Goal: Transaction & Acquisition: Purchase product/service

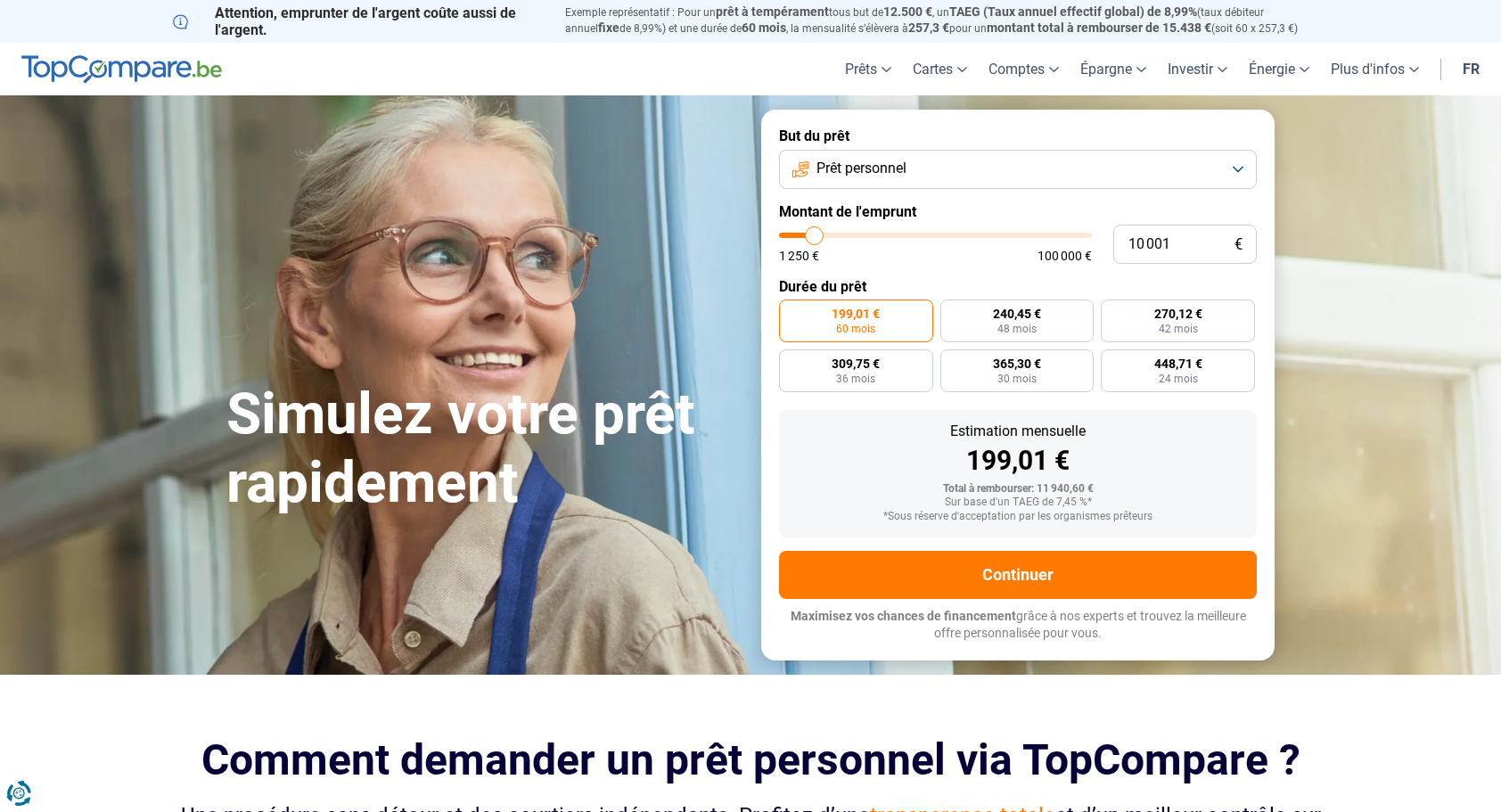
type input "9 750"
type input "9750"
type input "10 750"
type input "10750"
type input "11 750"
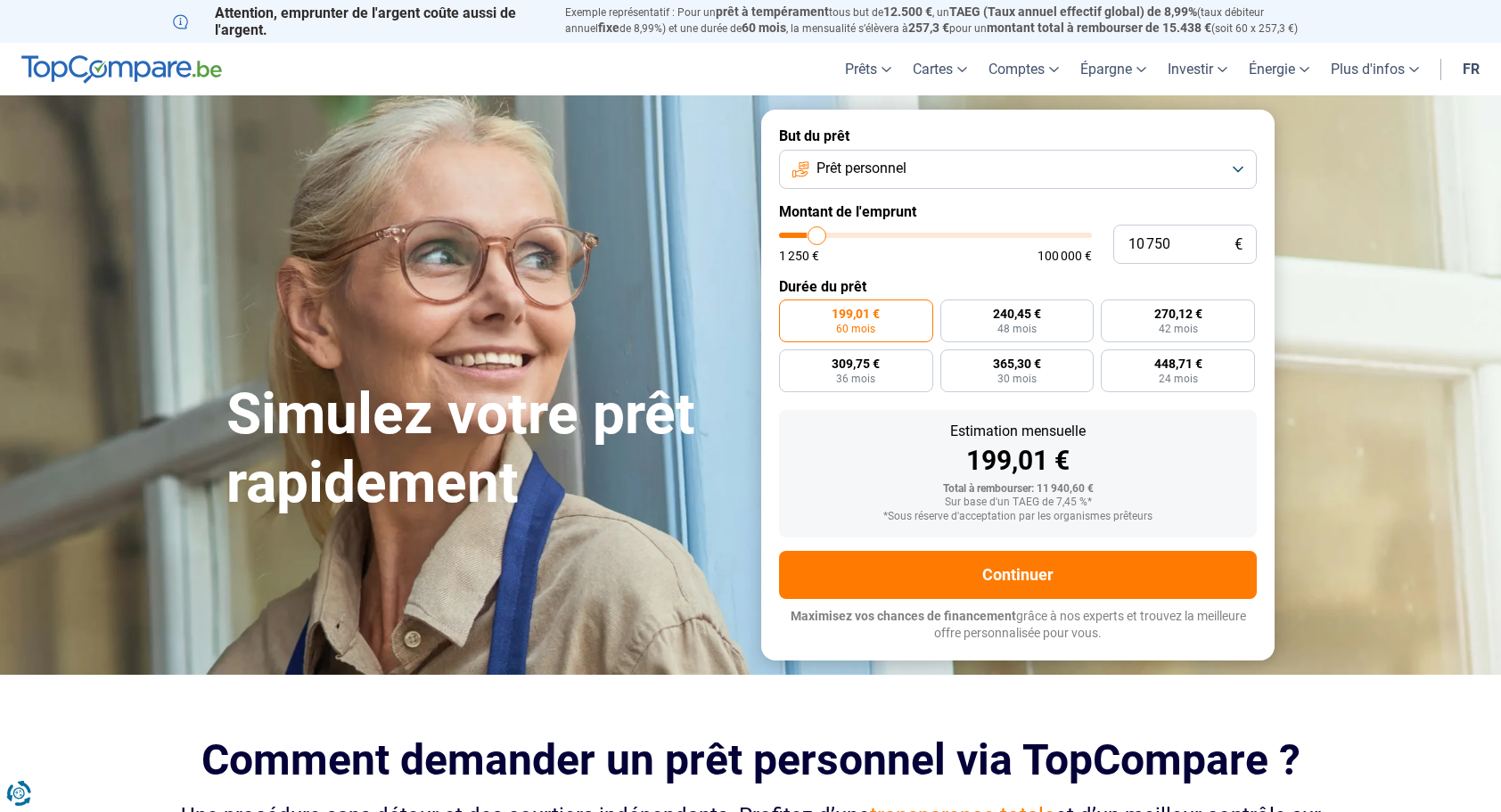
type input "11750"
type input "12 750"
type input "12750"
type input "13 000"
type input "13000"
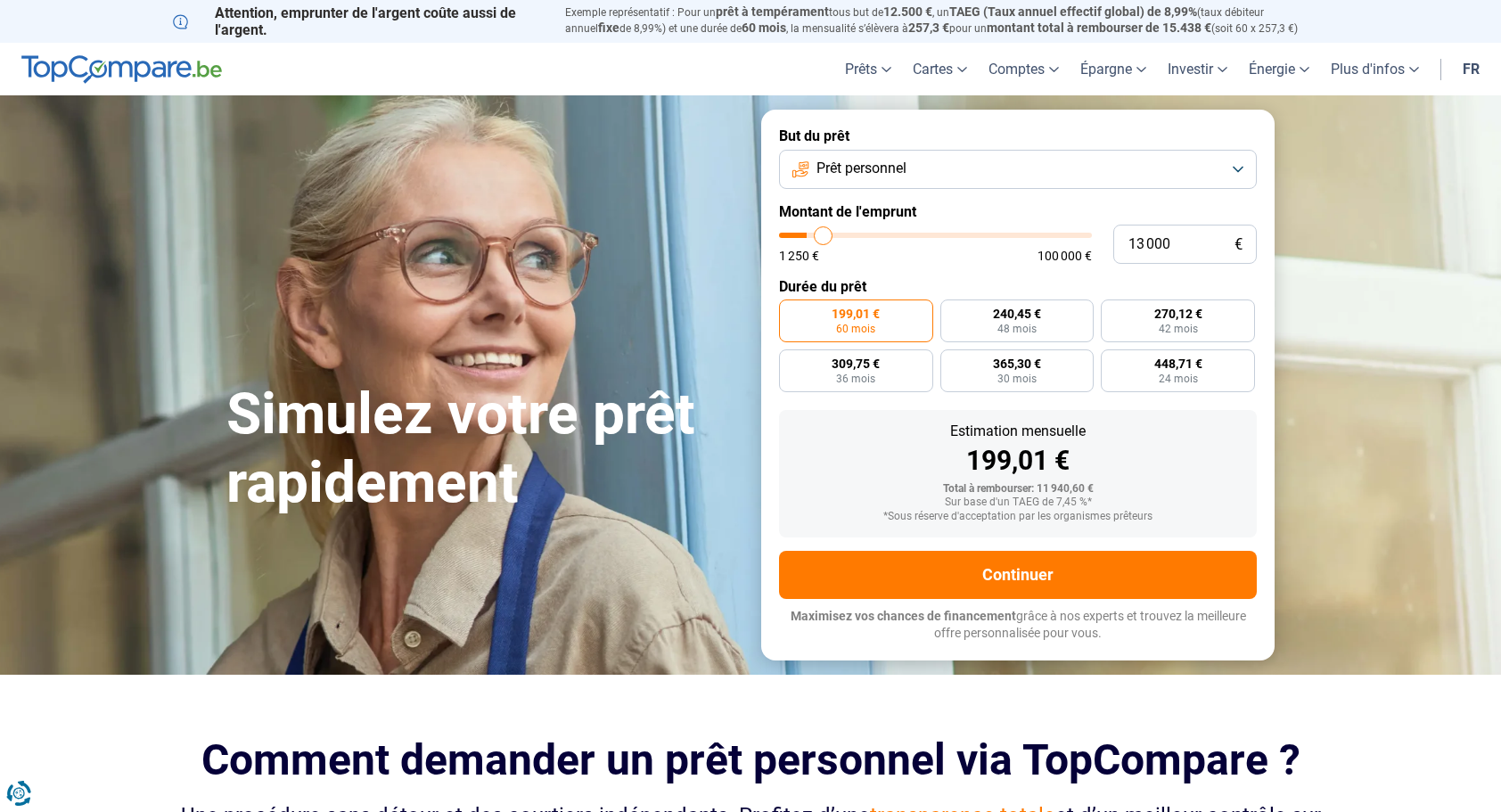
type input "13 500"
type input "13500"
type input "14 250"
type input "14250"
type input "14 750"
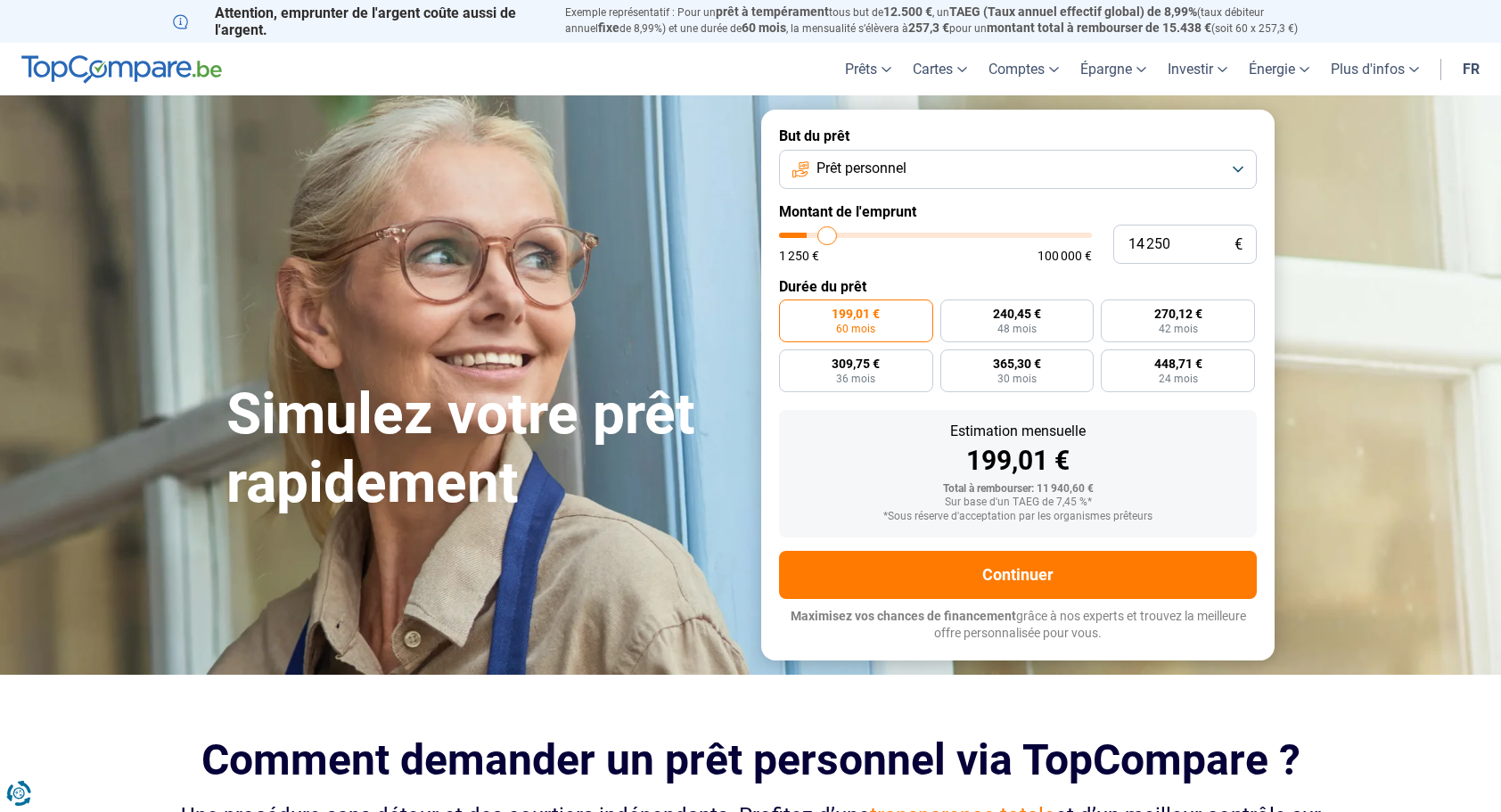
type input "14750"
type input "15 000"
type input "15000"
type input "15 500"
type input "15500"
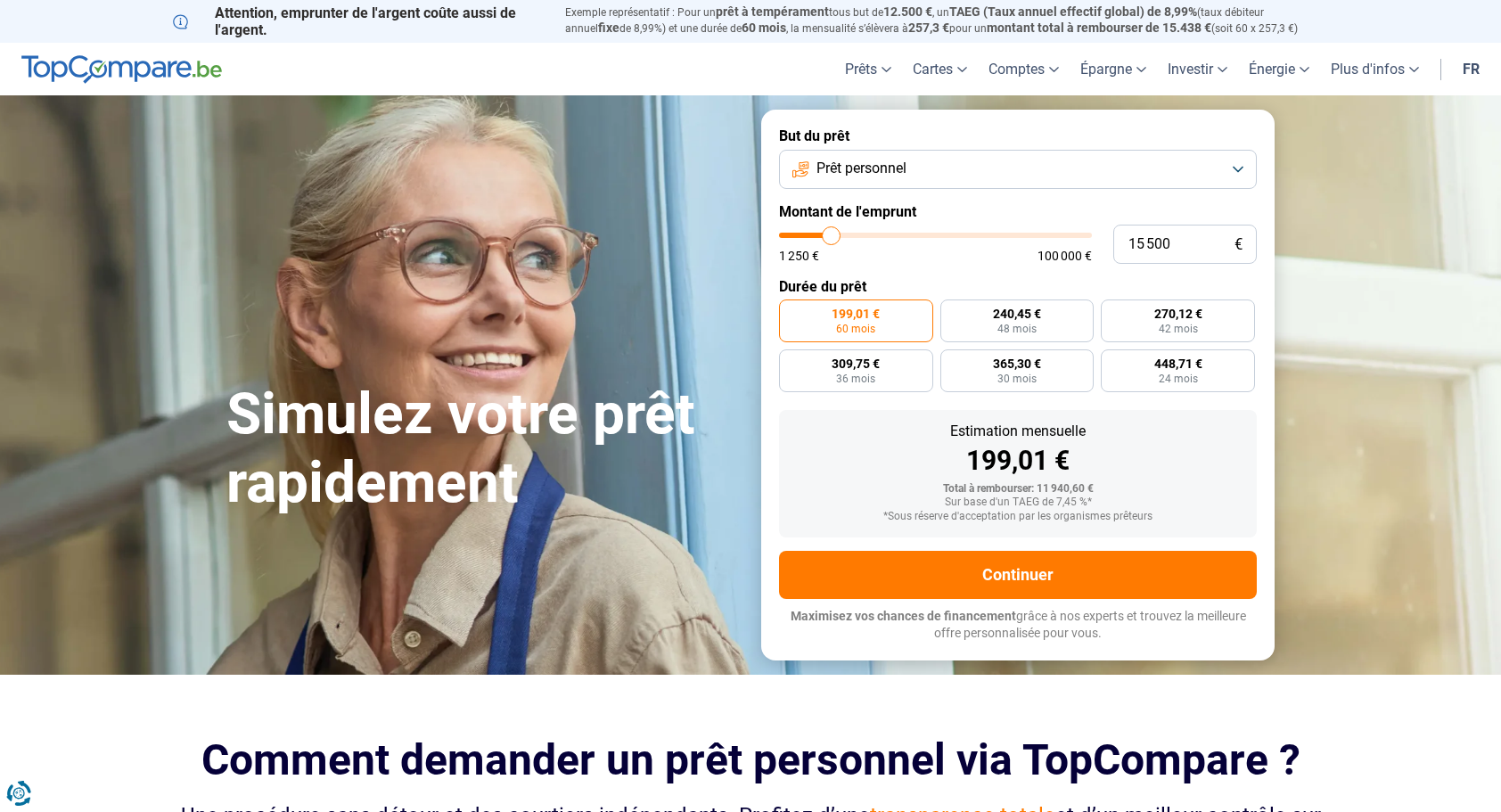
type input "15 750"
type input "15750"
type input "16 000"
type input "16000"
type input "16 250"
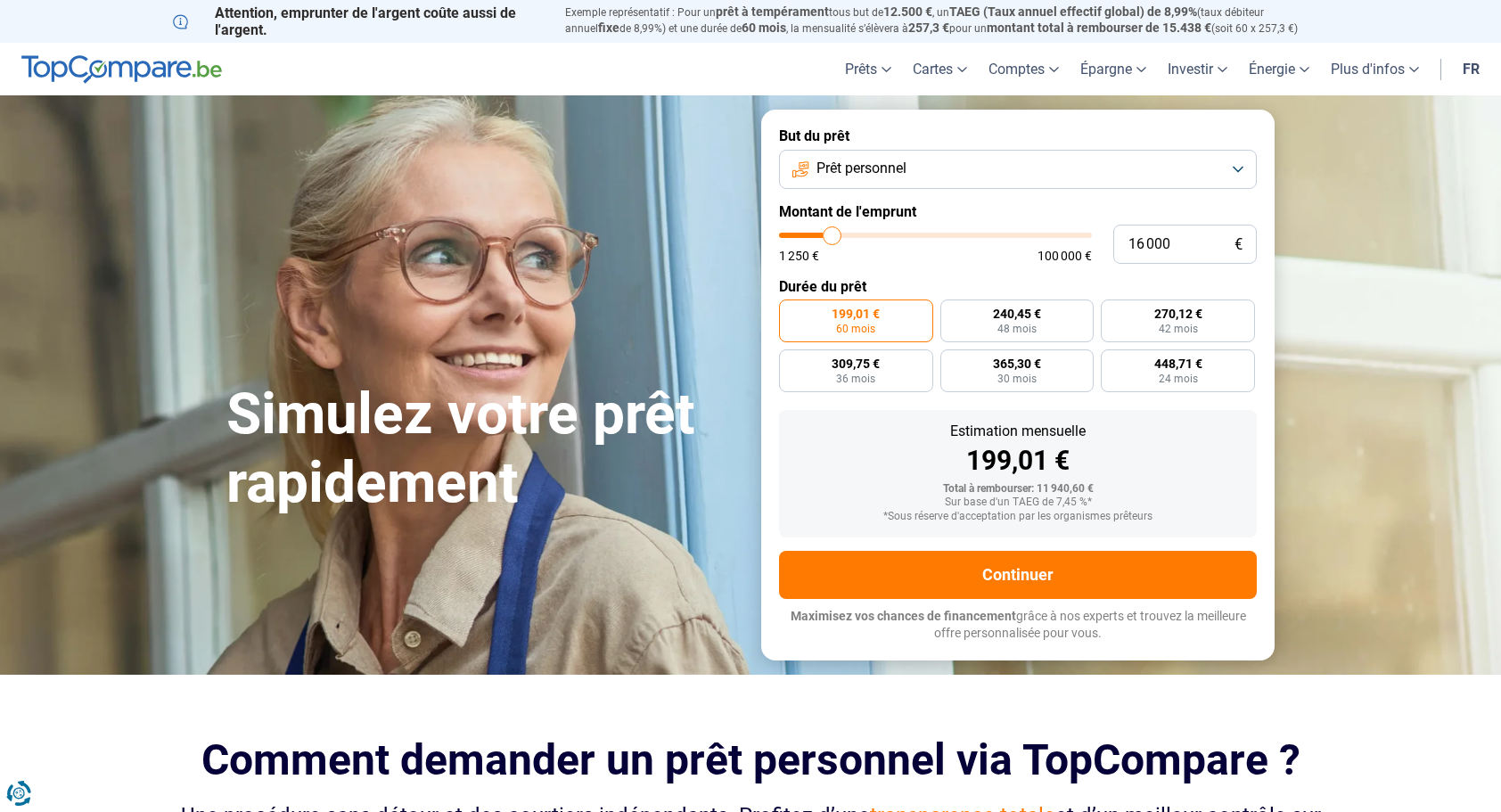
type input "16250"
type input "16 500"
type input "16500"
type input "16 750"
type input "16750"
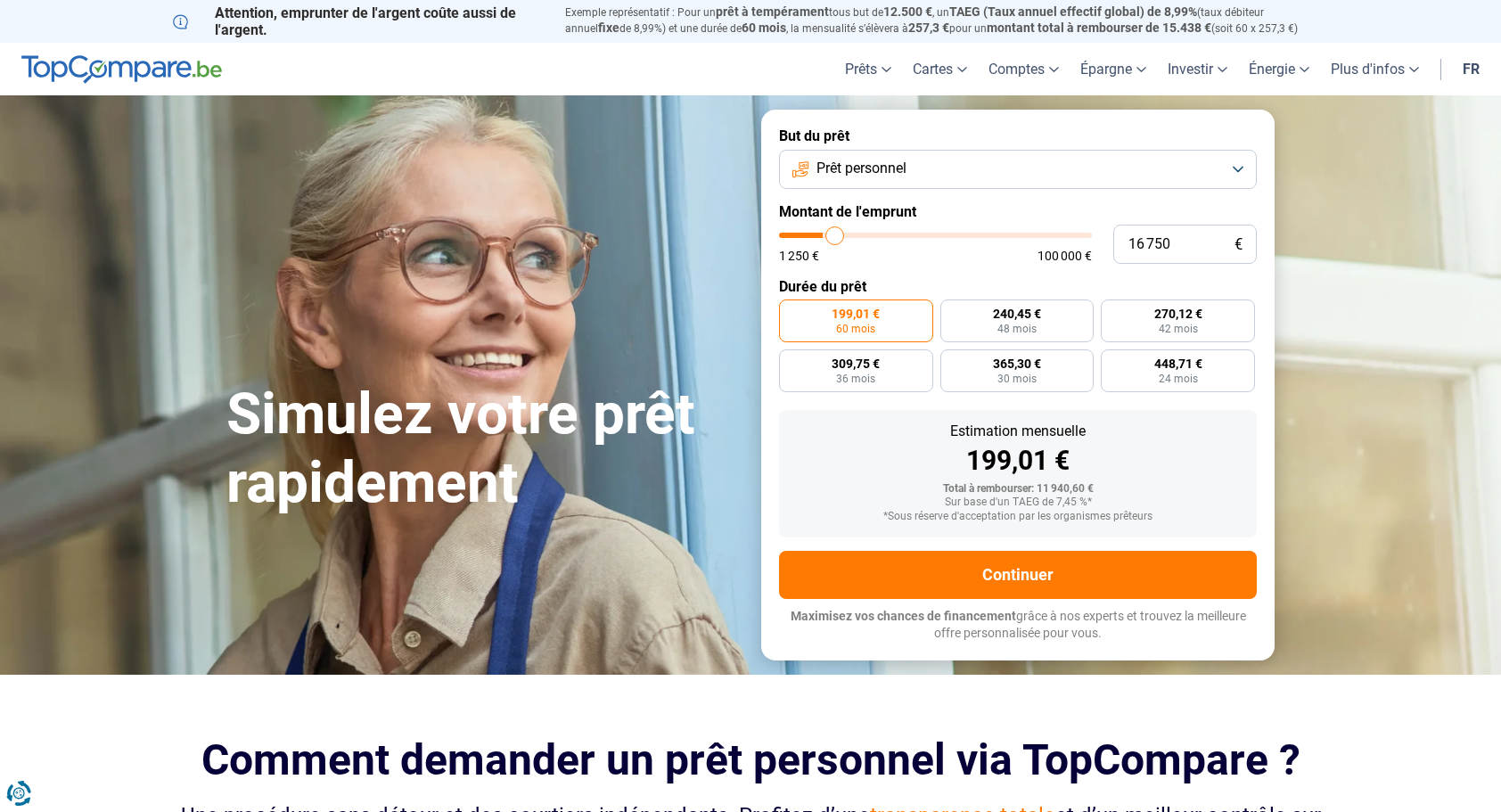
type input "17 250"
type input "17250"
type input "17 500"
type input "17500"
type input "17 750"
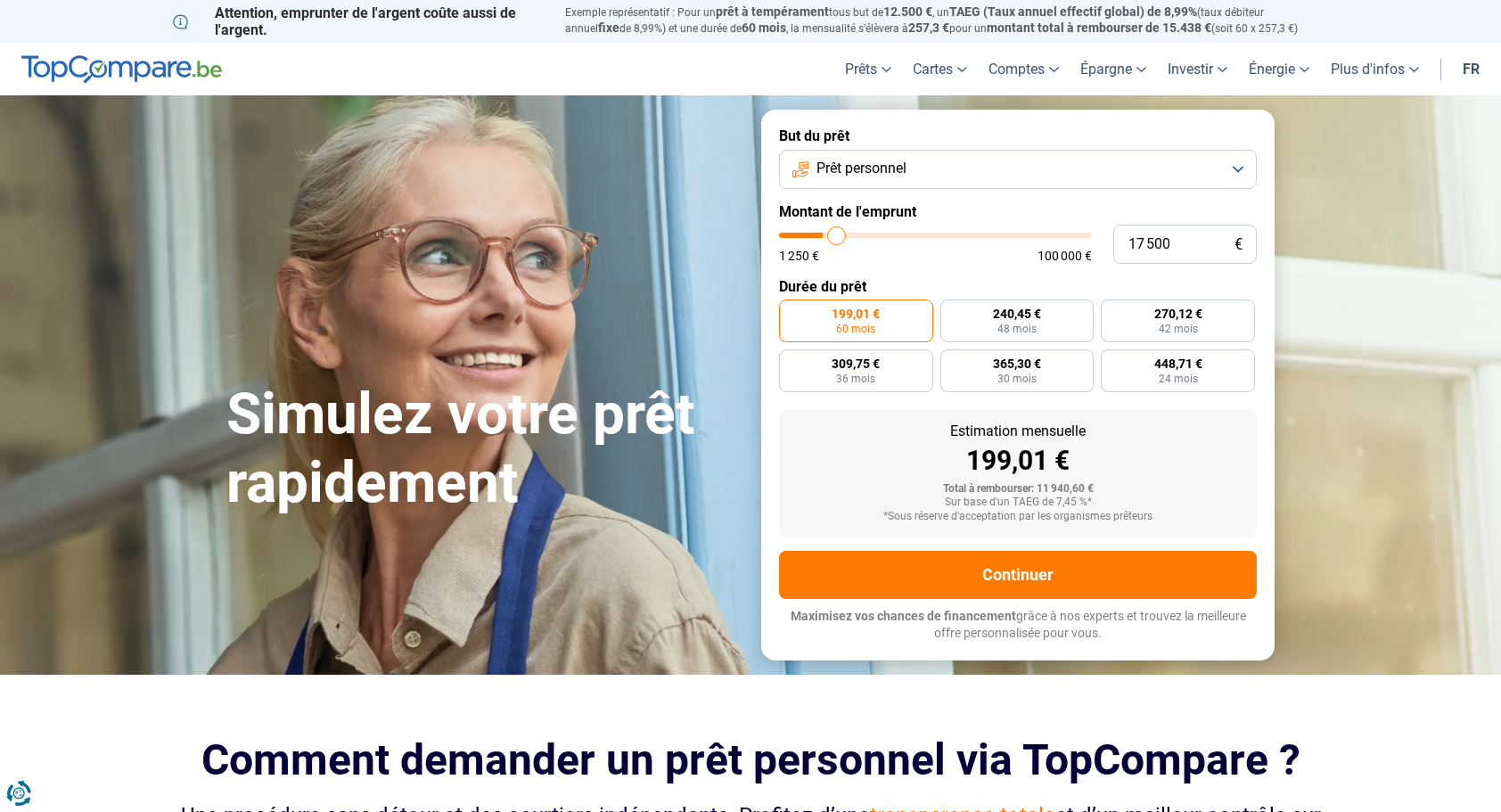
type input "17750"
type input "18 500"
type input "18500"
type input "18 750"
type input "18750"
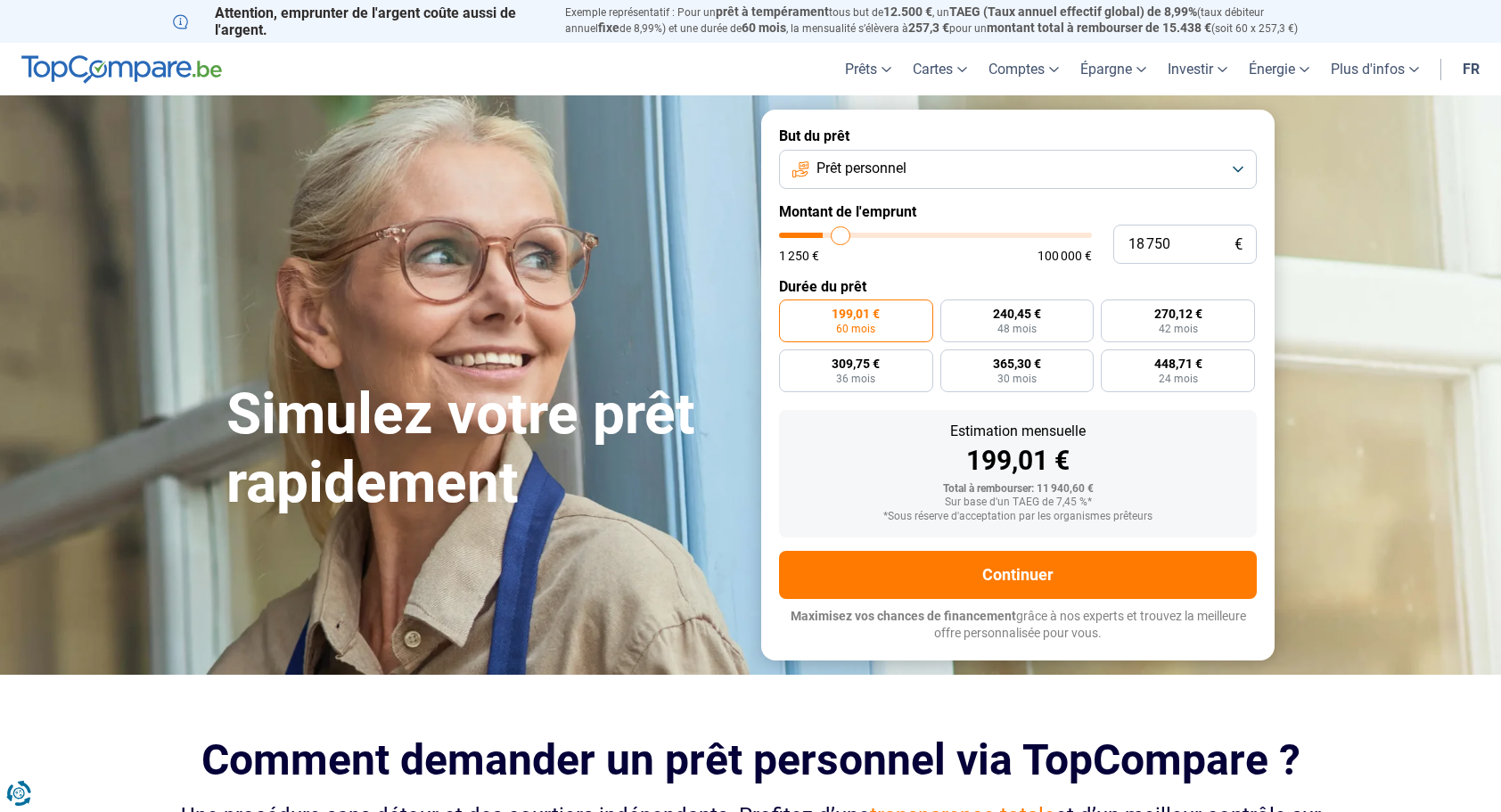
type input "19 000"
type input "19000"
type input "19 250"
type input "19250"
type input "19 500"
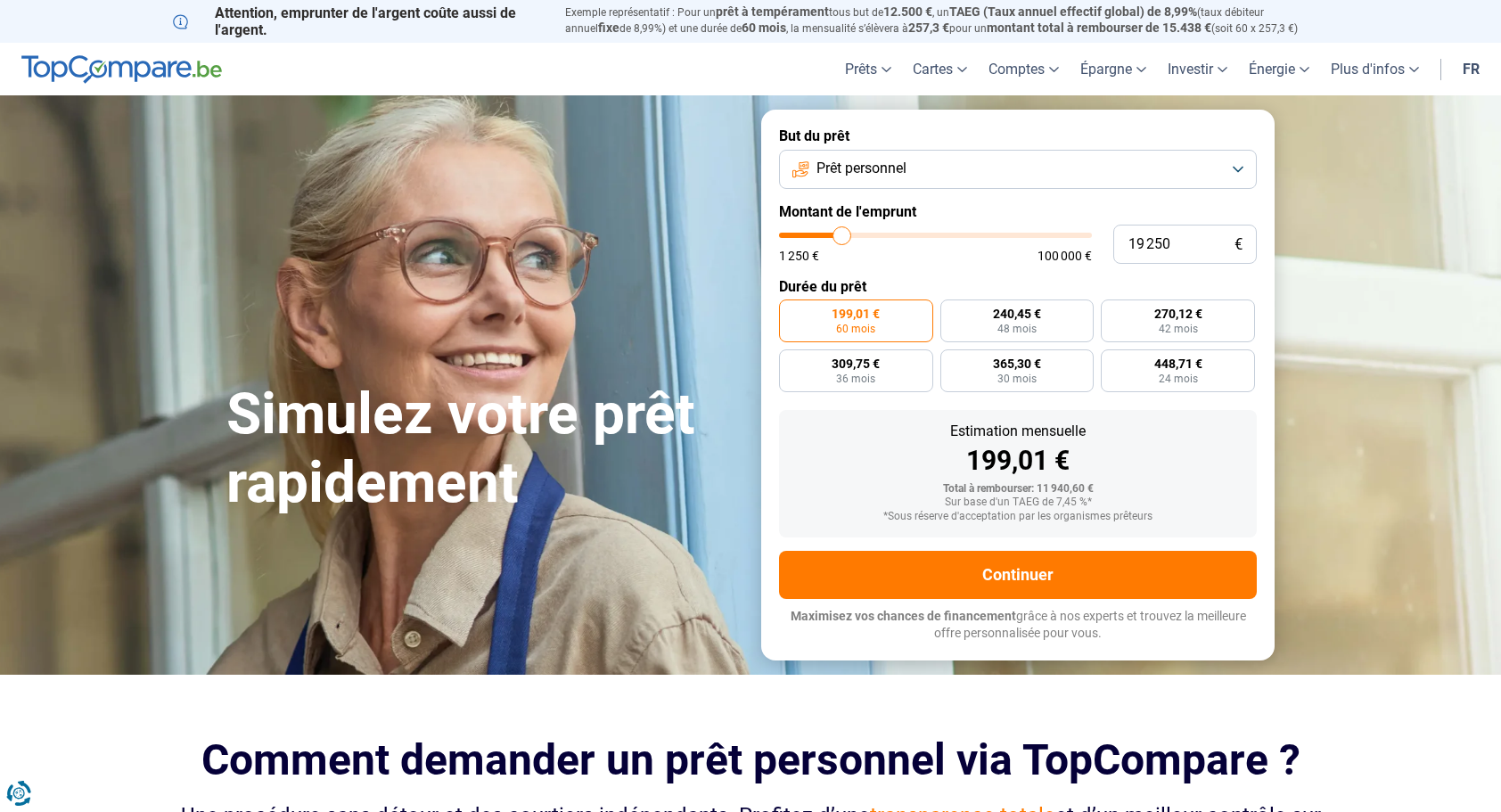
type input "19500"
type input "19 750"
type input "19750"
type input "20 250"
type input "20250"
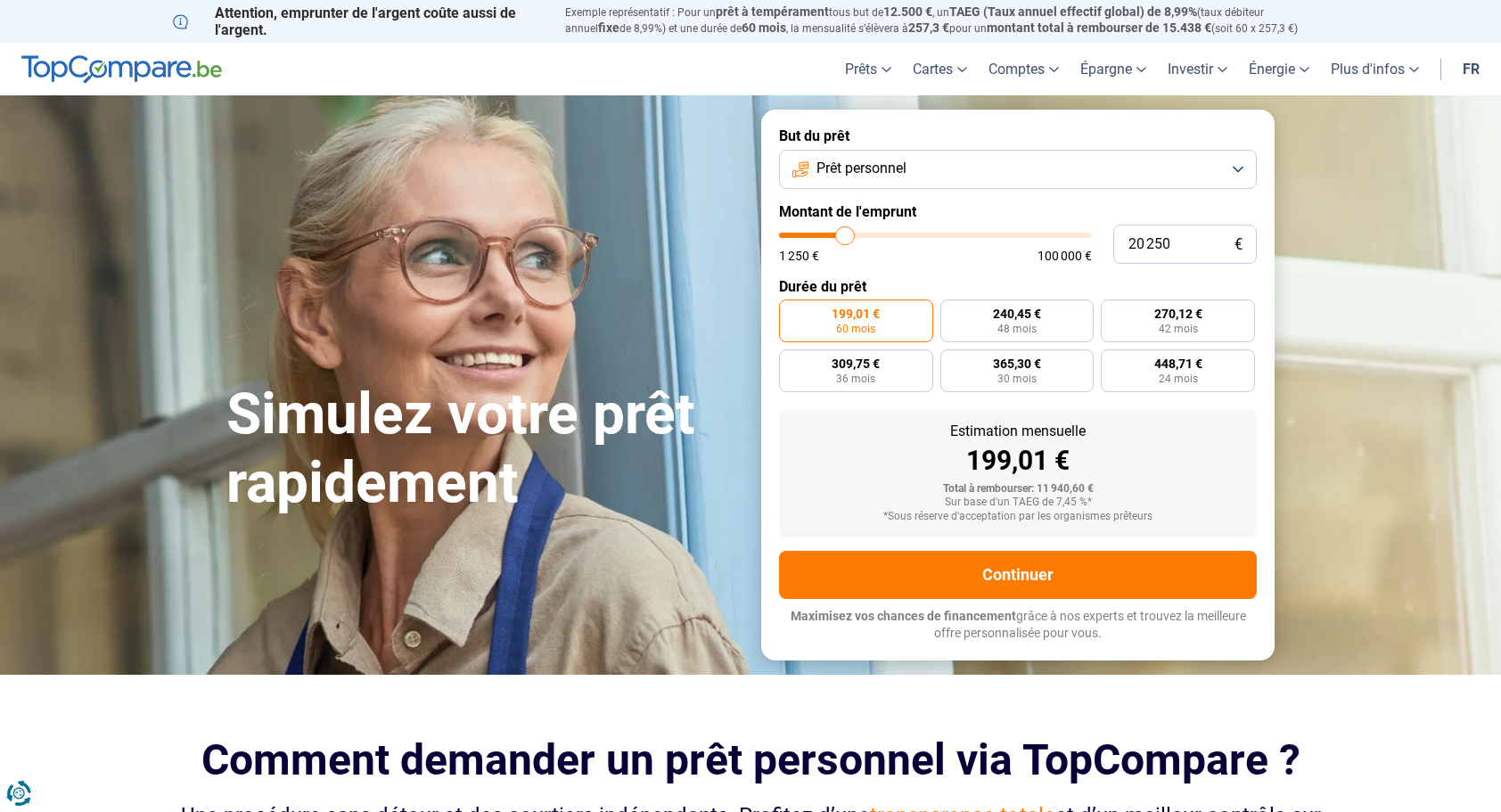
type input "20 500"
type input "20500"
type input "20 750"
type input "20750"
type input "21 000"
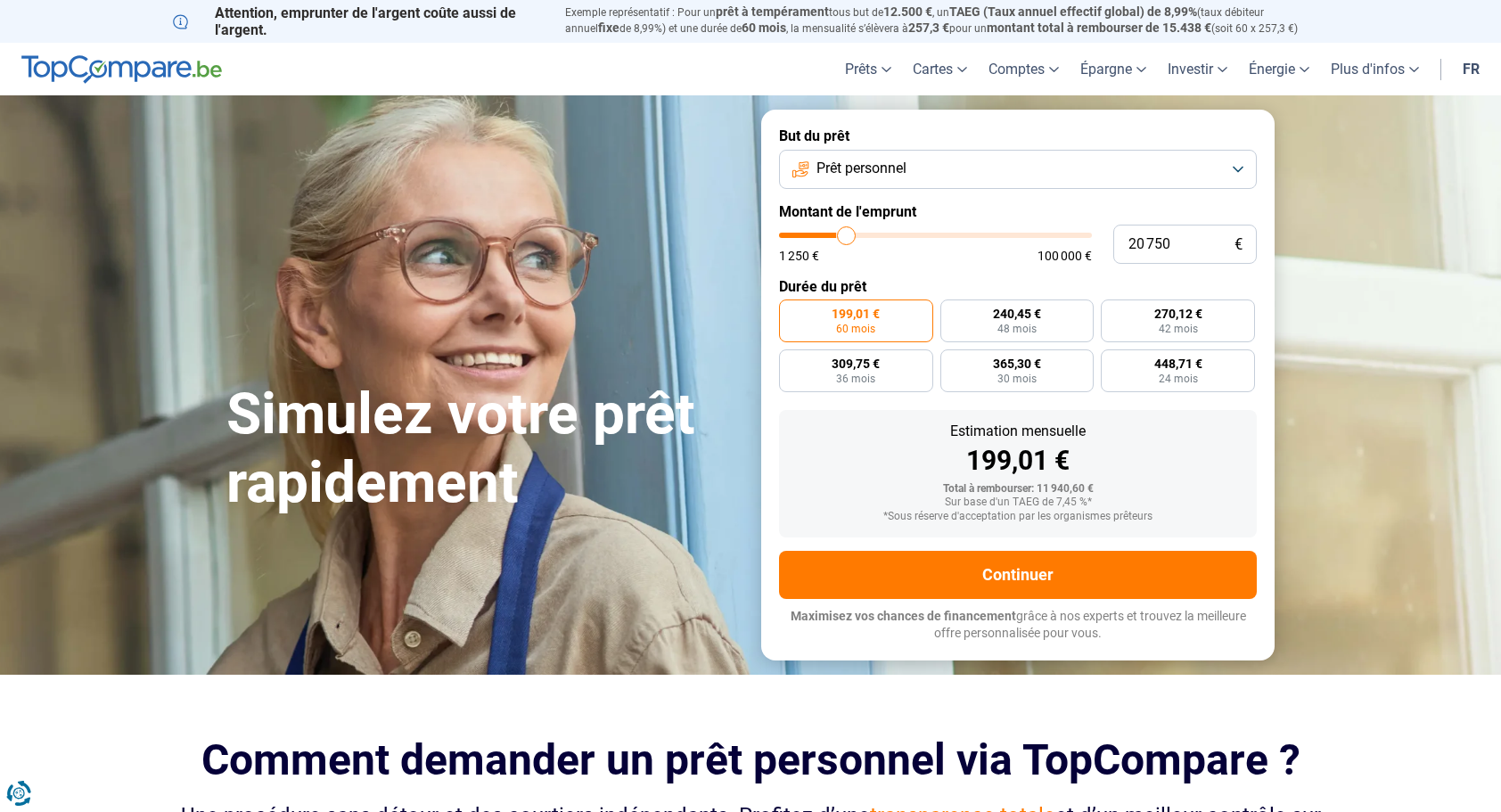
type input "21000"
type input "21 250"
type input "21250"
type input "21 500"
type input "21500"
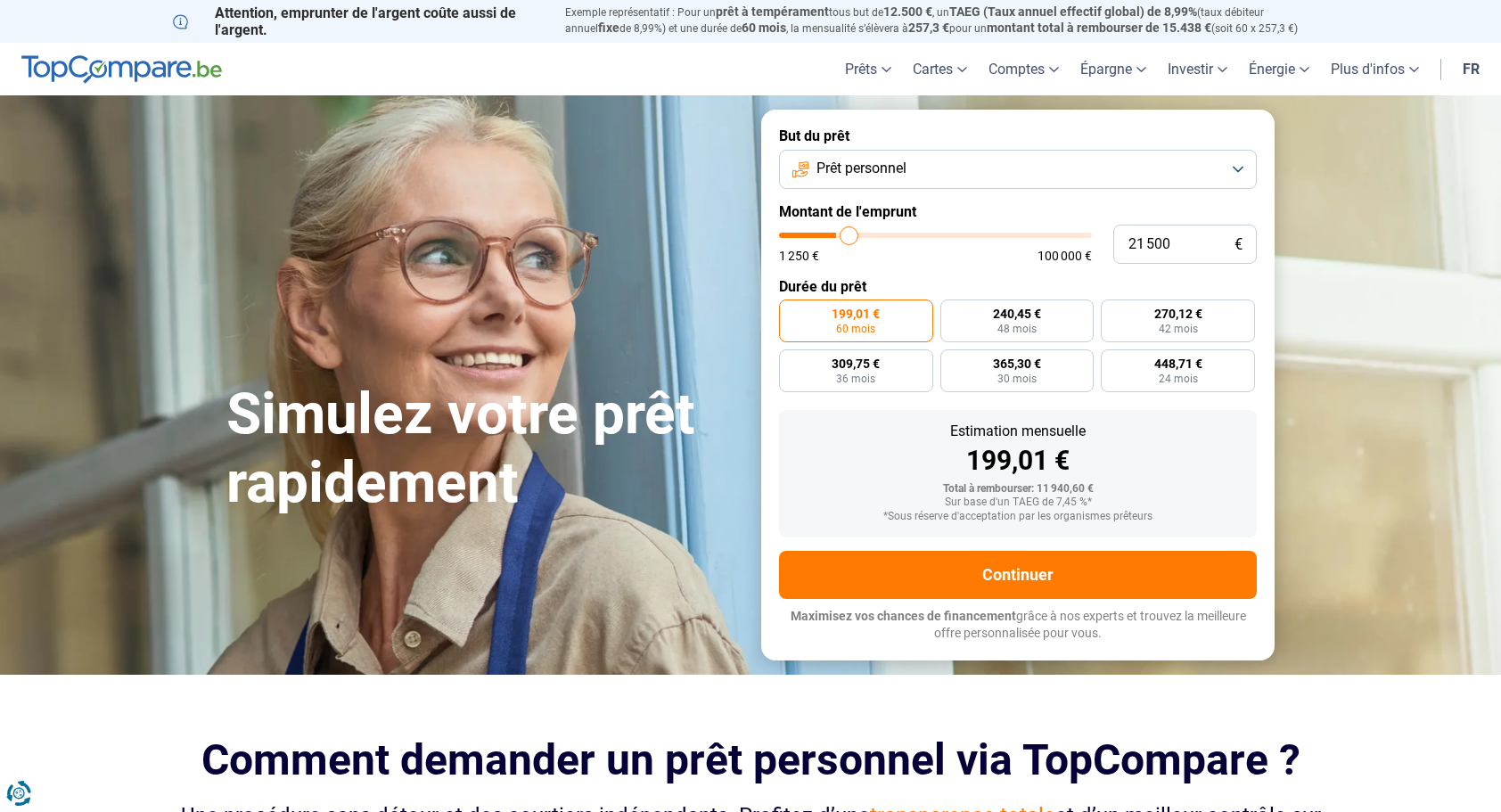
type input "21 750"
type input "21750"
type input "22 000"
type input "22000"
type input "22 500"
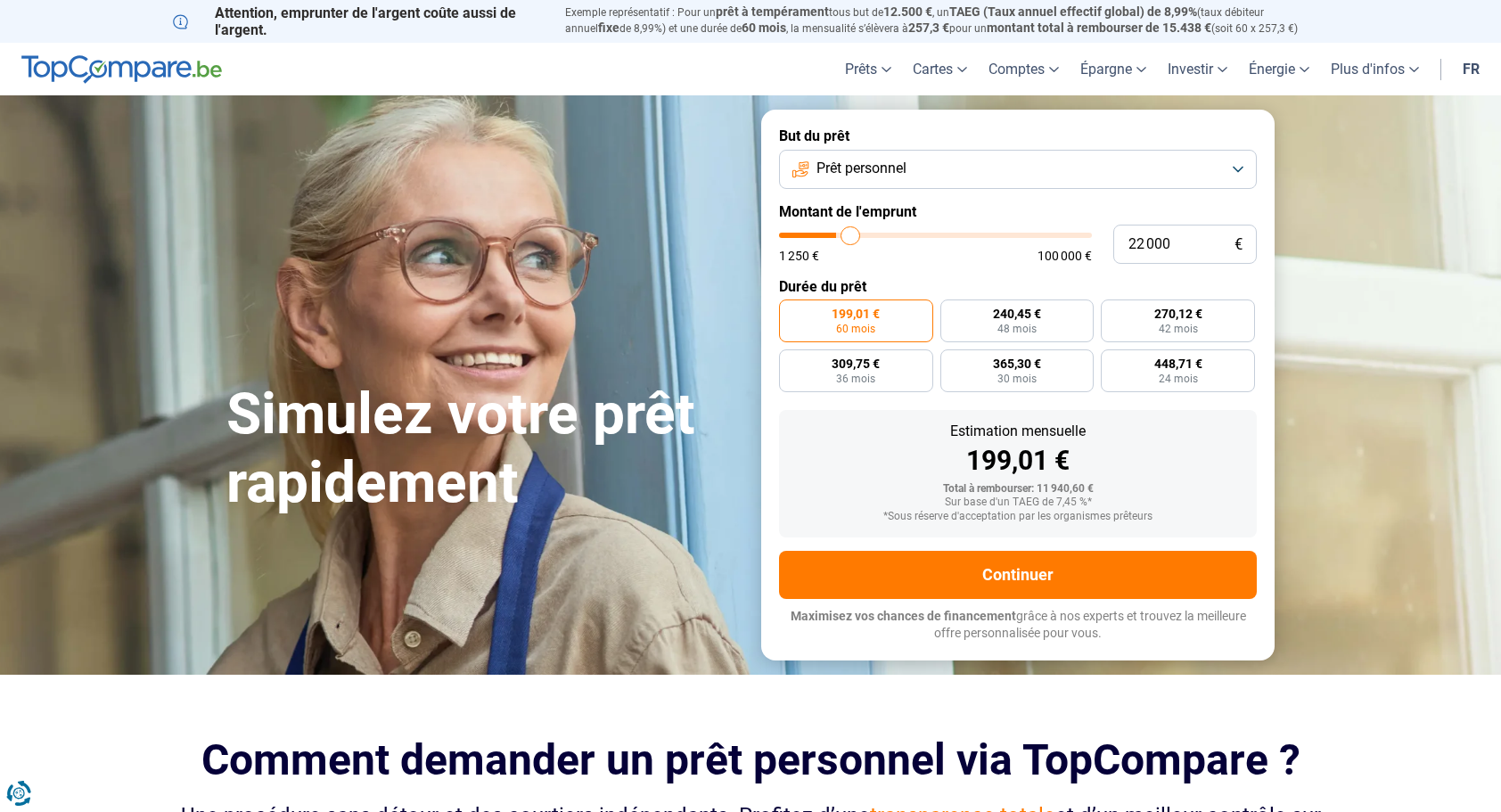
type input "22500"
type input "22 750"
type input "22750"
type input "23 000"
type input "23000"
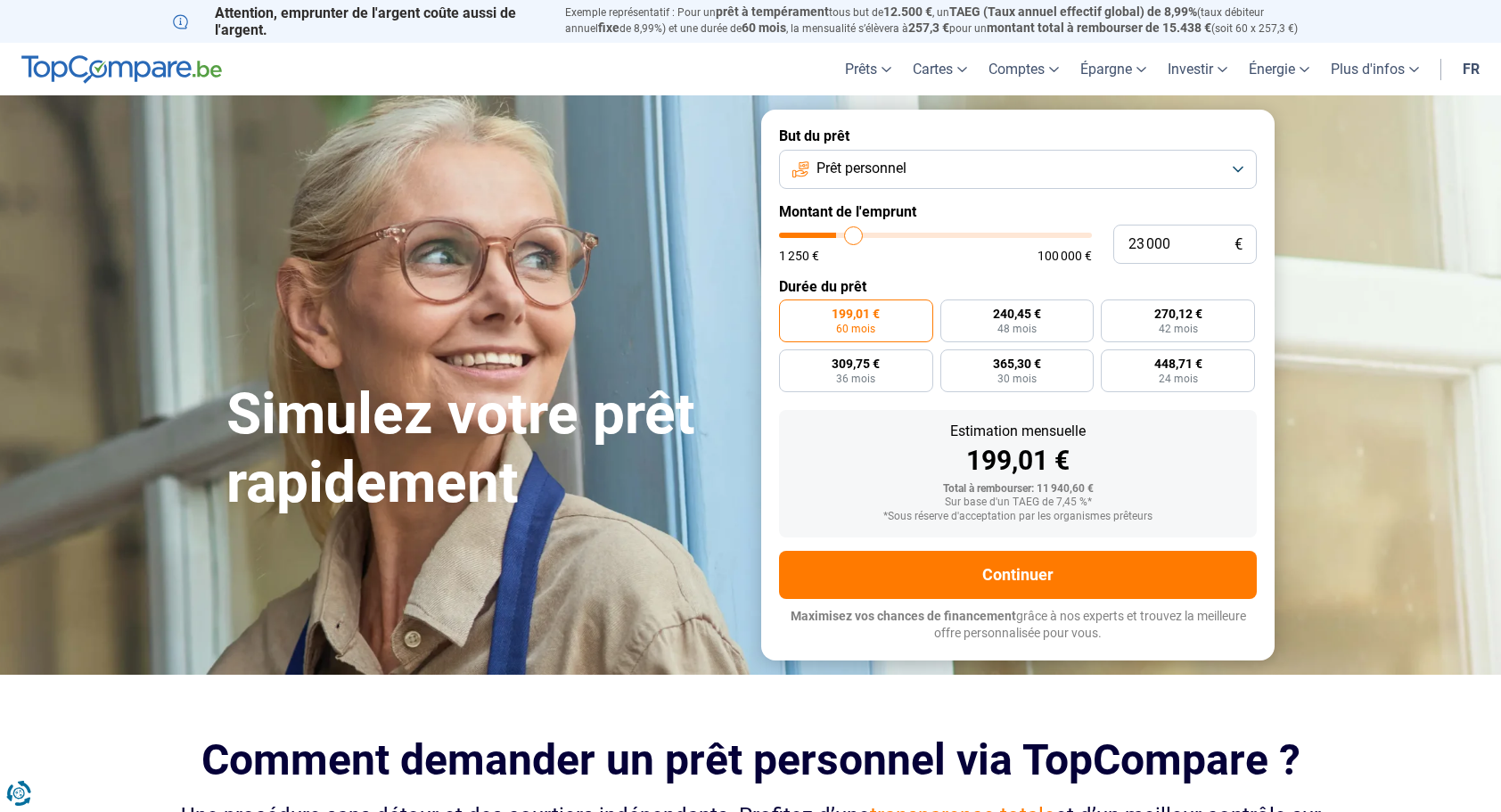
type input "23 500"
type input "23500"
type input "23 750"
type input "23750"
type input "24 000"
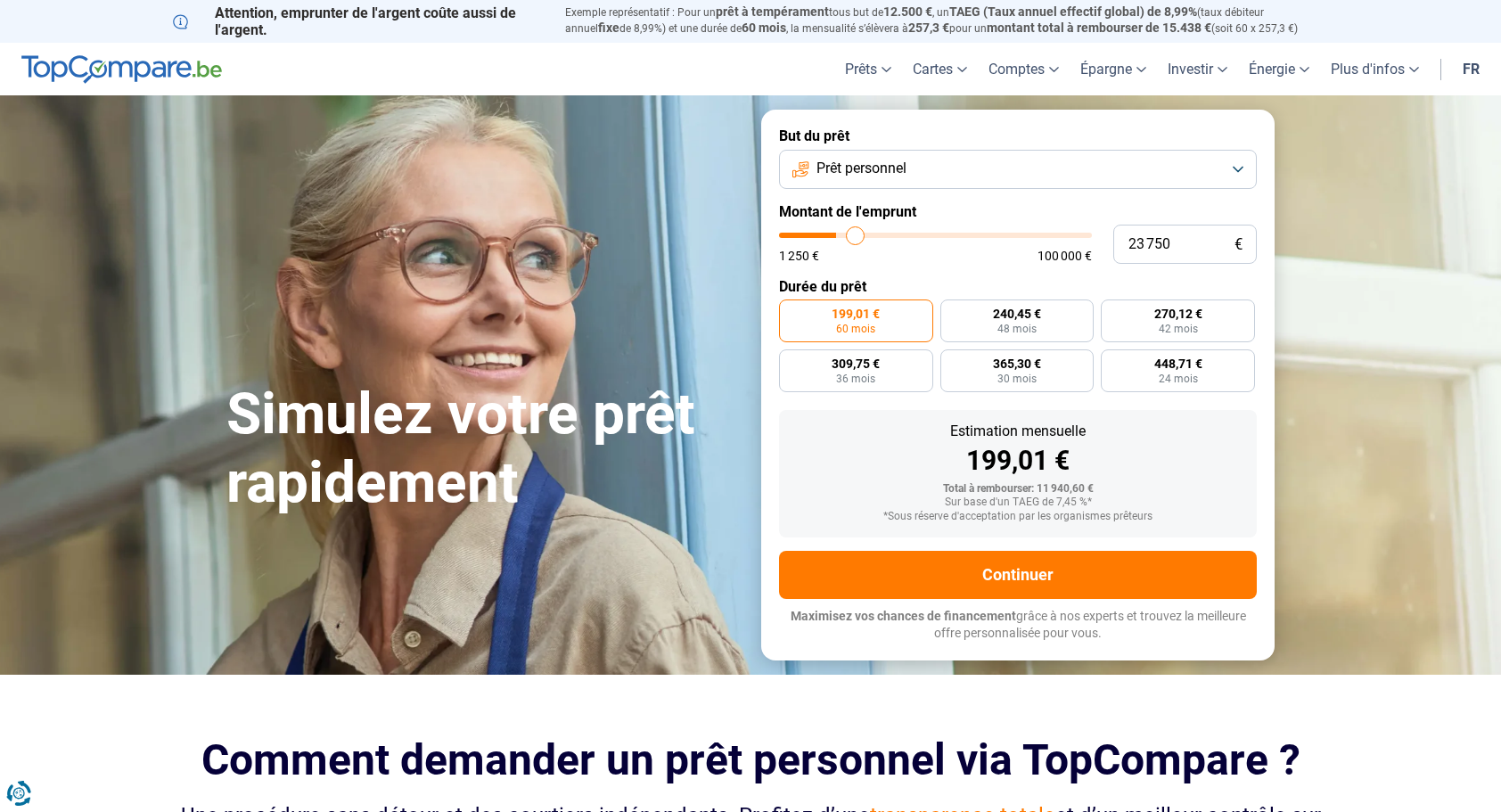
type input "24000"
type input "24 250"
type input "24250"
type input "24 500"
type input "24500"
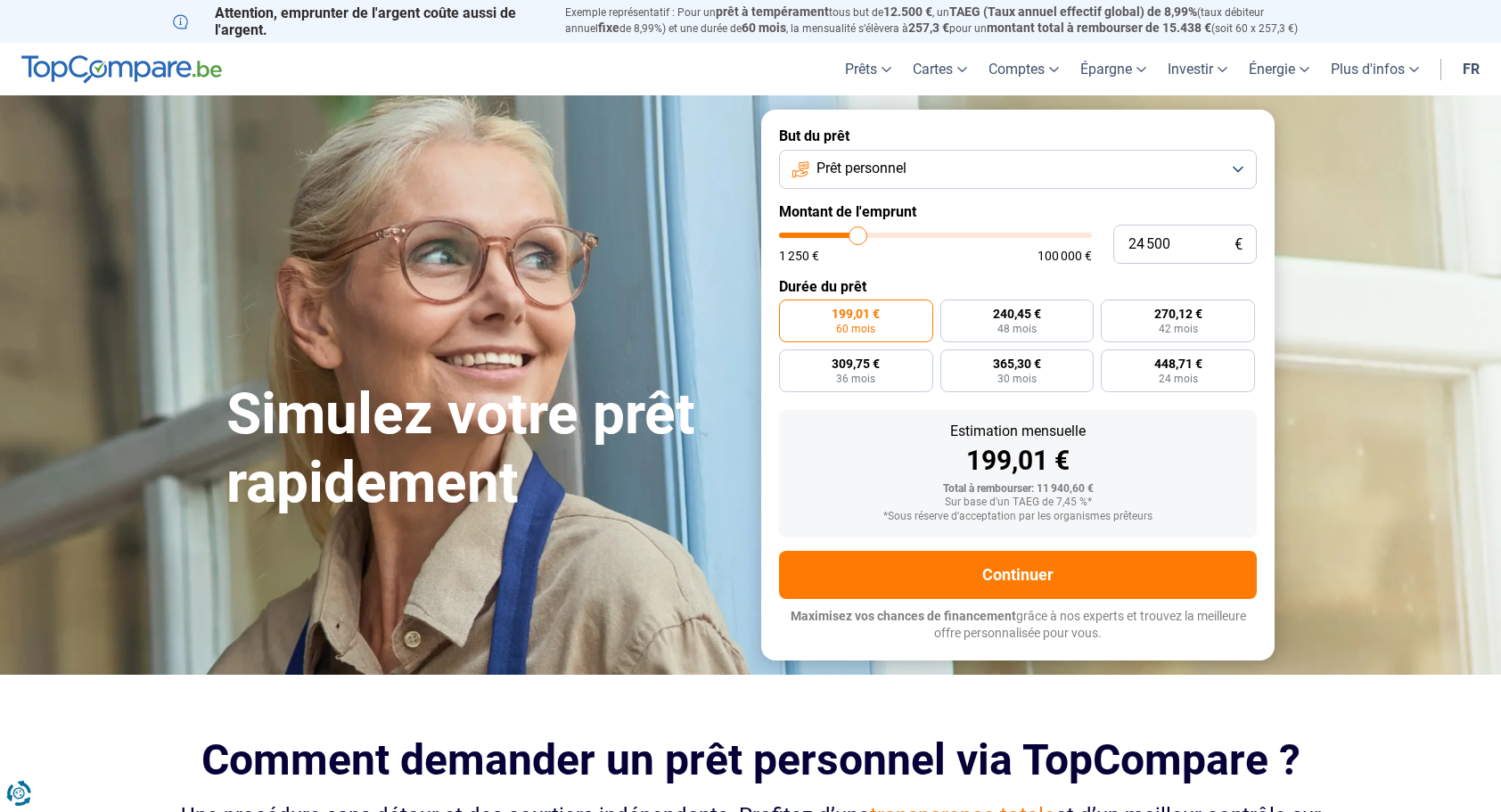
type input "24 750"
type input "24750"
type input "25 000"
type input "25000"
type input "25 500"
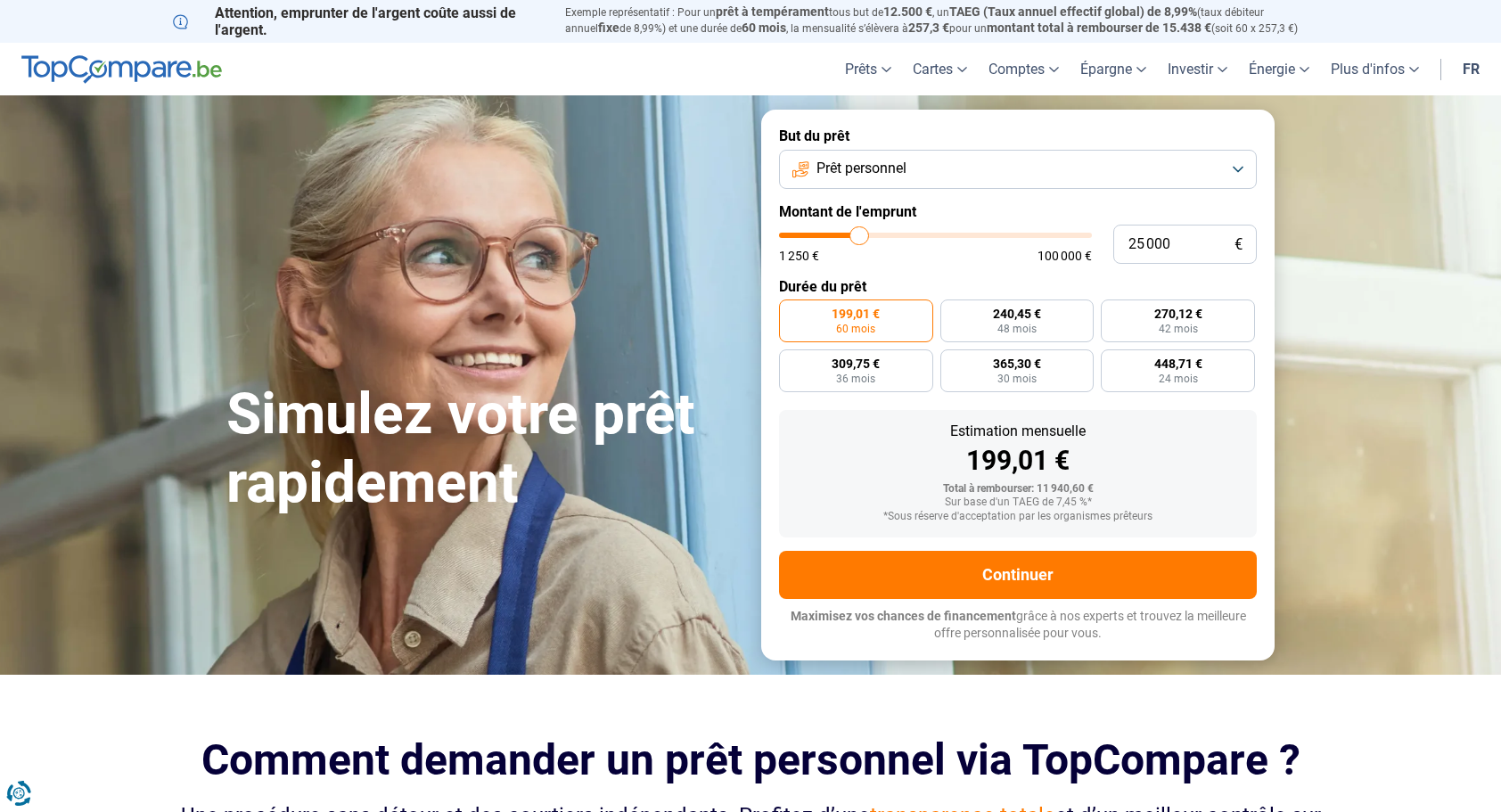
type input "25500"
type input "26 250"
type input "26250"
type input "27 000"
type input "27000"
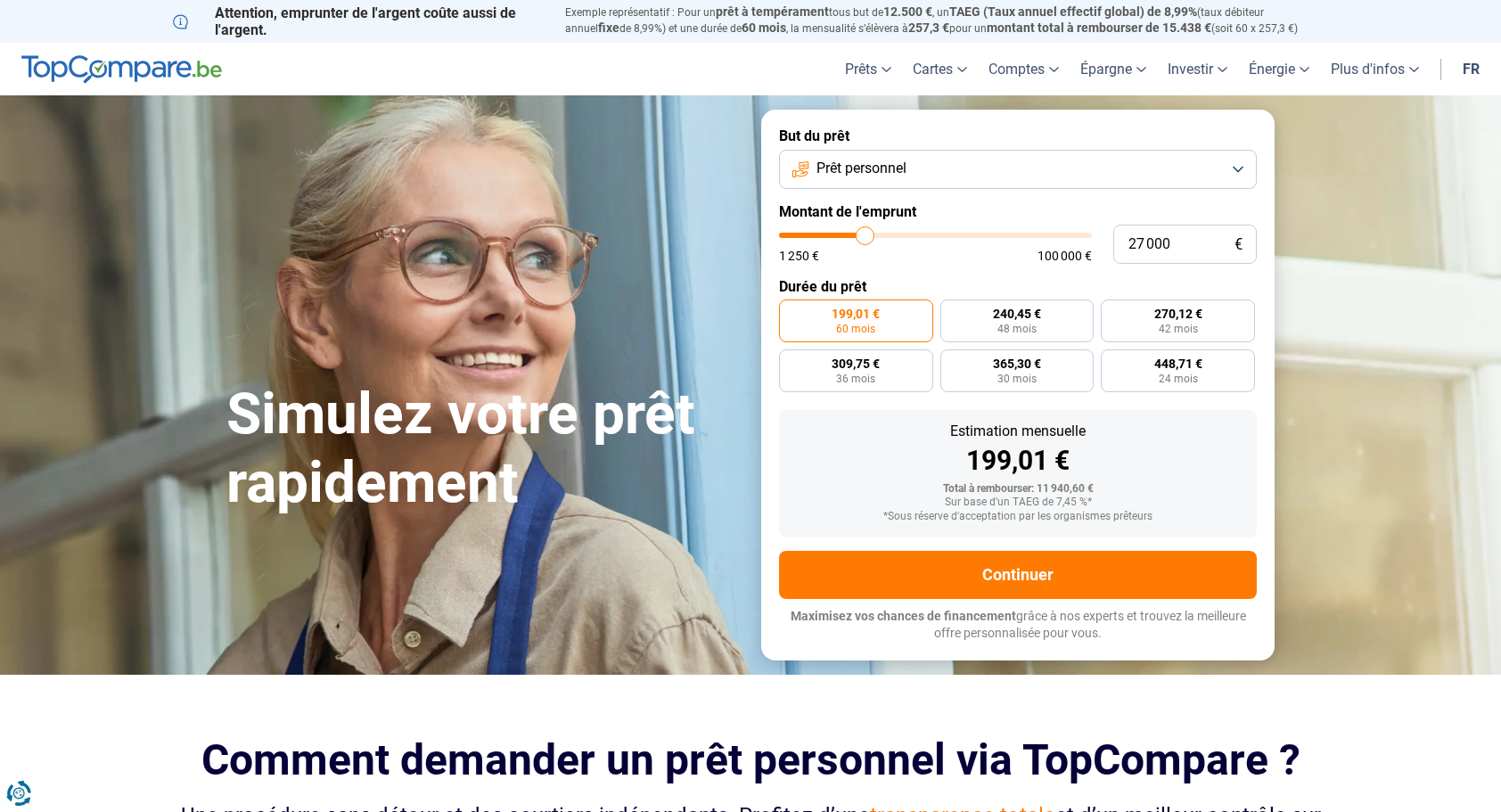
type input "28 000"
type input "28000"
type input "28 250"
type input "28250"
type input "29 000"
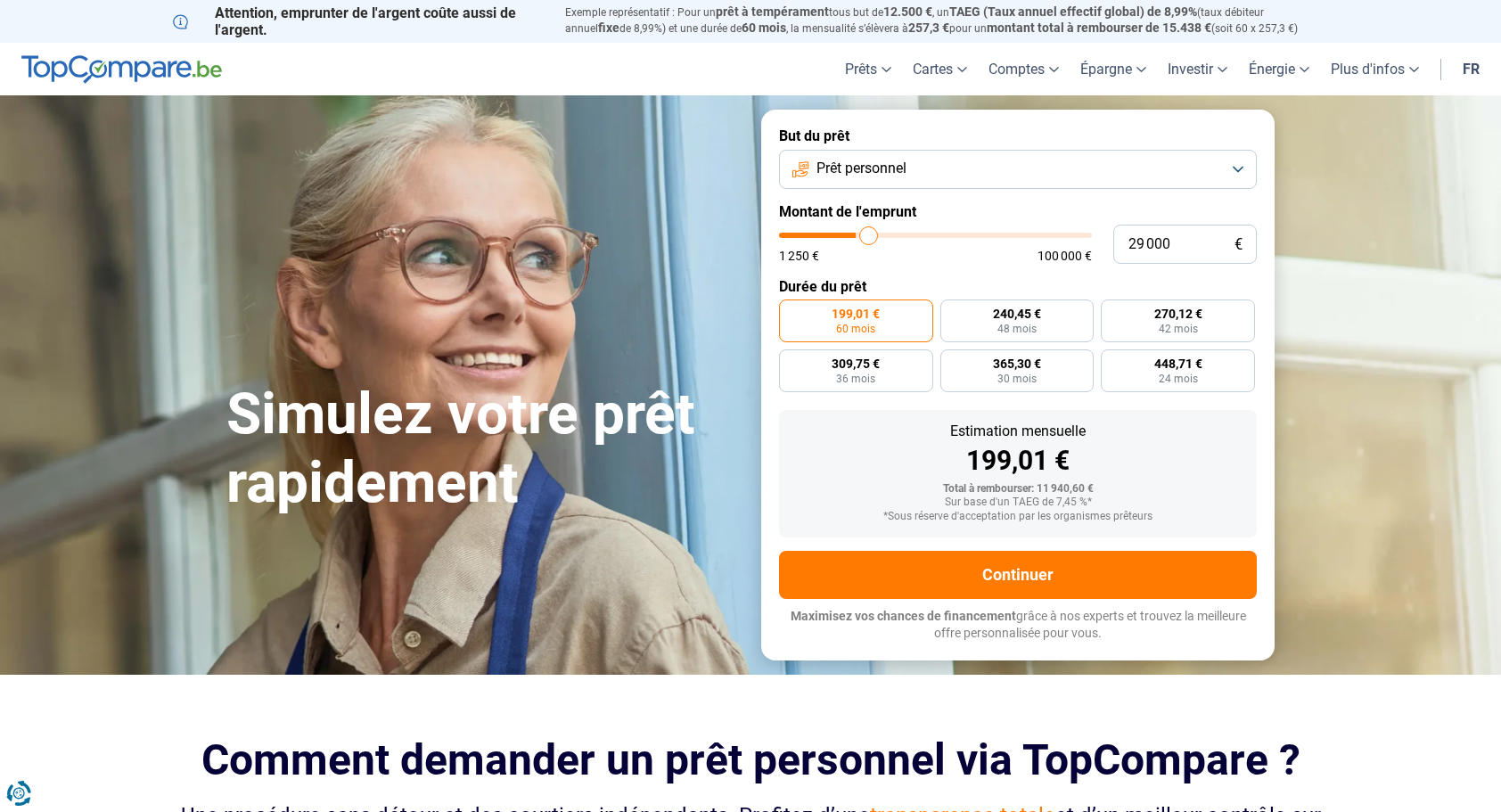
type input "29000"
type input "30 000"
type input "30000"
type input "30 250"
type input "30250"
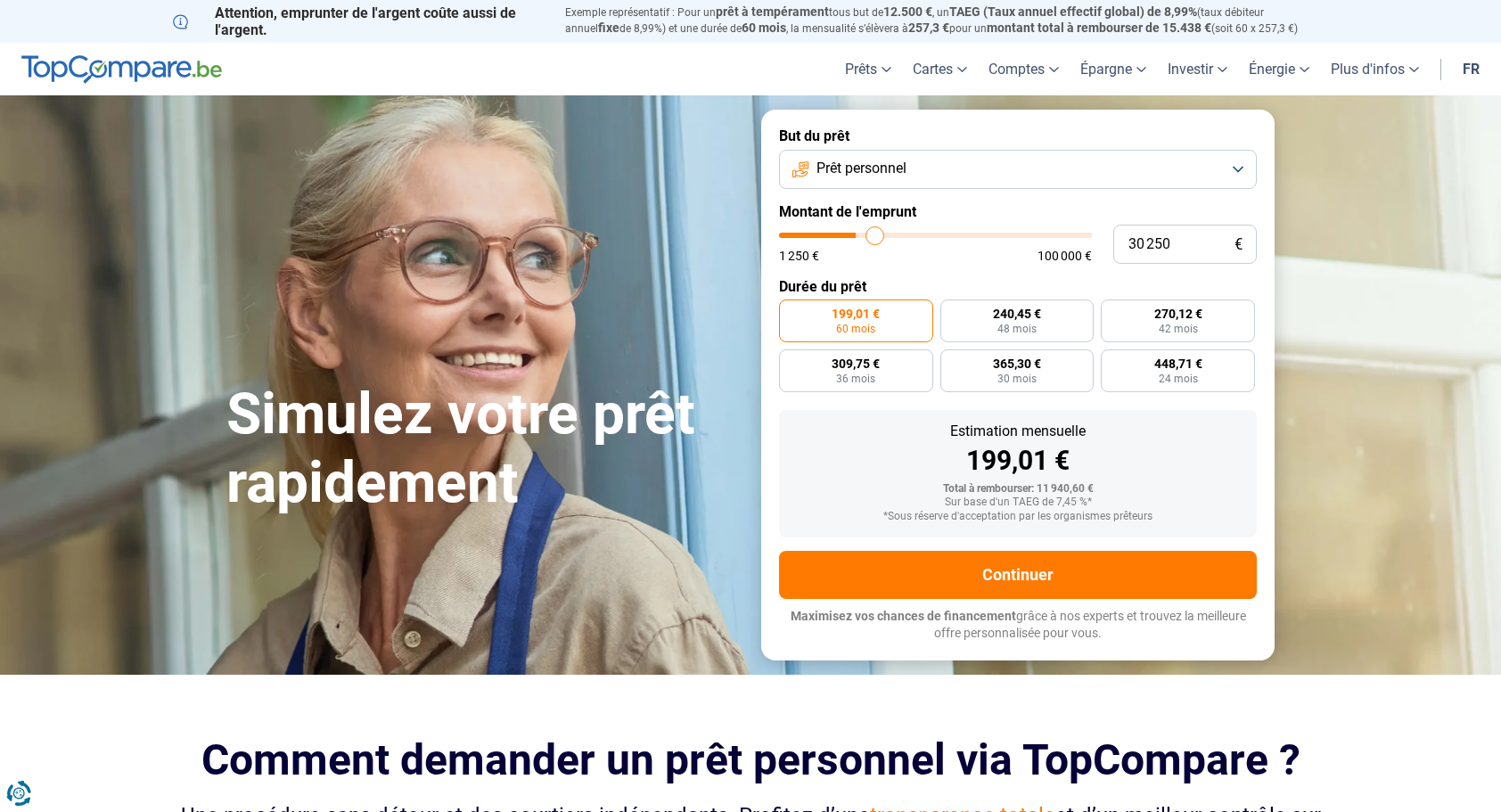
type input "31 000"
type input "31000"
type input "31 250"
type input "31250"
type input "32 000"
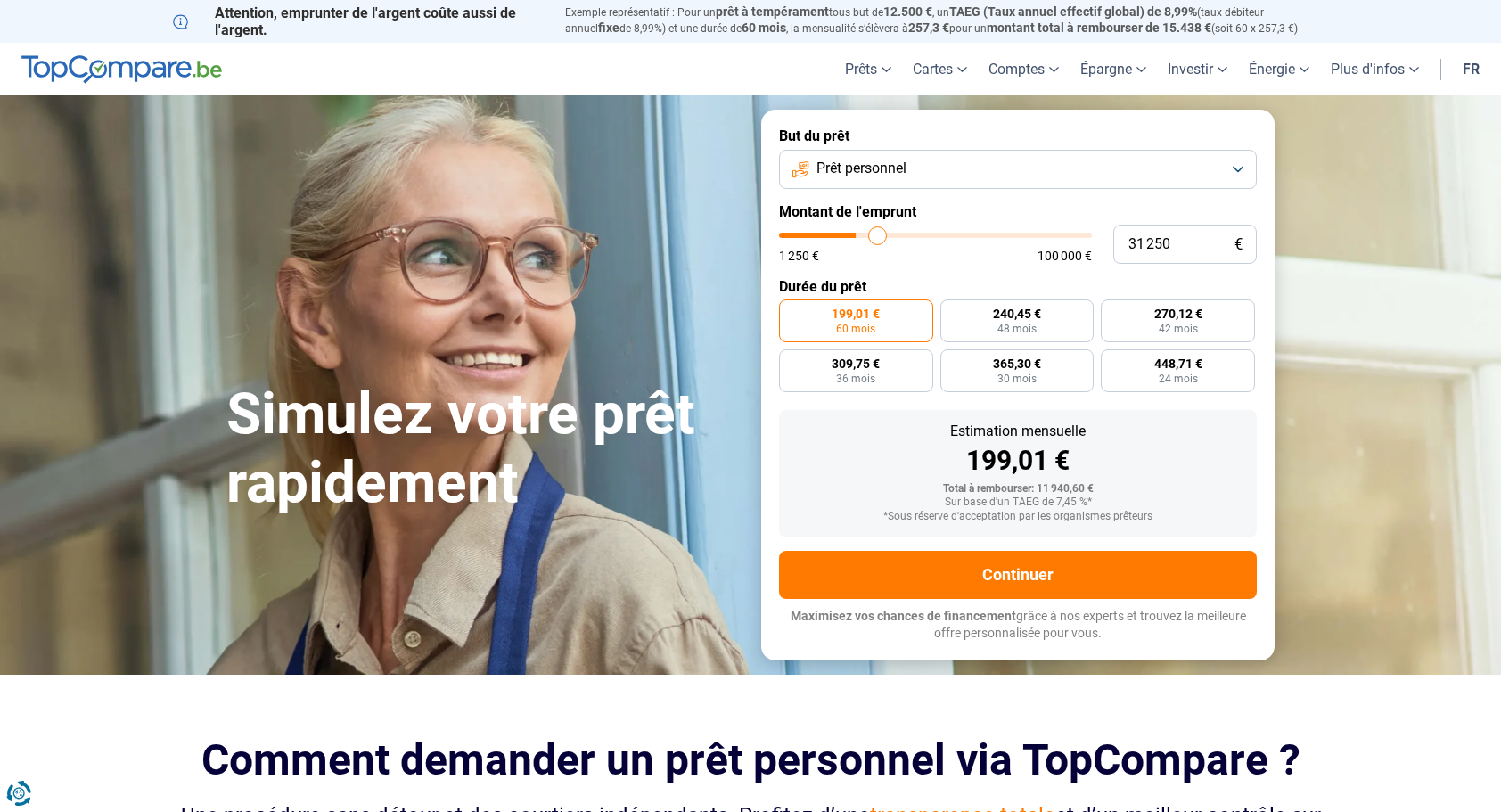
type input "32000"
type input "32 500"
type input "32500"
type input "33 000"
type input "33000"
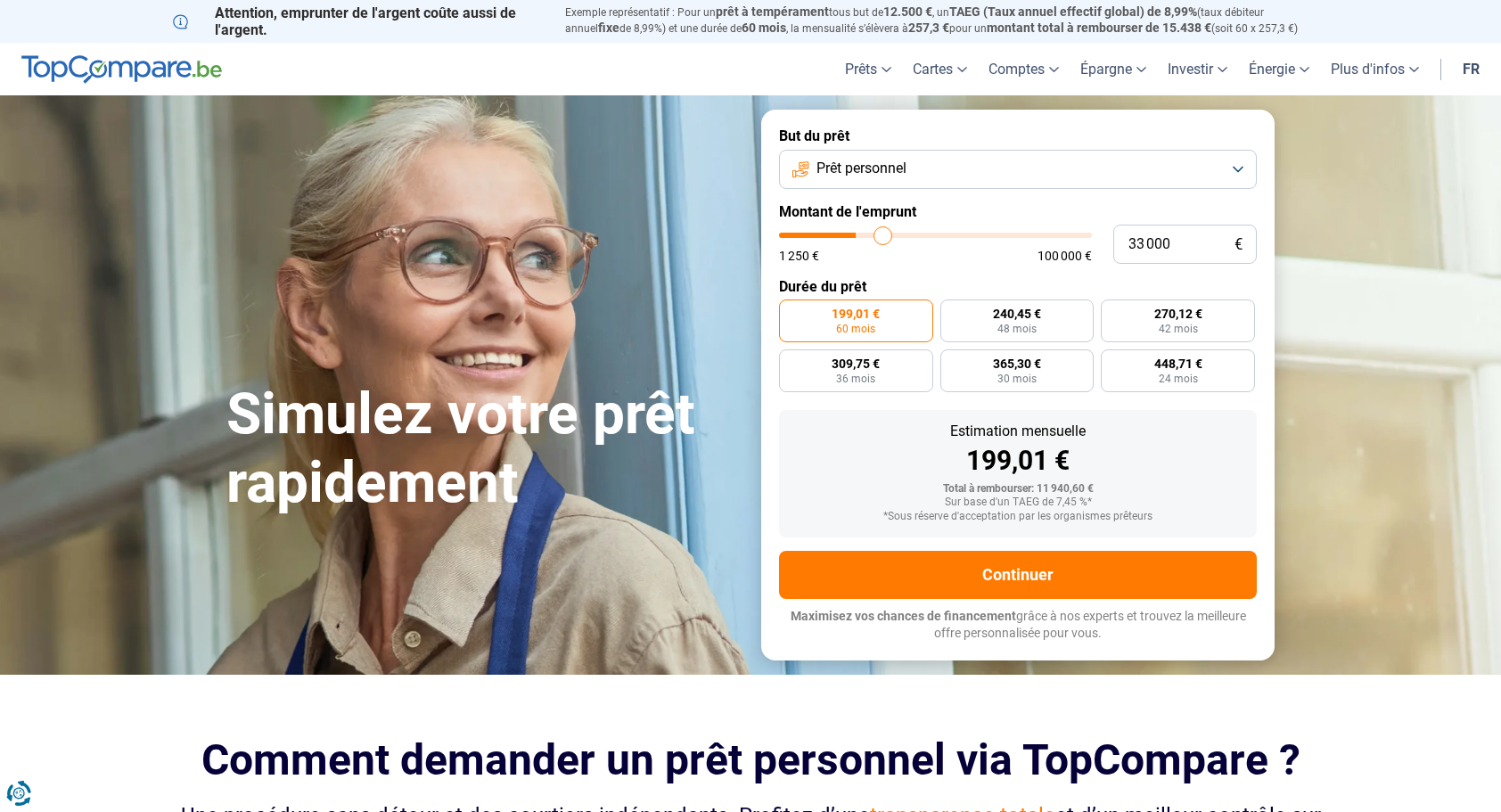
type input "33 250"
type input "33250"
type input "33 500"
type input "33500"
type input "34 000"
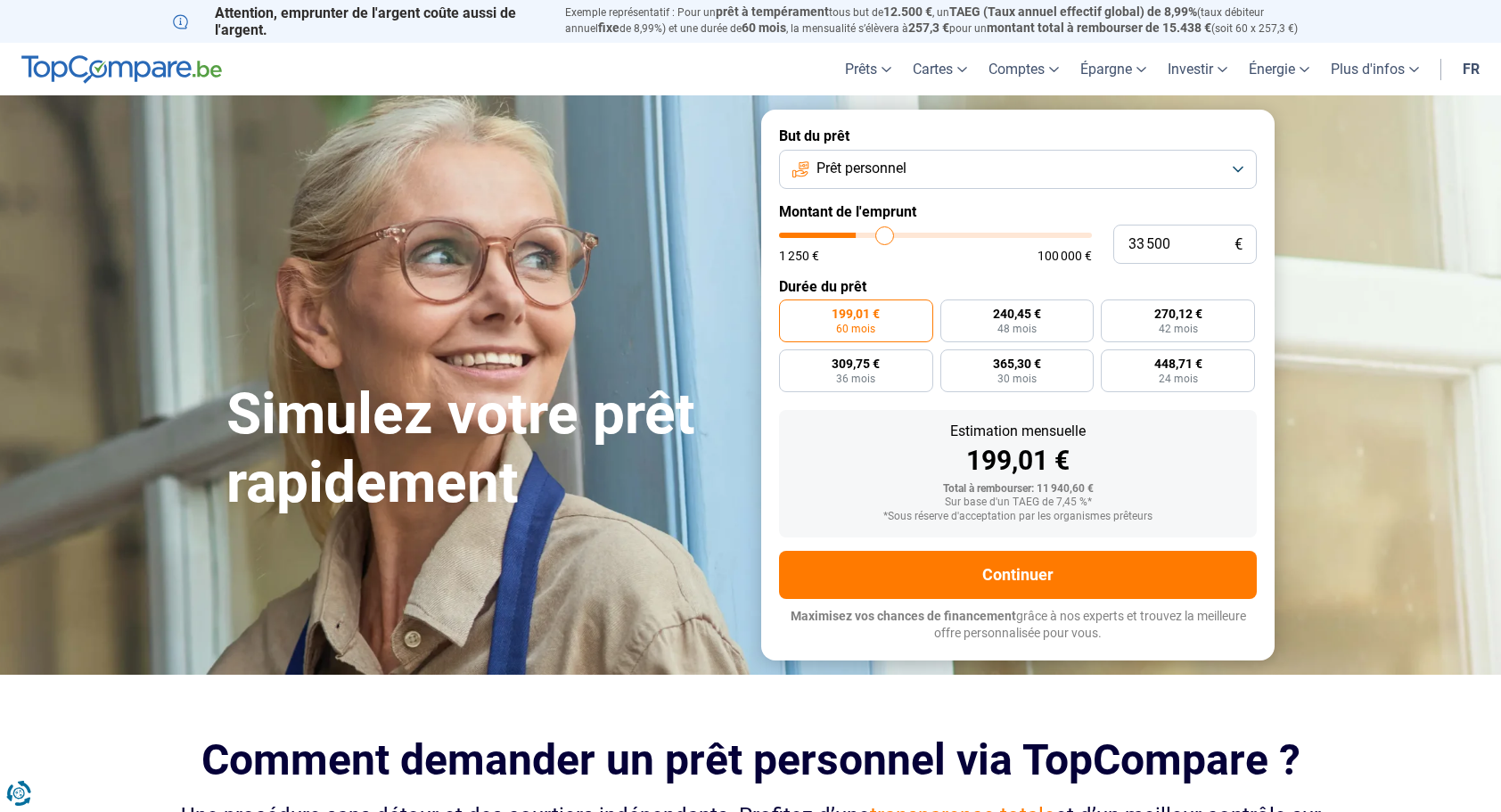
type input "34000"
type input "34 250"
type input "34250"
type input "34 500"
type input "34500"
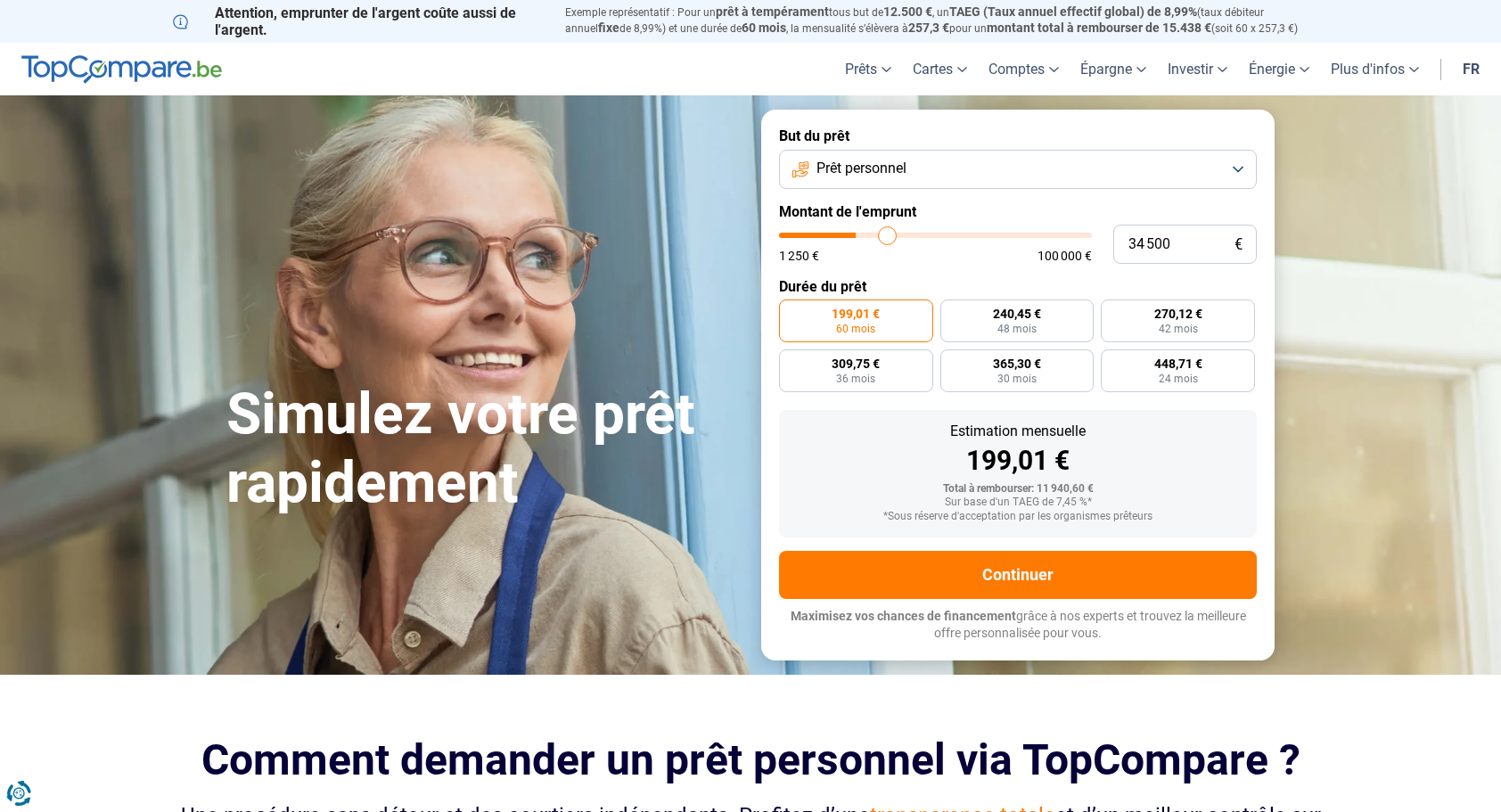
type input "34 750"
type input "34750"
type input "35 000"
type input "35000"
type input "35 250"
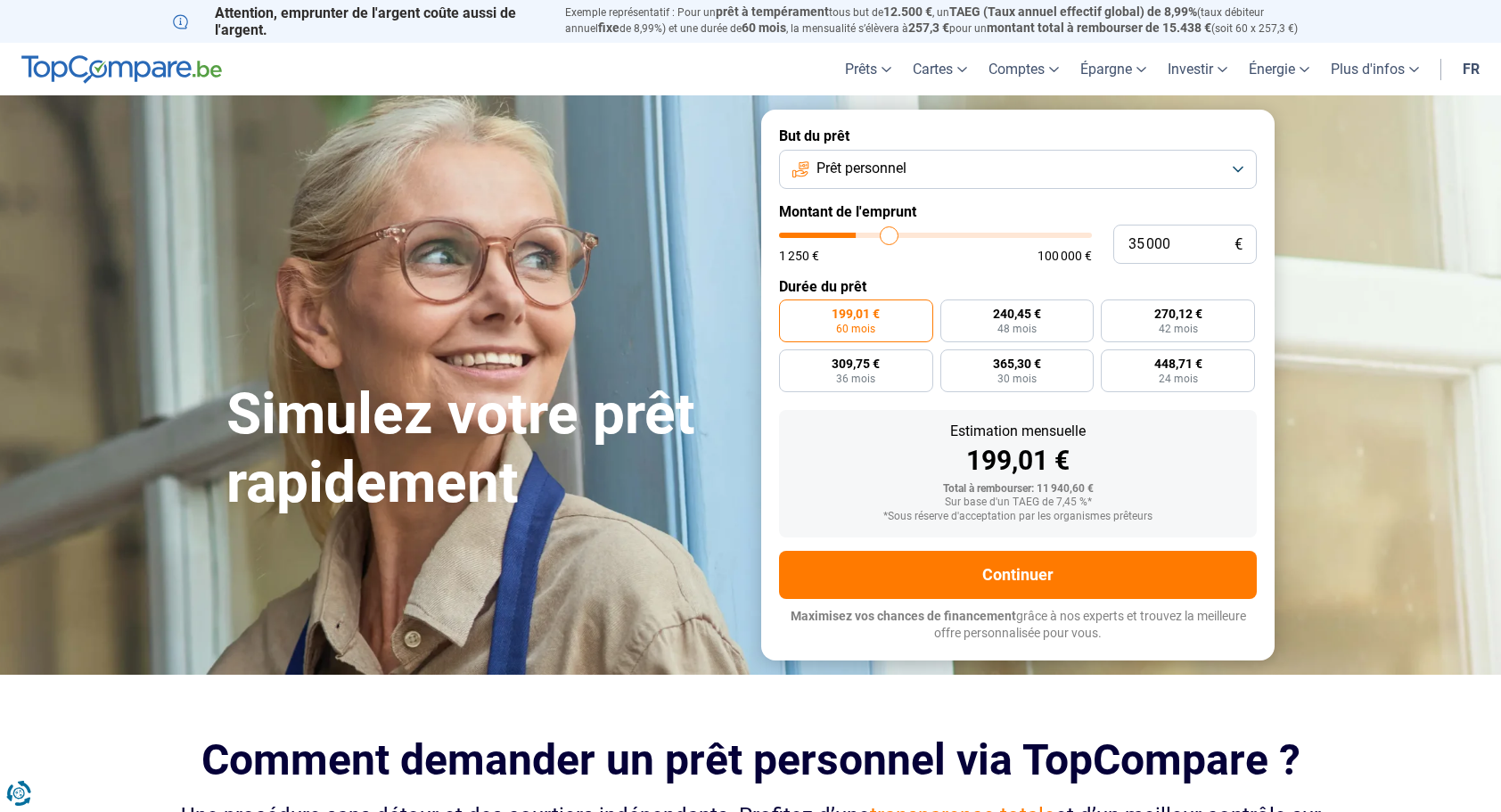
type input "35250"
type input "35 500"
type input "35500"
type input "35 750"
type input "35750"
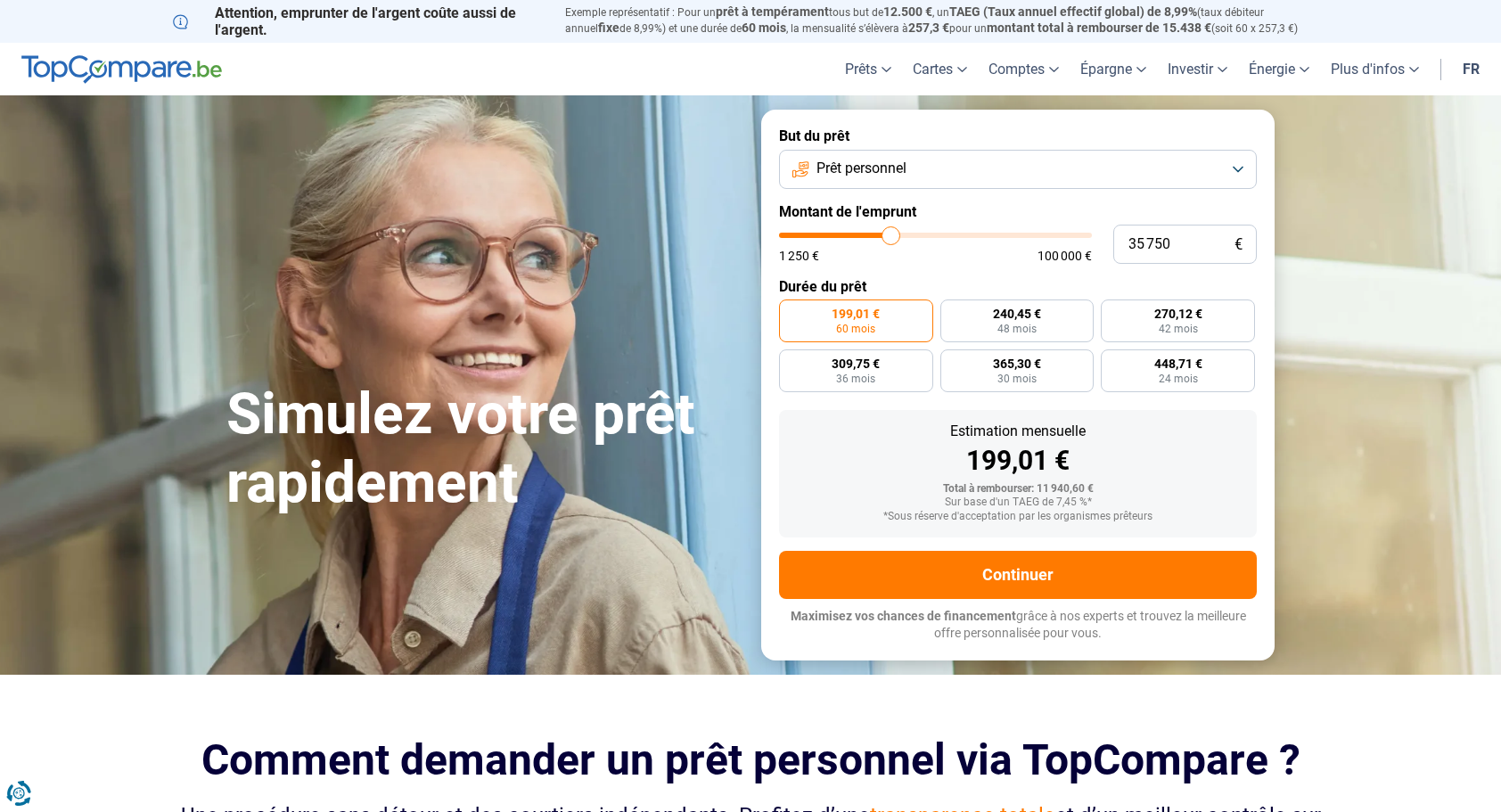
type input "36 000"
type input "36000"
type input "36 500"
type input "36500"
type input "37 000"
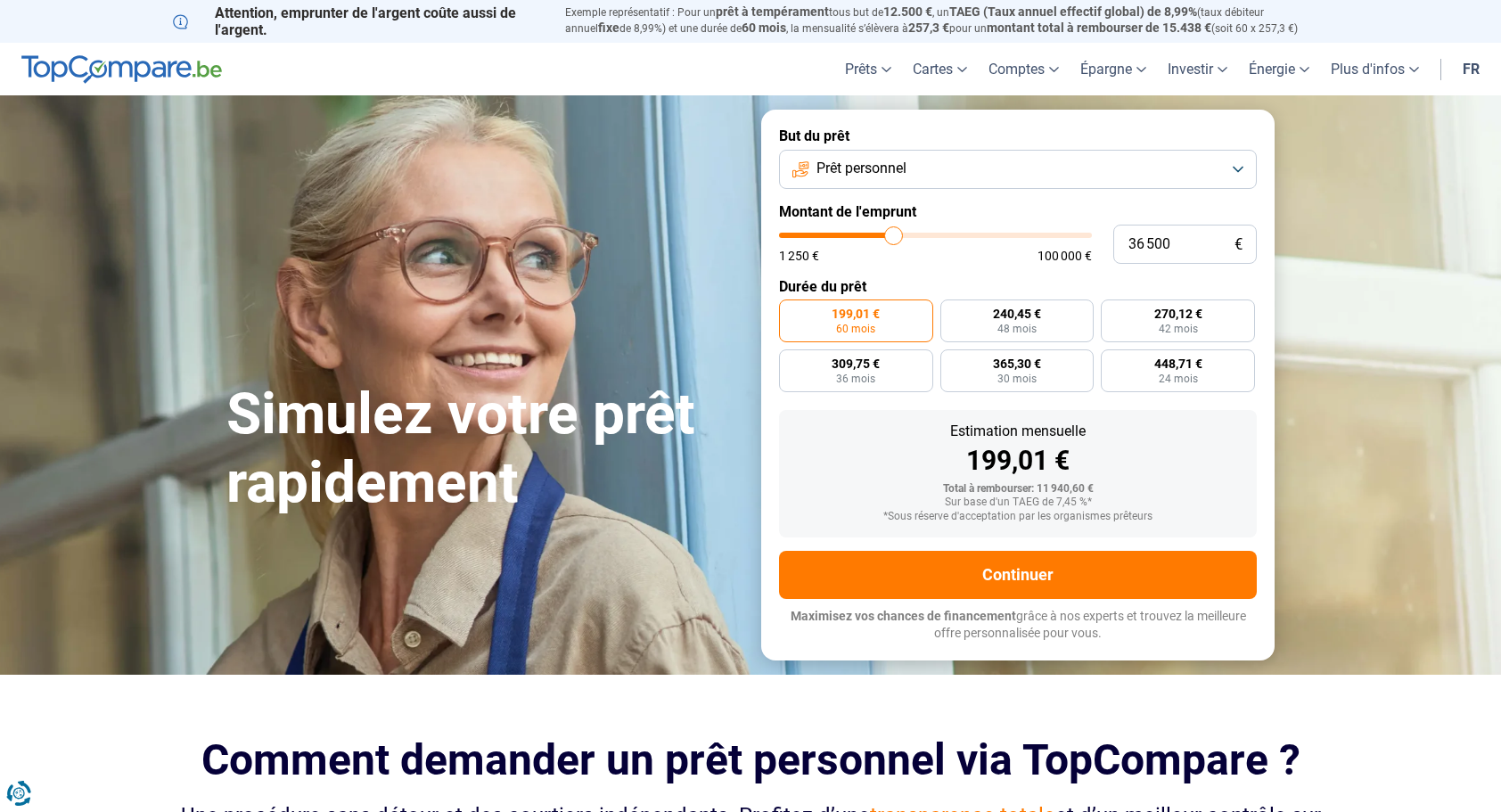
type input "37000"
type input "37 500"
type input "37500"
type input "37 750"
type input "37750"
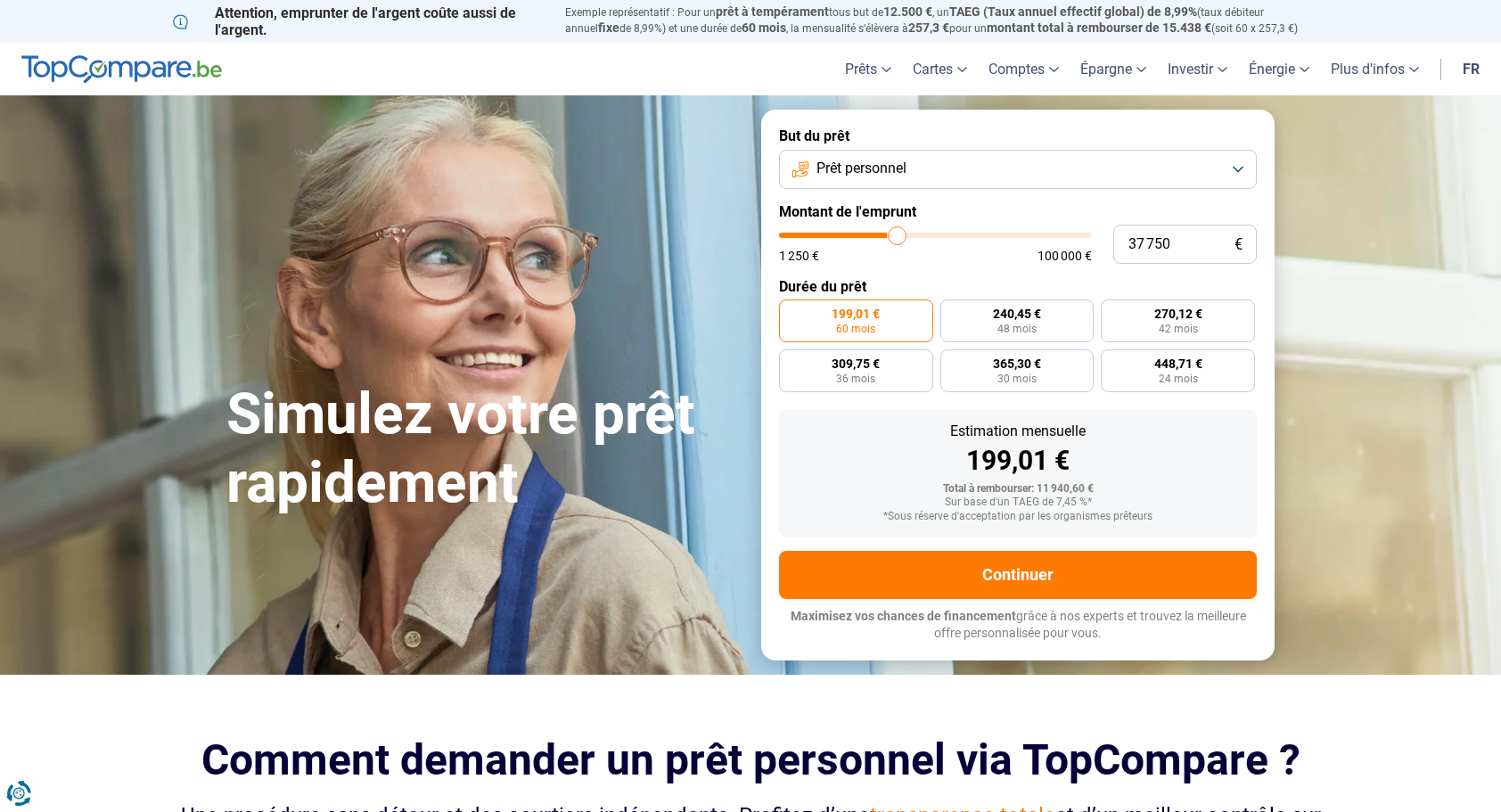
type input "38 000"
type input "38000"
type input "38 250"
type input "38250"
type input "38 500"
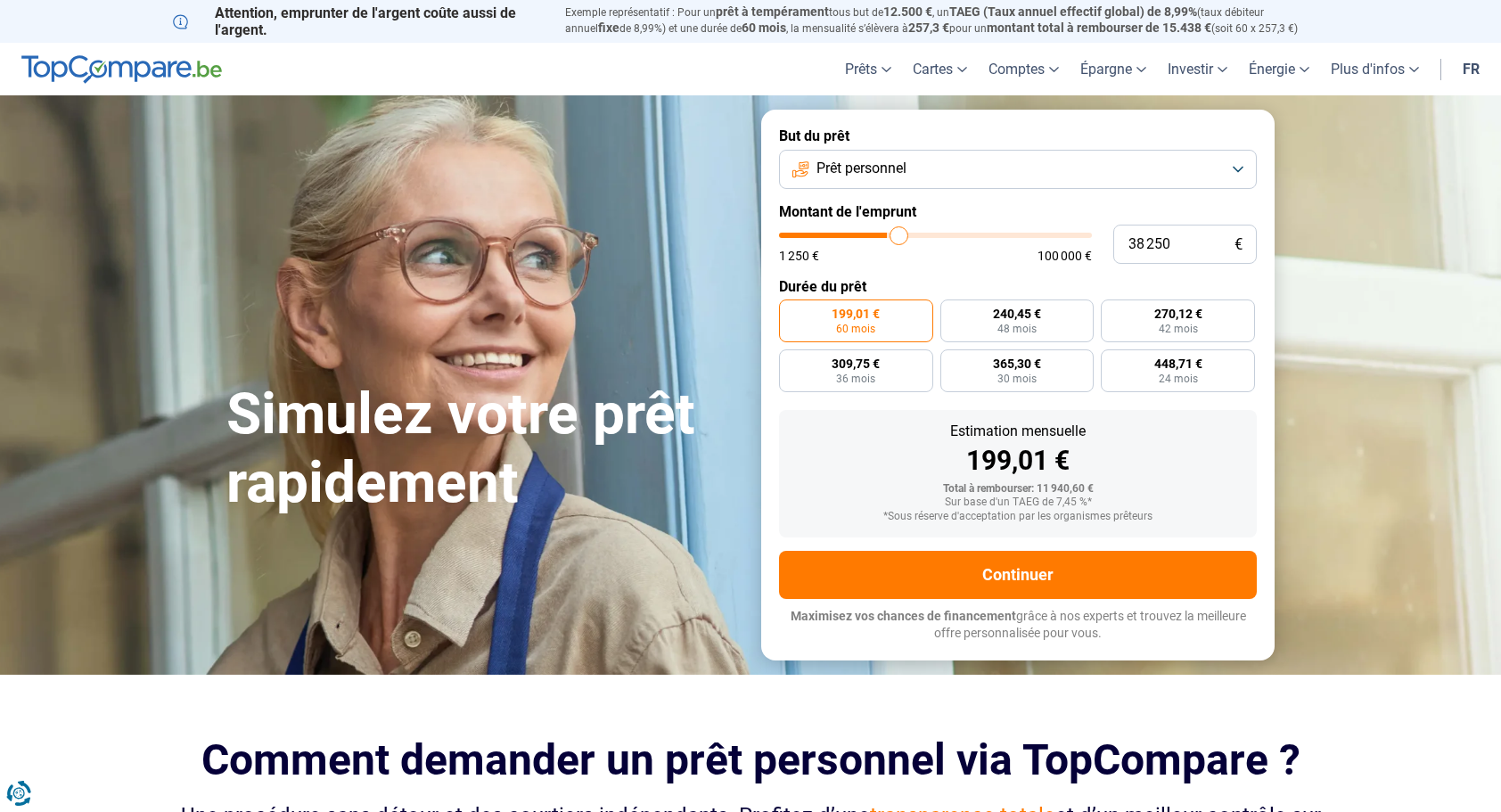
type input "38500"
type input "38 750"
type input "38750"
type input "39 000"
type input "39000"
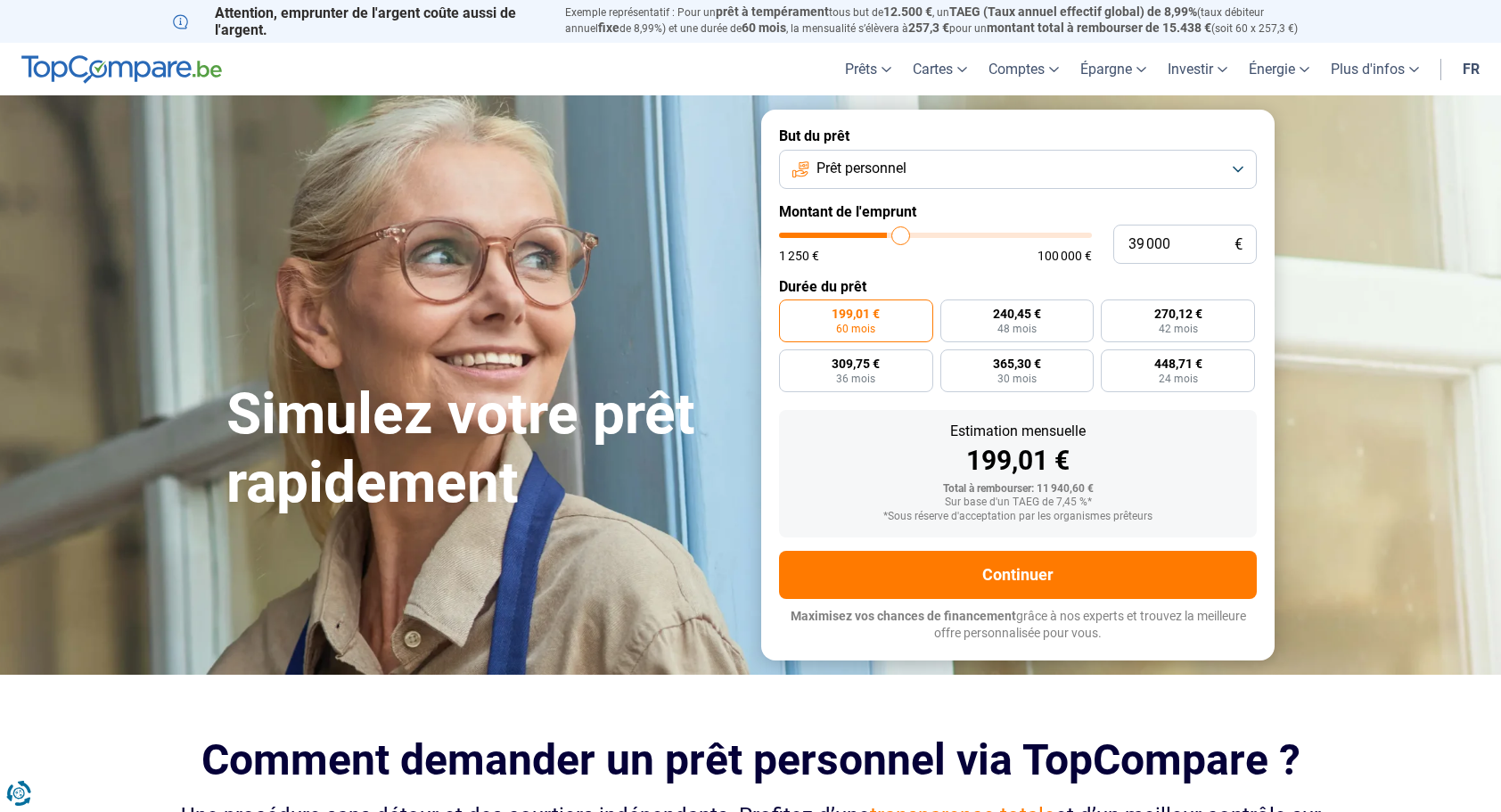
type input "39 250"
type input "39250"
type input "39 500"
type input "39500"
type input "40 500"
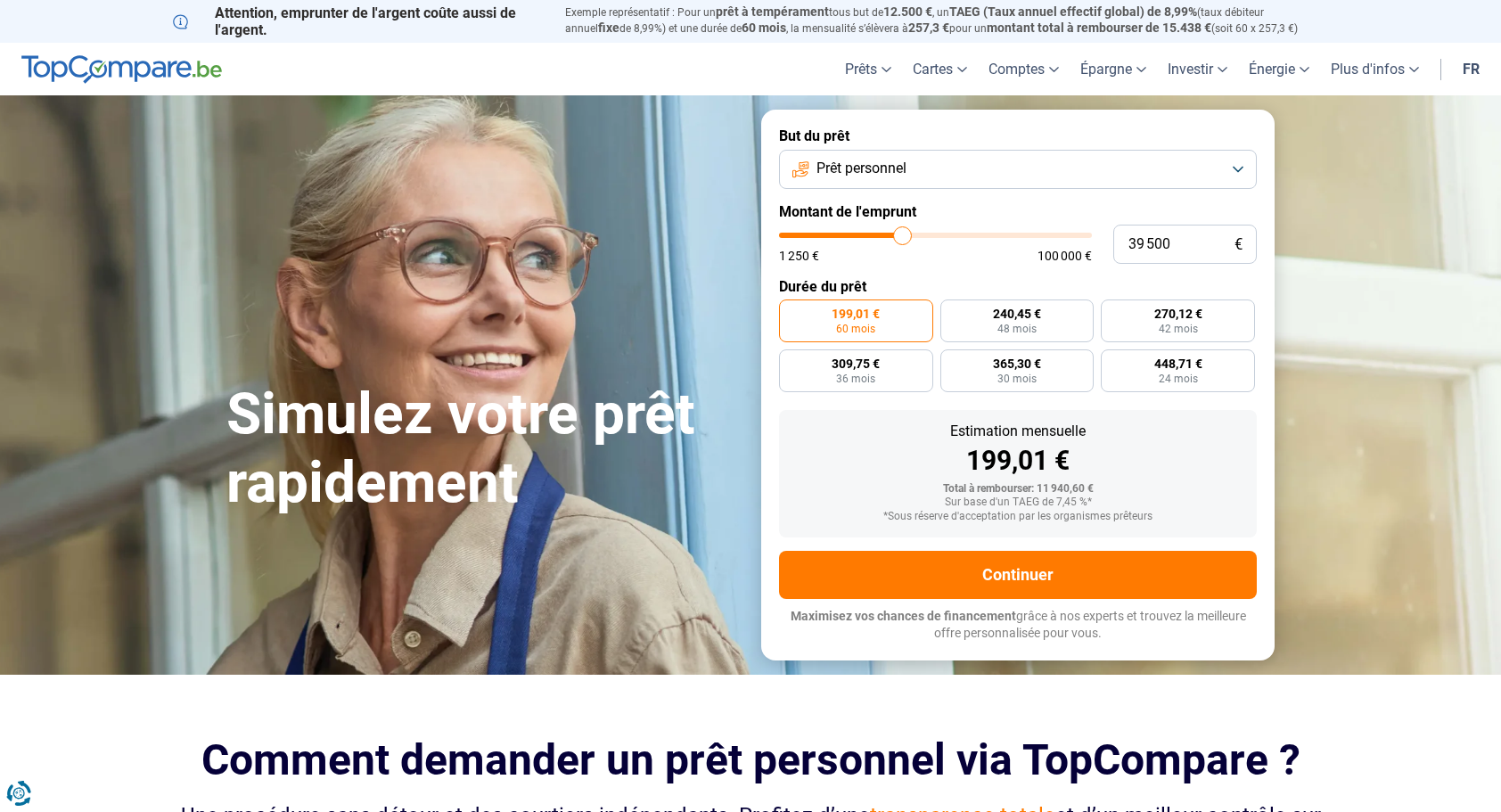
type input "40500"
type input "41 250"
type input "41250"
type input "41 750"
type input "41750"
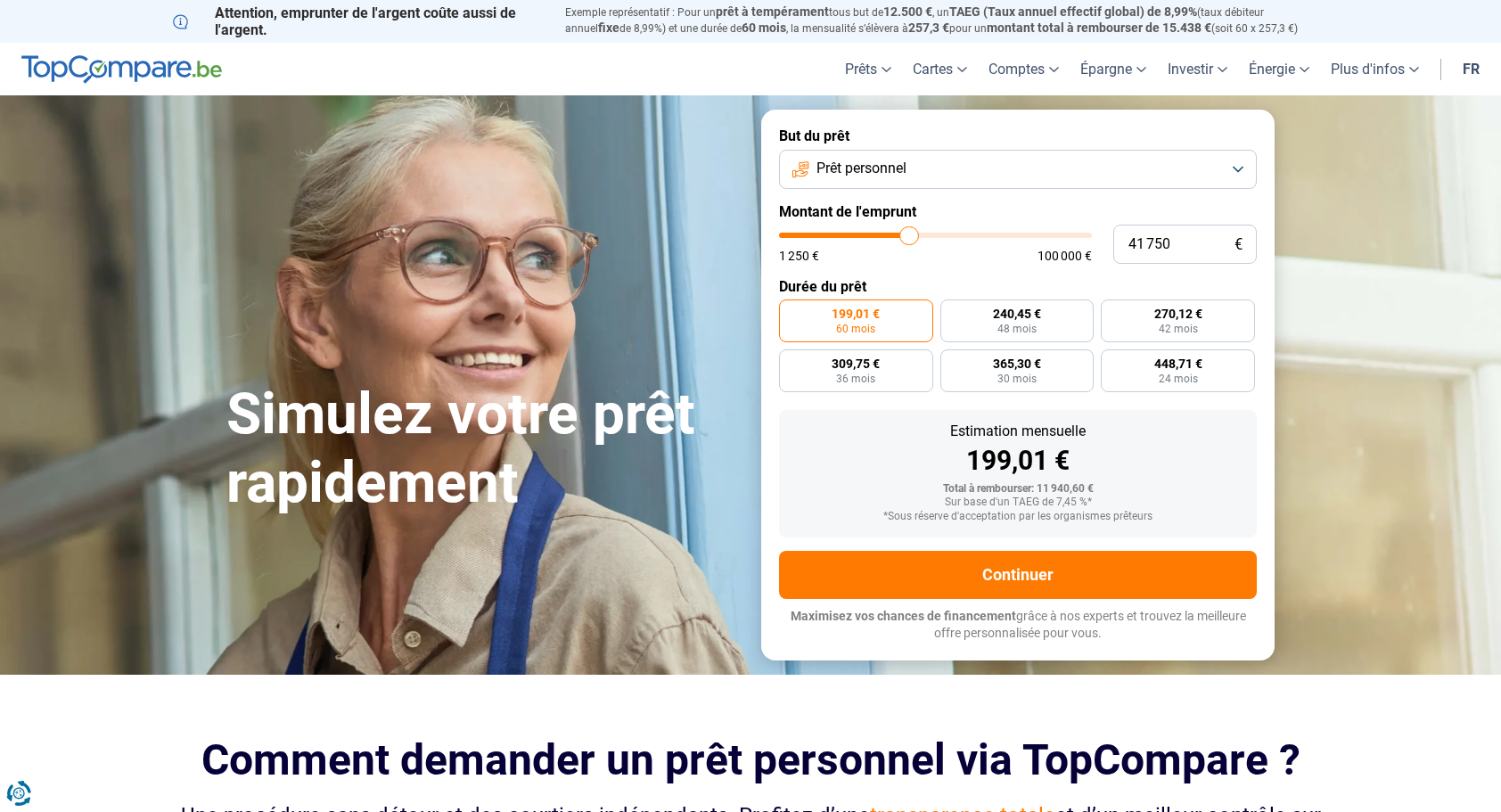
type input "42 000"
type input "42000"
type input "42 500"
type input "42500"
type input "42 750"
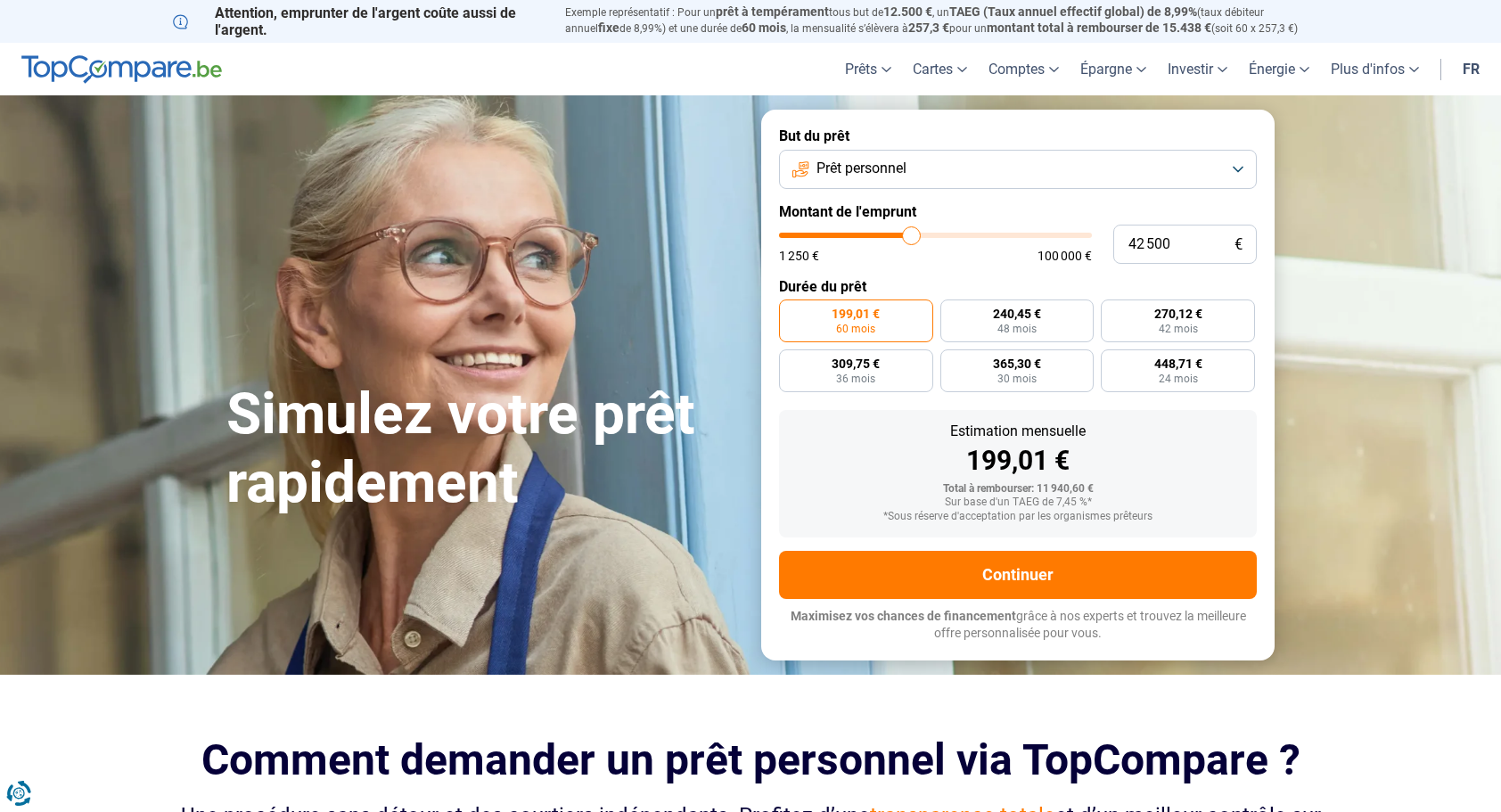
type input "42750"
type input "43 000"
type input "43000"
type input "43 250"
type input "43250"
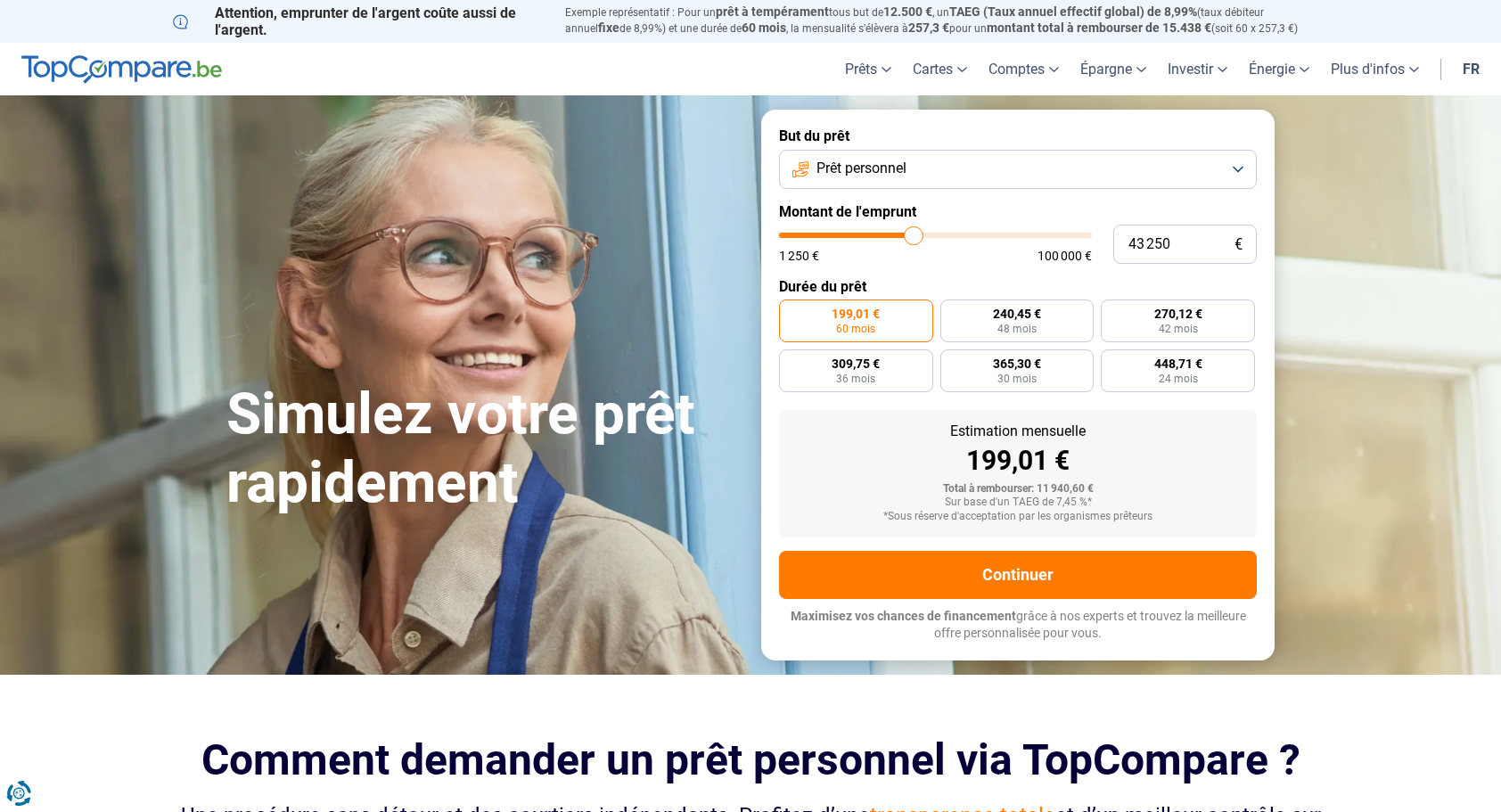
type input "43 500"
type input "43500"
type input "43 750"
type input "43750"
type input "44 000"
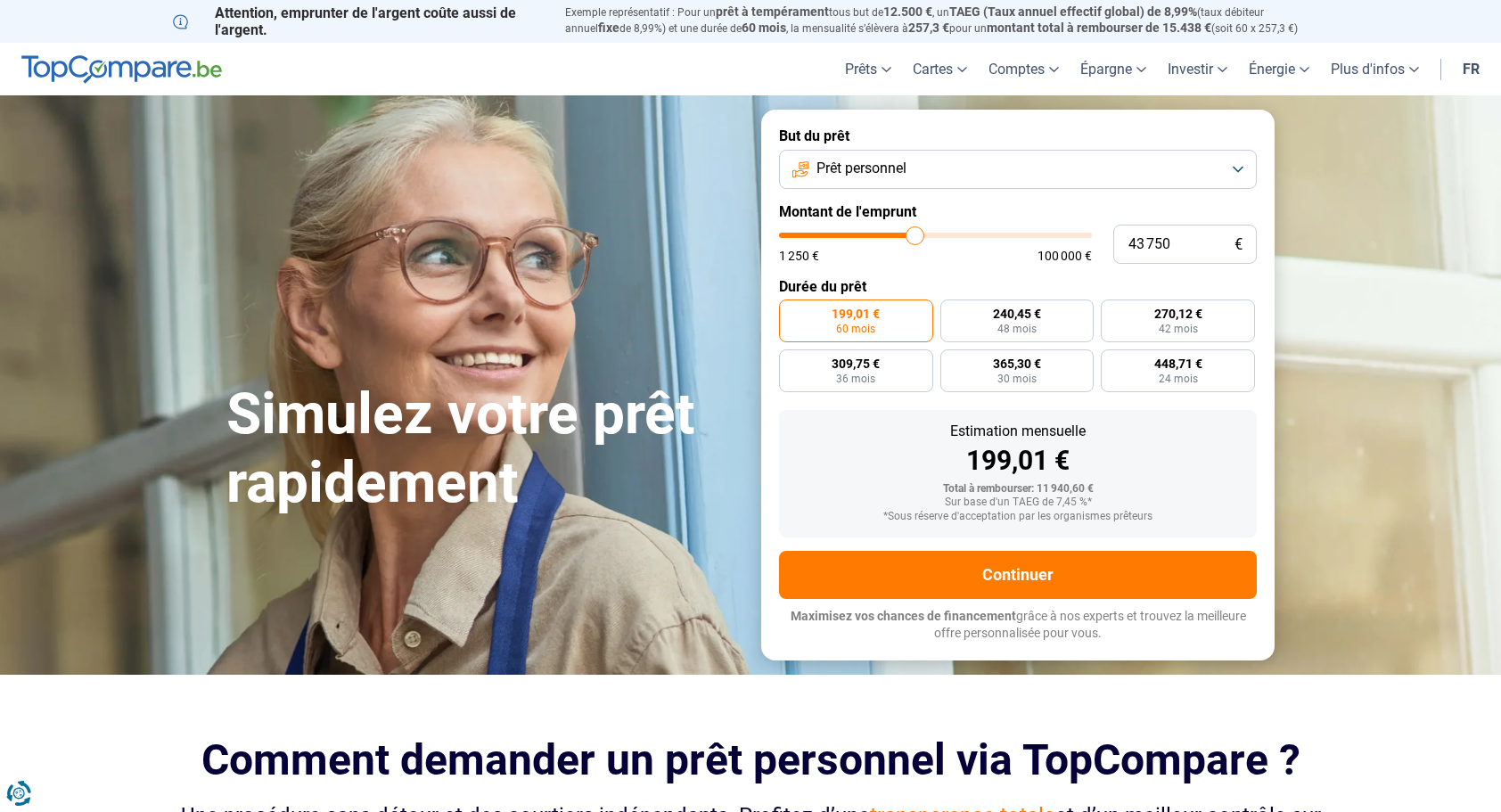
type input "44000"
type input "44 250"
type input "44250"
type input "44 500"
type input "44500"
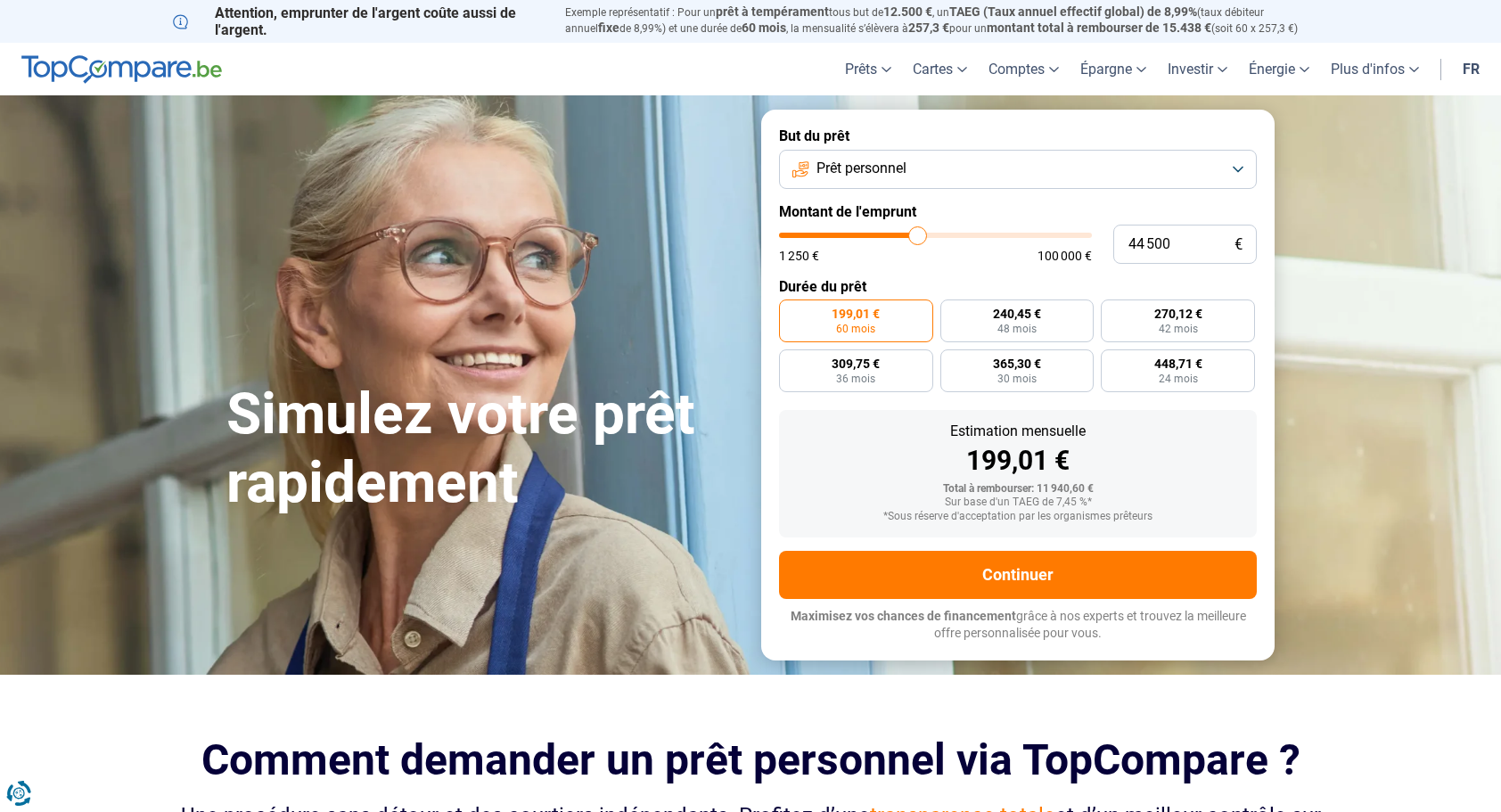
type input "45 250"
type input "45250"
type input "45 750"
type input "45750"
type input "46 000"
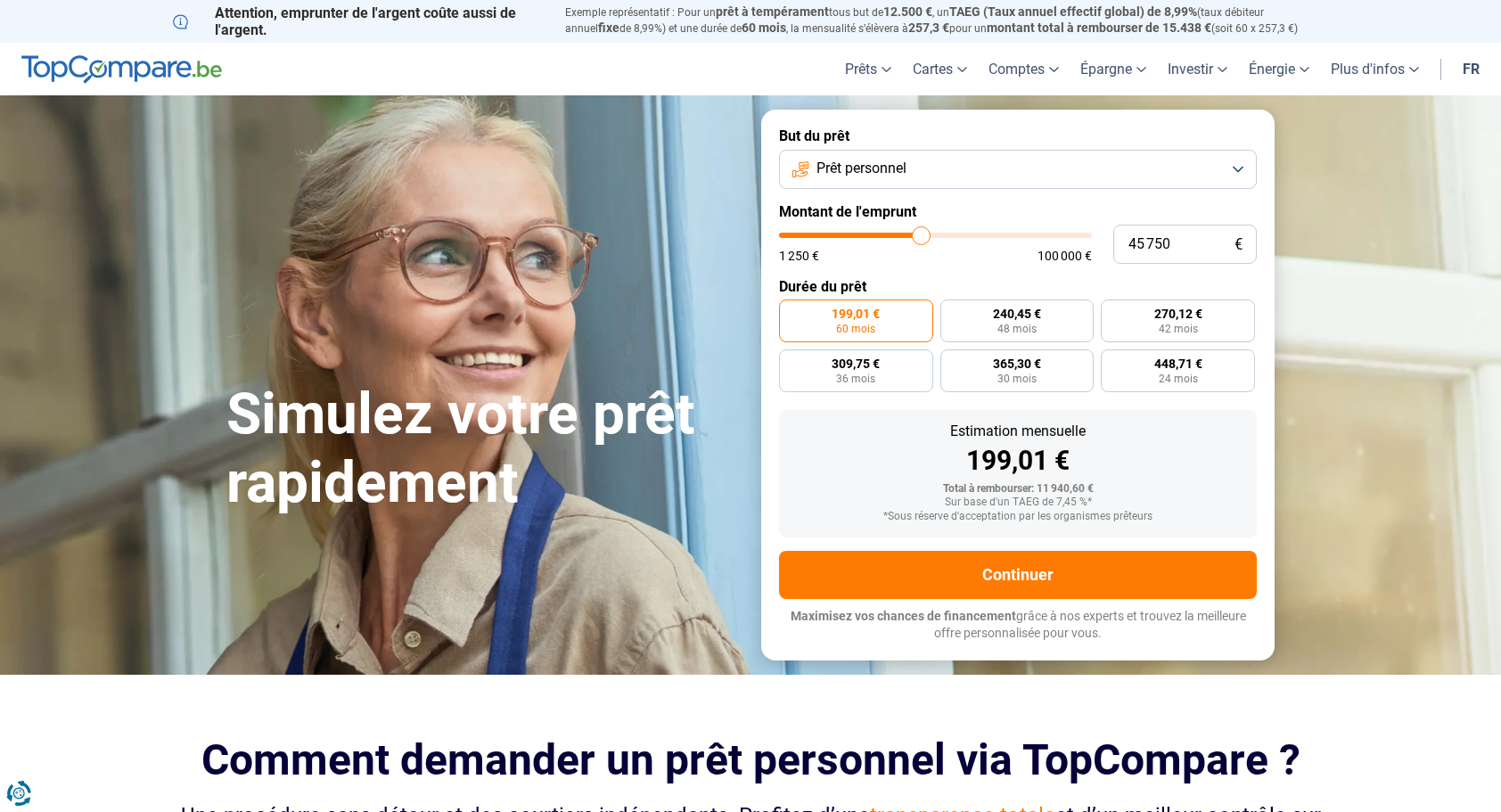
type input "46000"
type input "46 250"
type input "46250"
type input "47 000"
type input "47000"
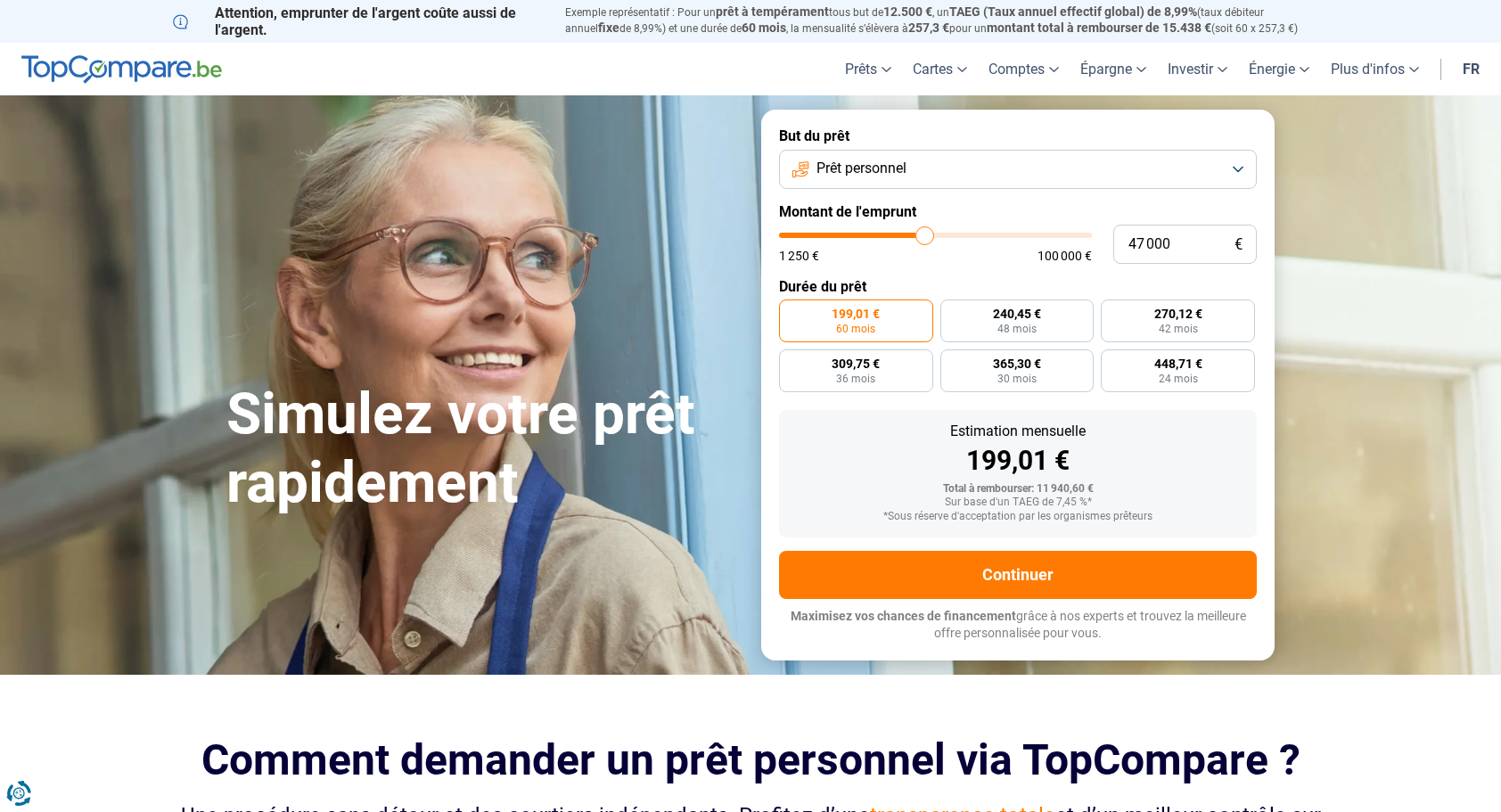
type input "47 250"
type input "47250"
type input "47 500"
type input "47500"
type input "47 750"
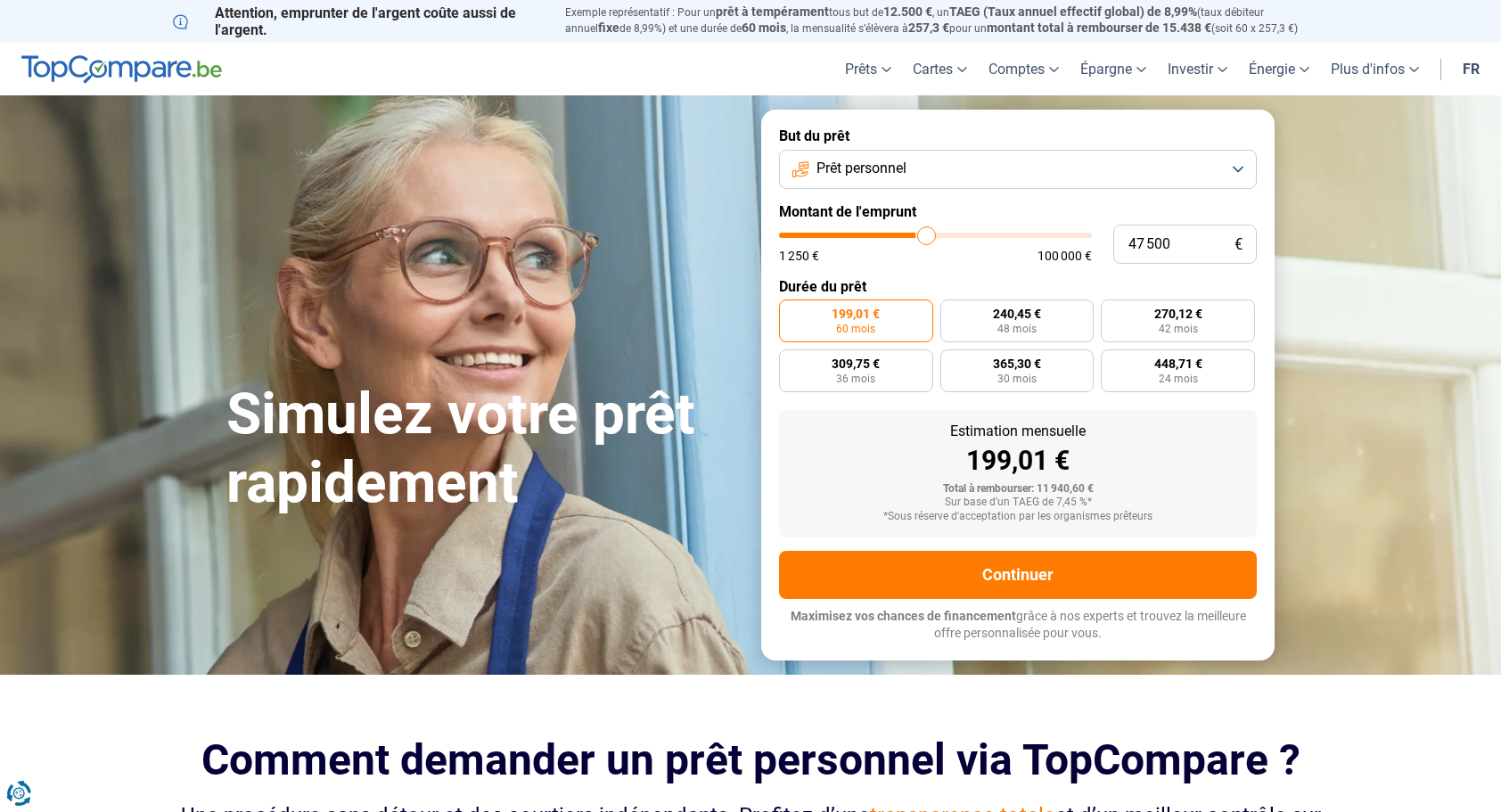
type input "47750"
type input "48 000"
type input "48000"
type input "48 250"
type input "48250"
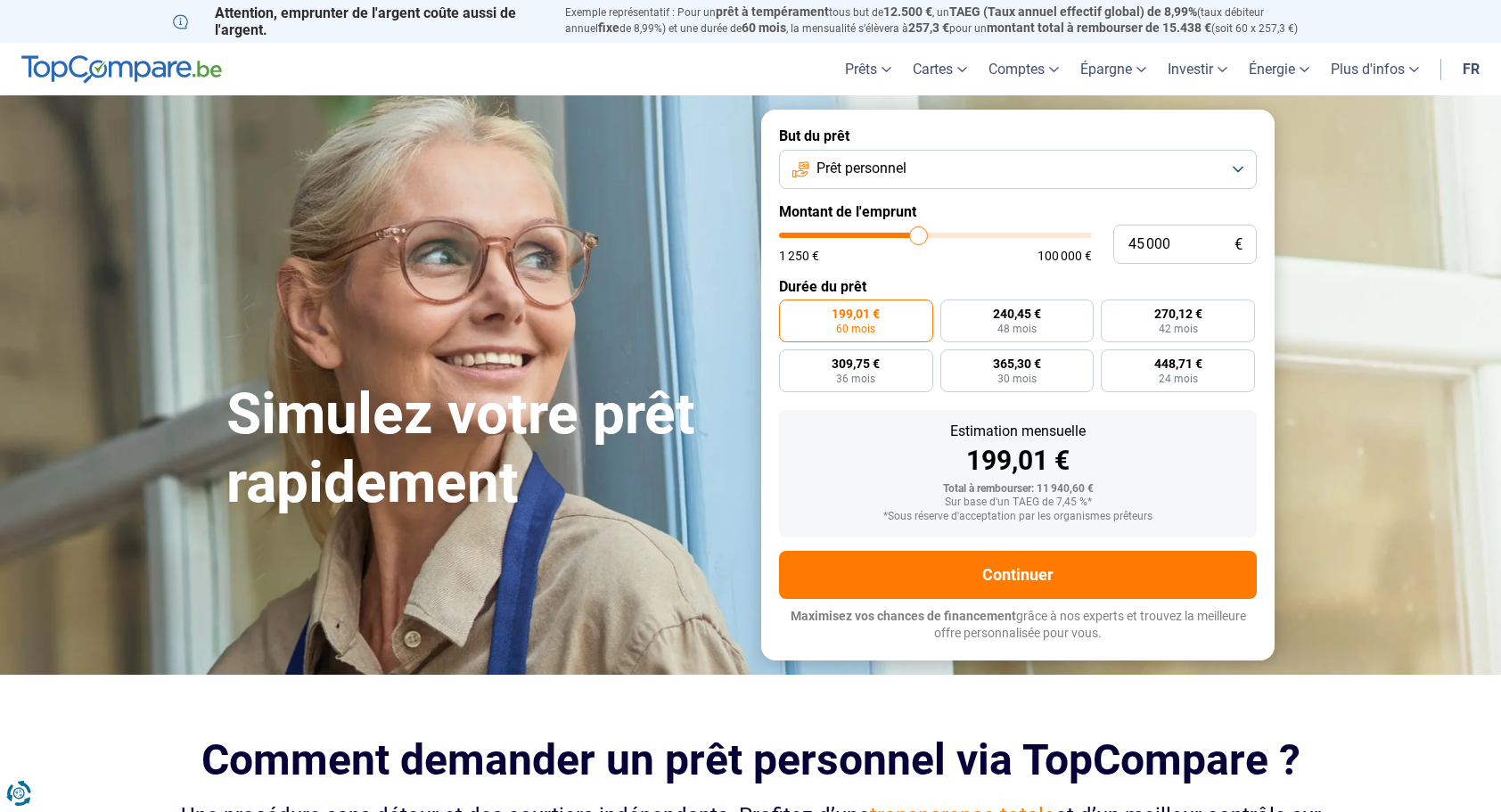
drag, startPoint x: 813, startPoint y: 234, endPoint x: 918, endPoint y: 244, distance: 105.5
click at [918, 238] on input "range" at bounding box center [935, 236] width 313 height 6
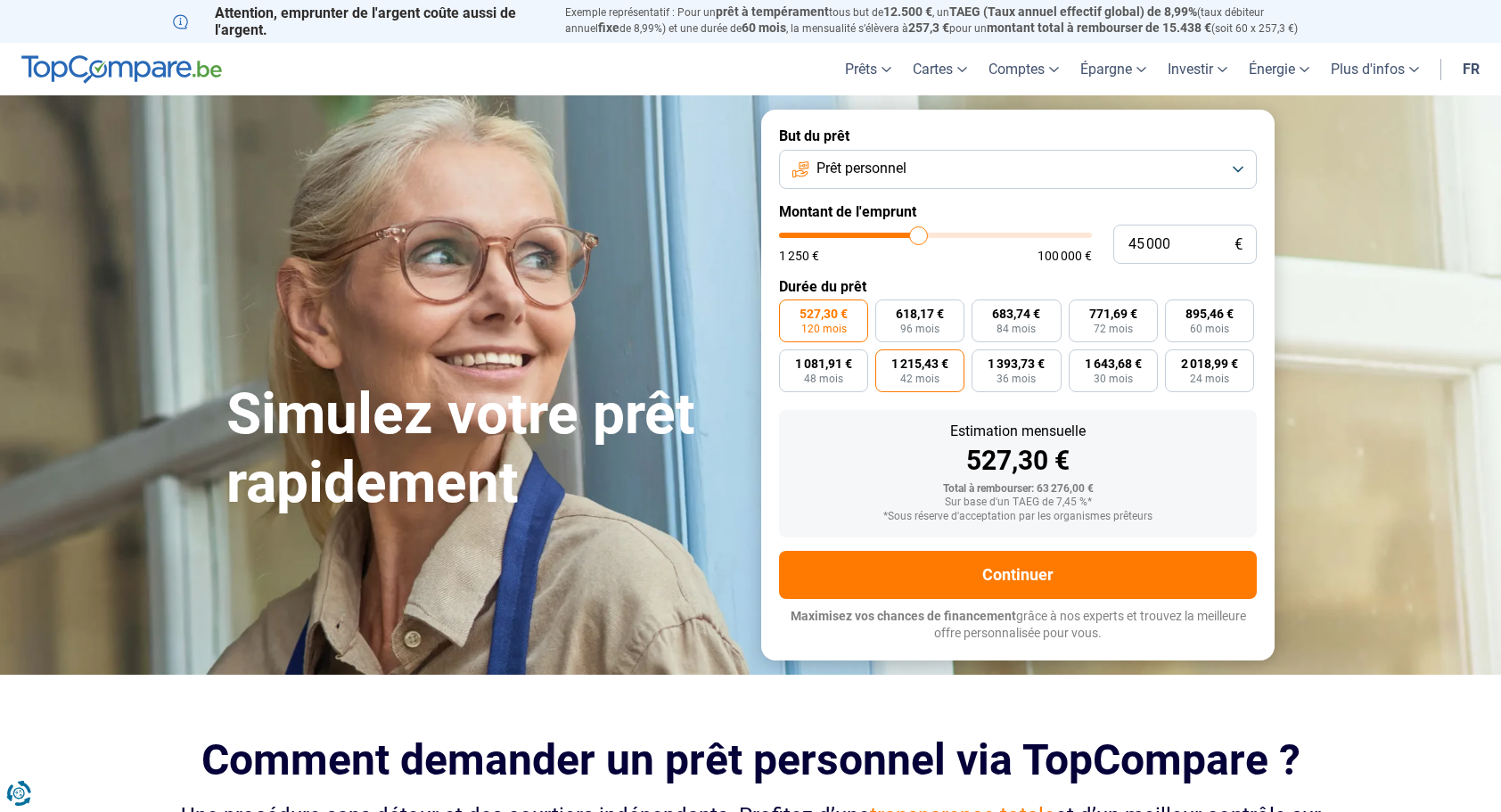
click at [913, 382] on span "42 mois" at bounding box center [920, 378] width 39 height 10
click at [887, 361] on input "1 215,43 € 42 mois" at bounding box center [881, 355] width 11 height 11
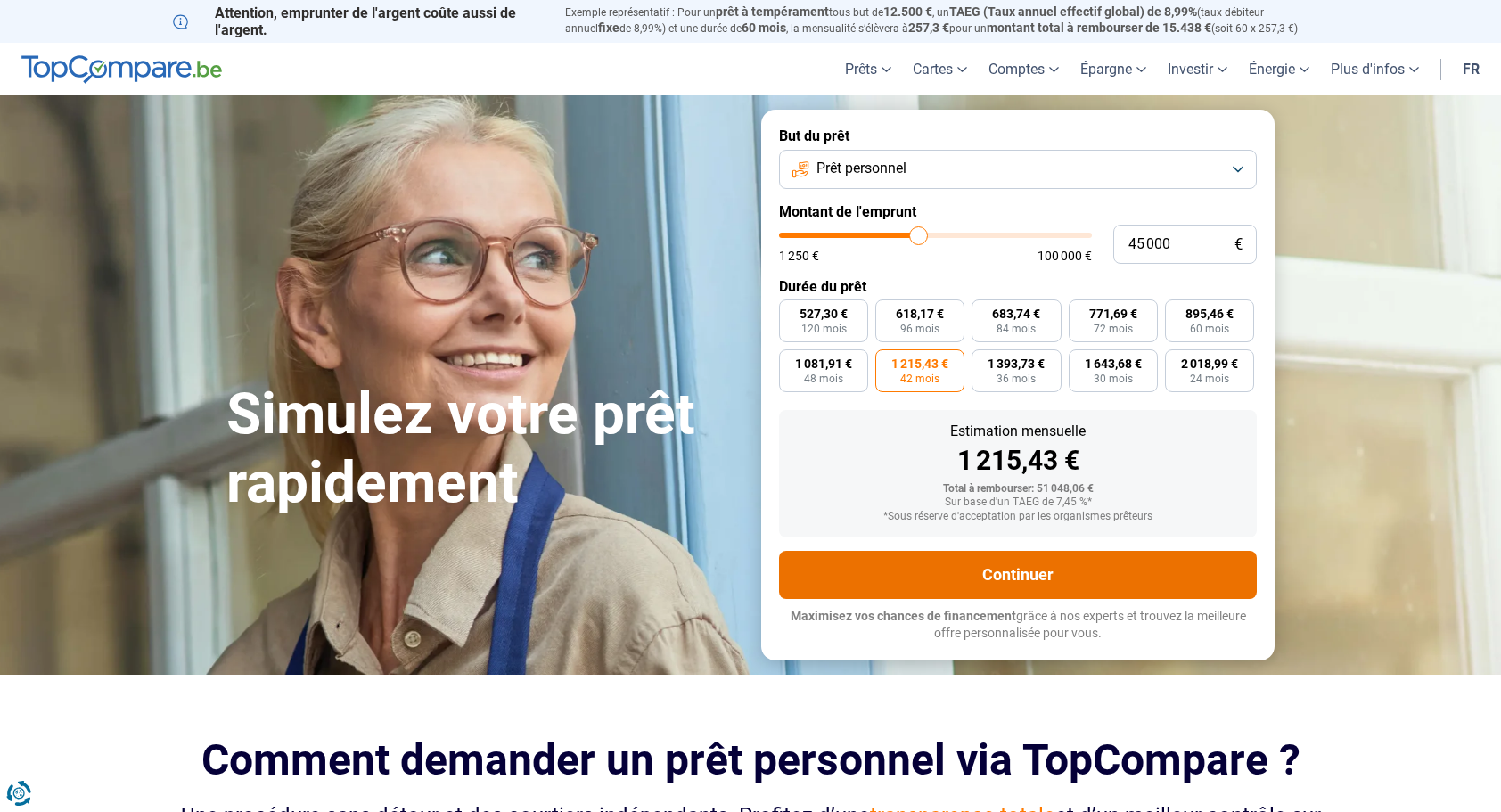
click at [940, 590] on button "Continuer" at bounding box center [1018, 575] width 478 height 48
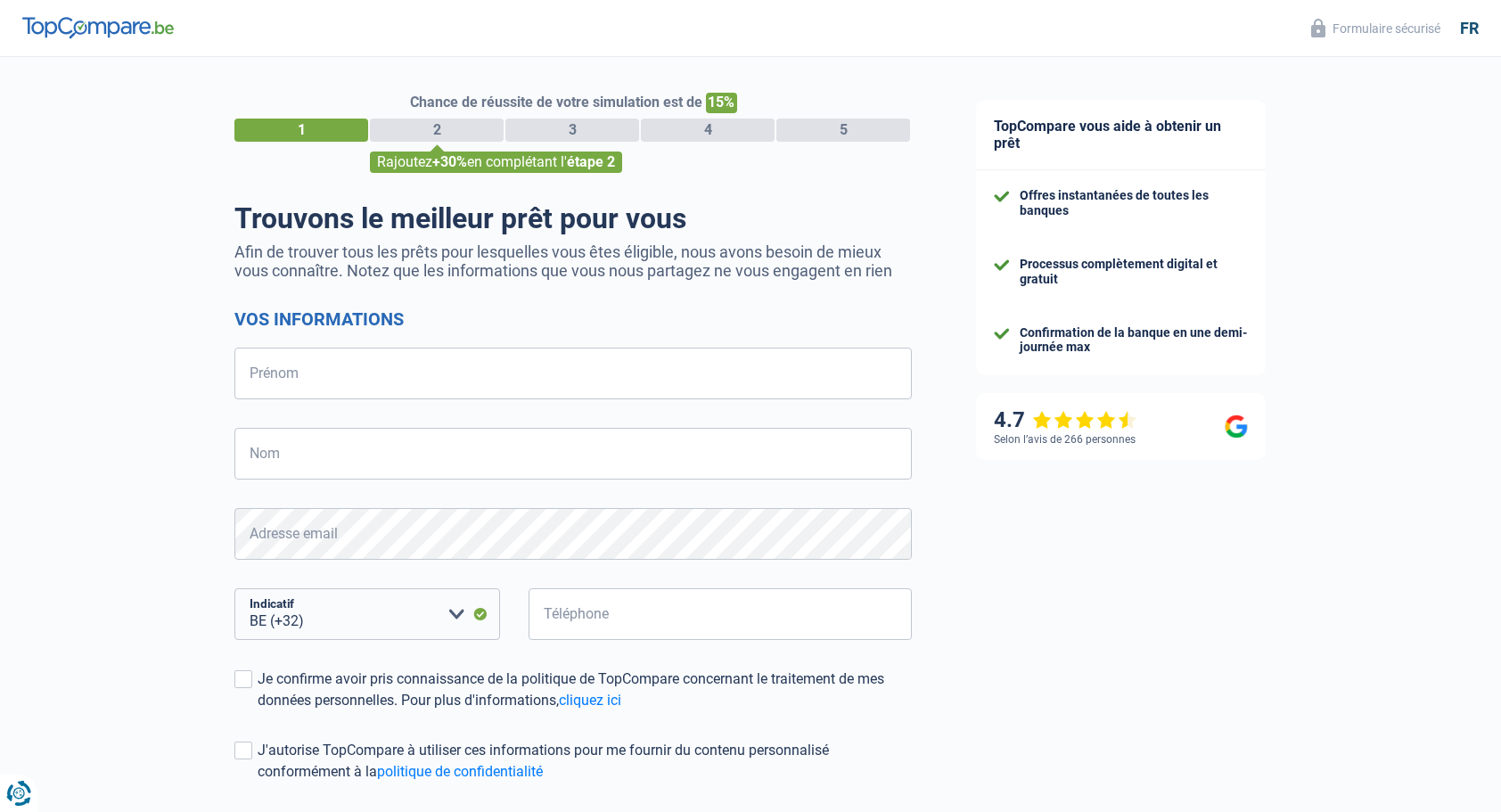
select select "32"
click at [376, 391] on input "Prénom" at bounding box center [574, 373] width 678 height 52
type input "Delphine"
type input "Hiroux"
type input "477240323"
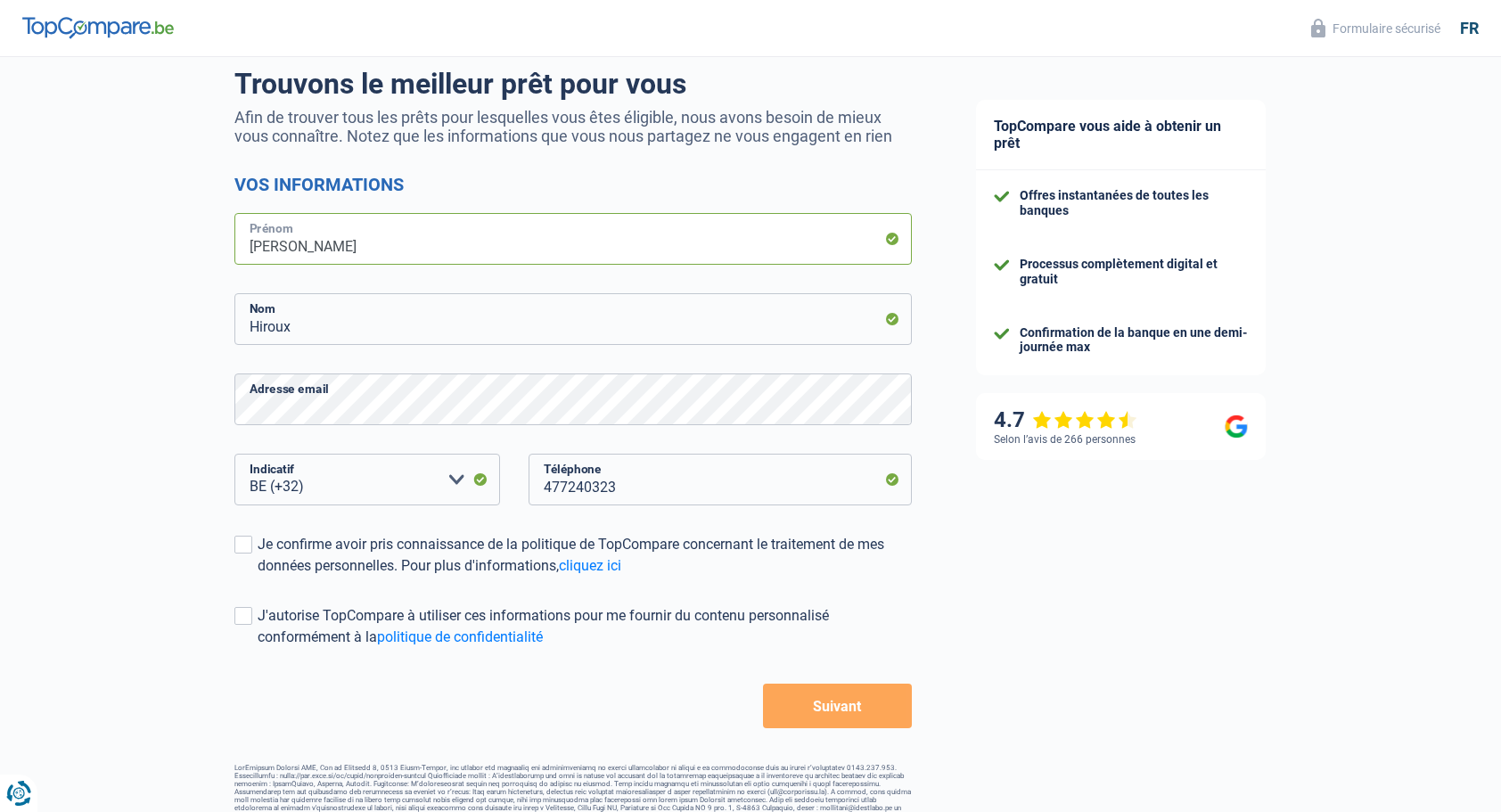
scroll to position [151, 0]
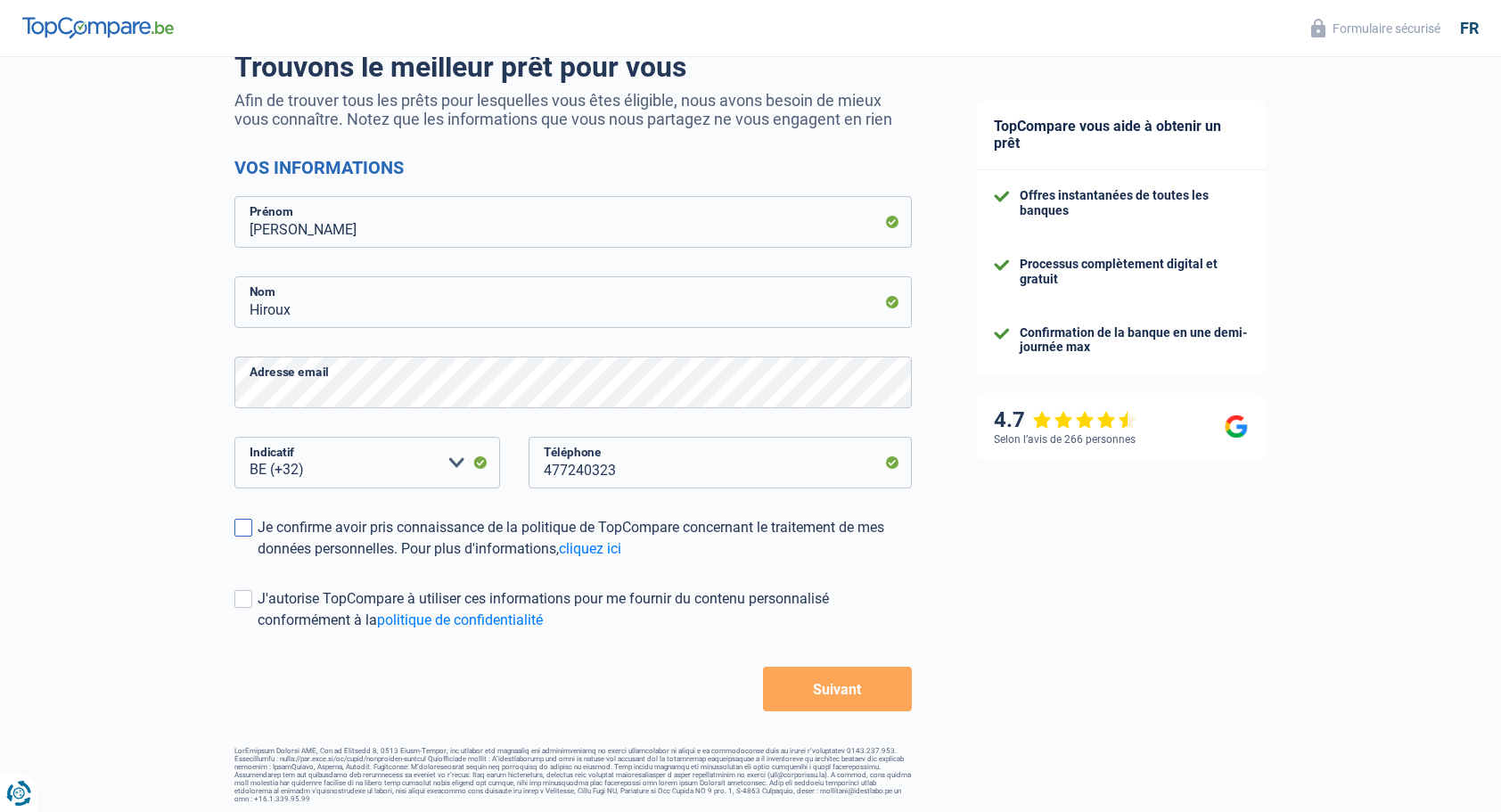
click at [250, 535] on span at bounding box center [243, 528] width 18 height 18
click at [257, 559] on input "Je confirme avoir pris connaissance de la politique de TopCompare concernant le…" at bounding box center [257, 559] width 0 height 0
click at [244, 595] on span at bounding box center [243, 599] width 18 height 18
click at [257, 631] on input "J'autorise TopCompare à utiliser ces informations pour me fournir du contenu pe…" at bounding box center [257, 631] width 0 height 0
click at [855, 697] on button "Suivant" at bounding box center [837, 688] width 149 height 44
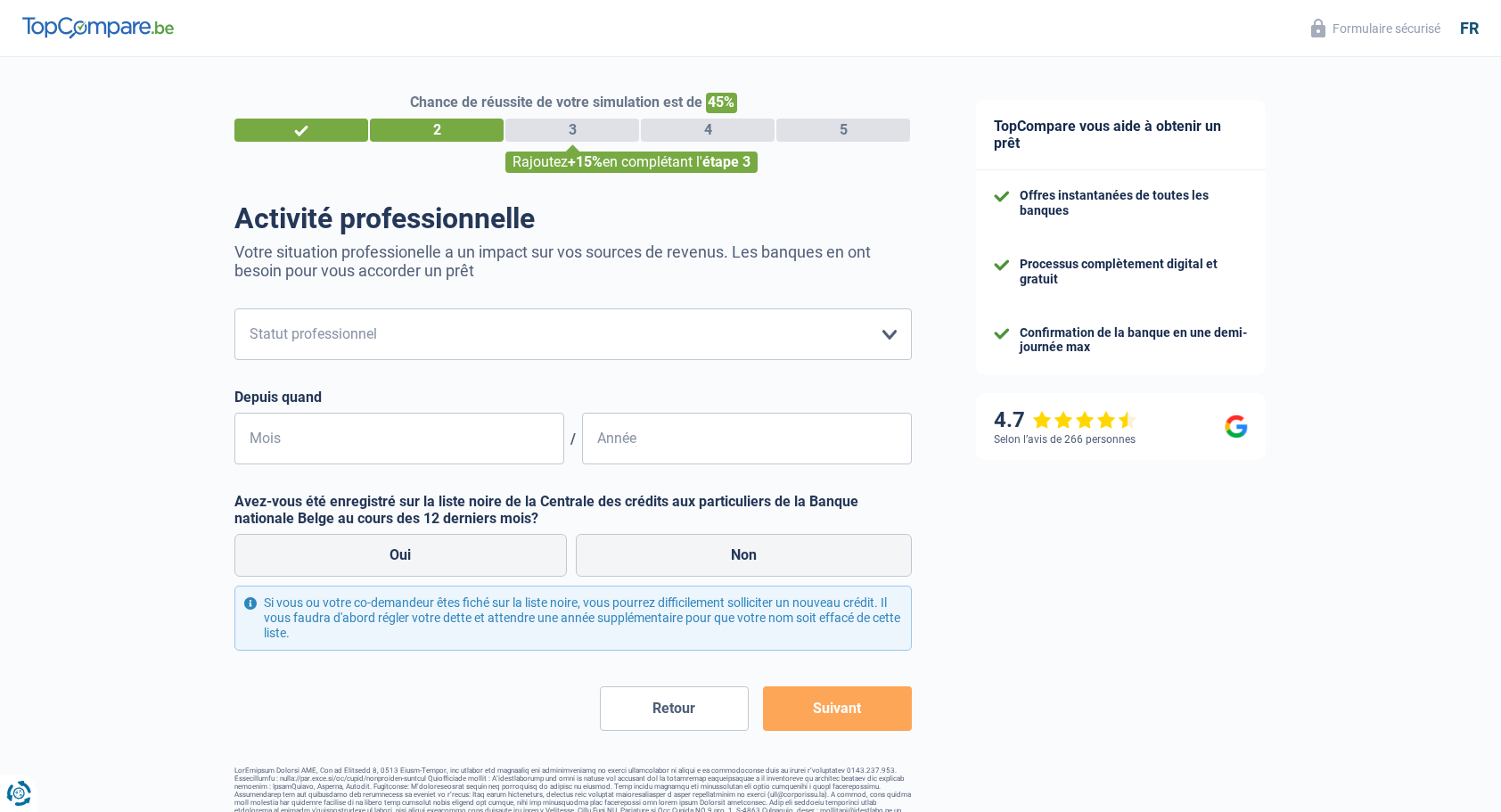
click at [456, 363] on form "Ouvrier Employé privé Employé public Invalide Indépendant Pensionné Chômeur Mut…" at bounding box center [574, 519] width 678 height 421
click at [419, 314] on select "Ouvrier Employé privé Employé public Invalide Indépendant Pensionné Chômeur Mut…" at bounding box center [574, 334] width 678 height 52
select select "liberal"
click at [235, 311] on select "Ouvrier Employé privé Employé public Invalide Indépendant Pensionné Chômeur Mut…" at bounding box center [574, 334] width 678 height 52
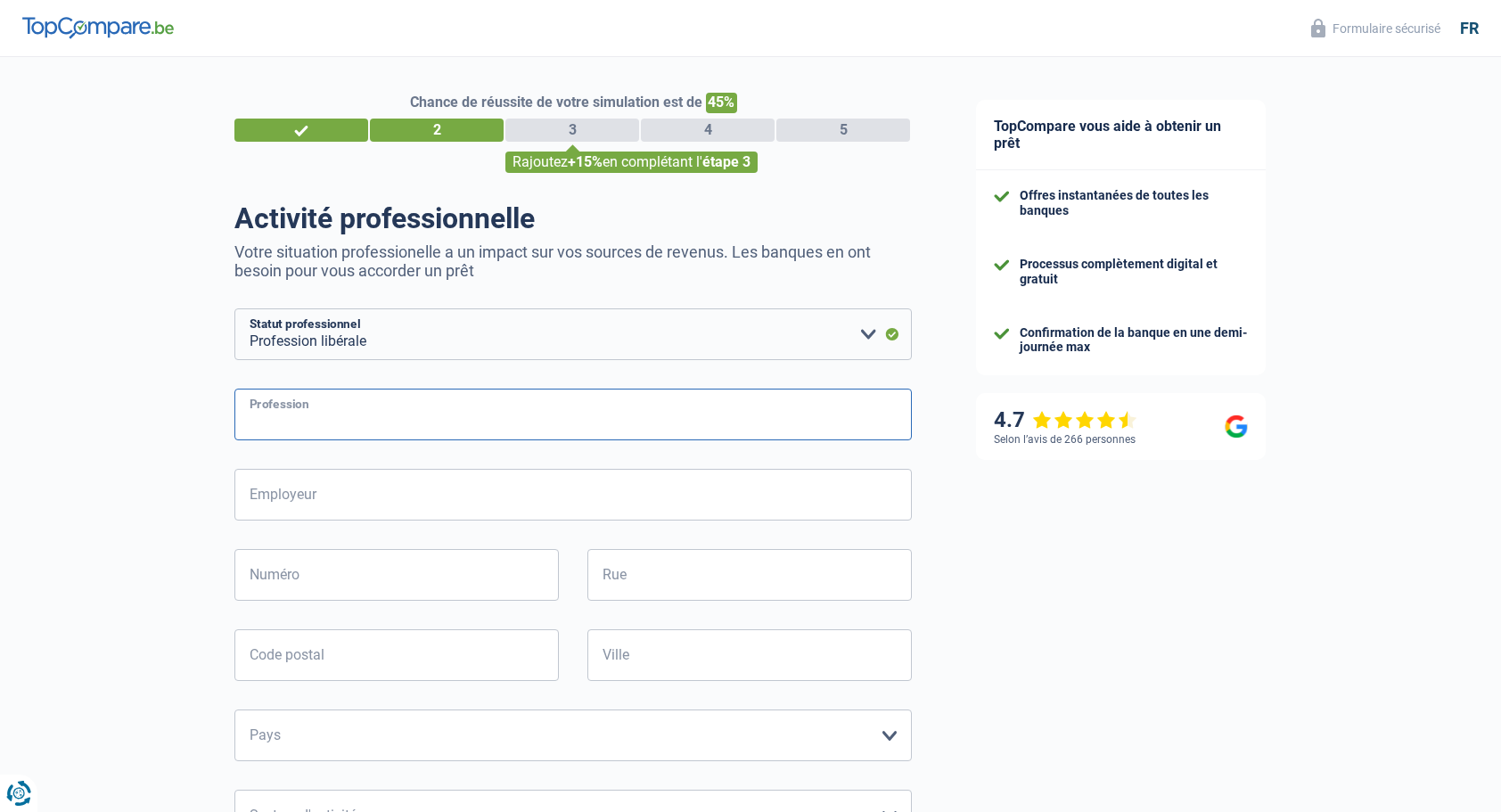
click at [322, 414] on input "Profession" at bounding box center [574, 414] width 678 height 52
type input "Médecin Généraliste"
click at [323, 507] on input "Employeur" at bounding box center [574, 495] width 678 height 52
click at [331, 597] on input "Numéro" at bounding box center [397, 575] width 325 height 52
type input "36"
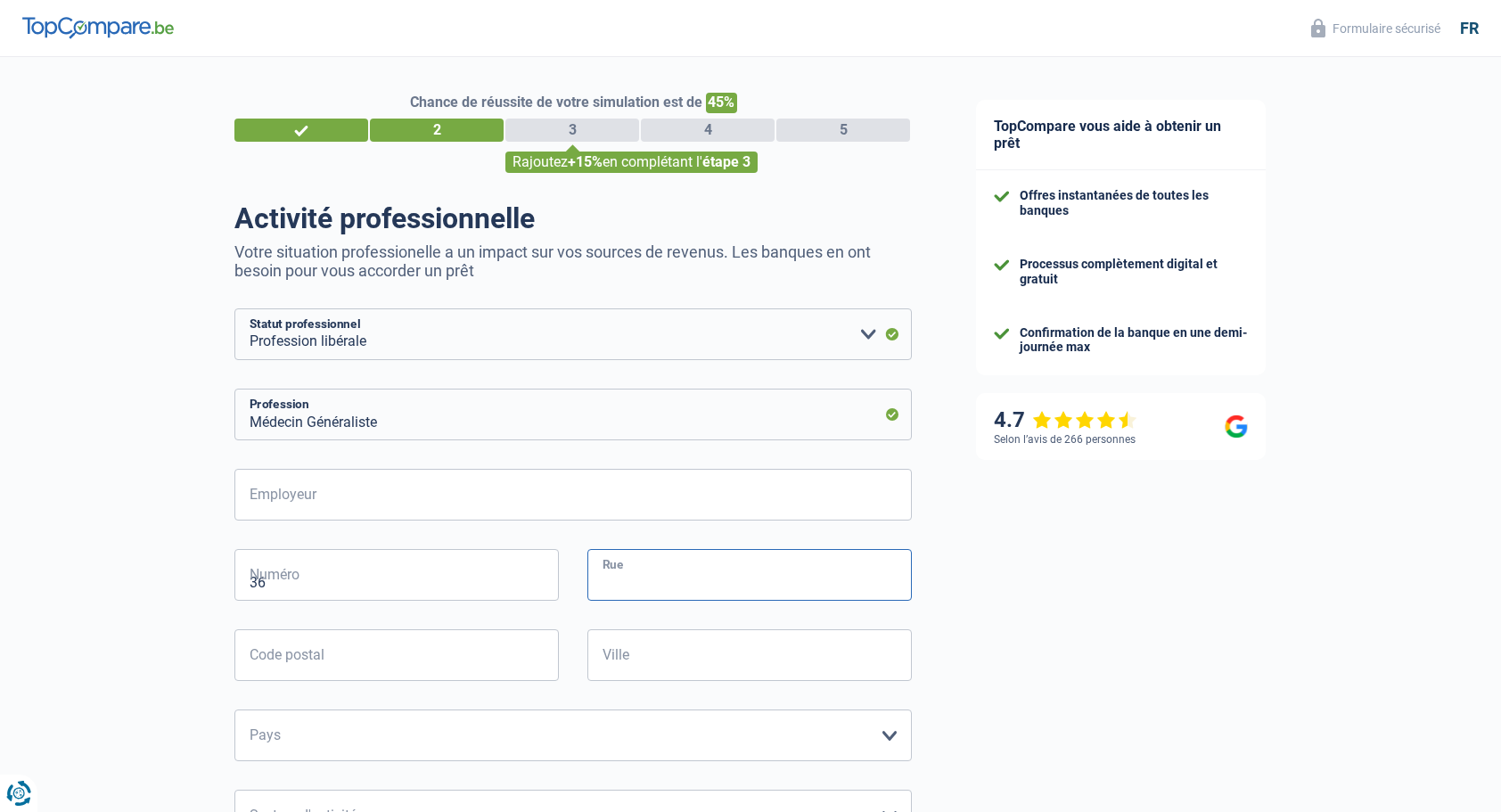
type input "Rue du Tunnel"
type input "7090"
type input "Braine-le-Comte"
click at [840, 747] on select "Belgique Luxembourg Veuillez sélectionner une option" at bounding box center [574, 735] width 678 height 52
select select "BE"
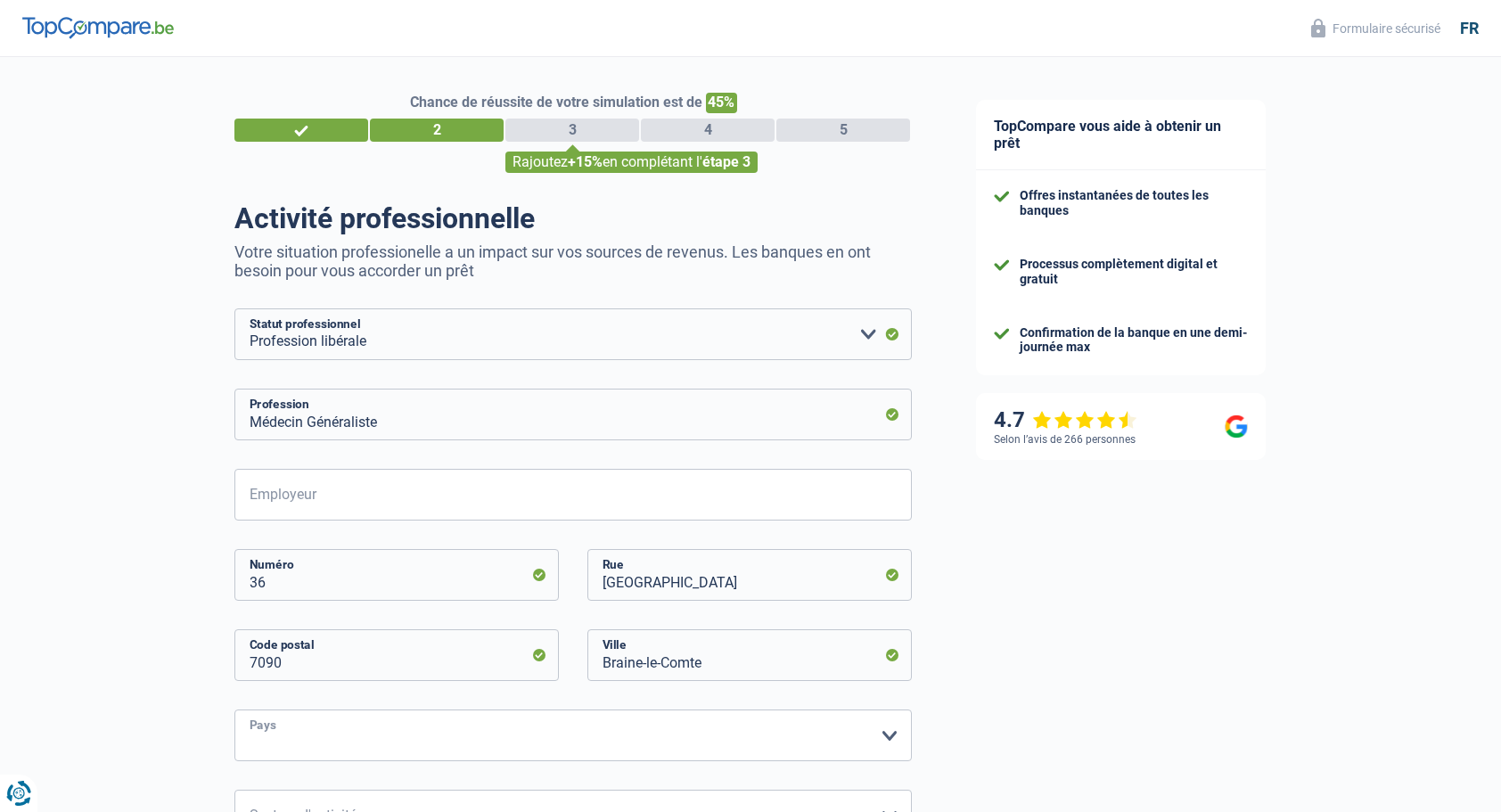
click at [235, 712] on select "Belgique Luxembourg Veuillez sélectionner une option" at bounding box center [574, 735] width 678 height 52
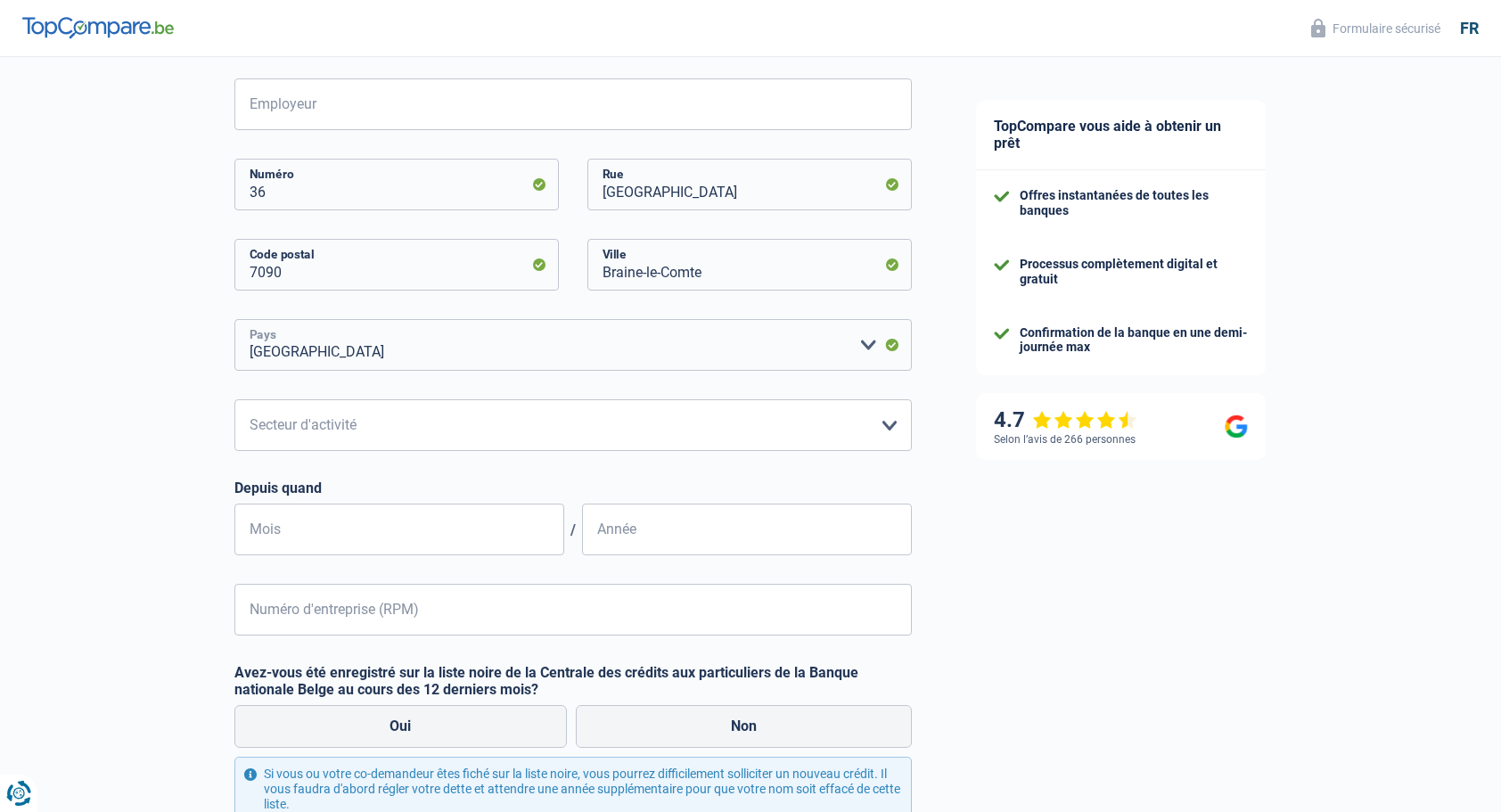
scroll to position [410, 0]
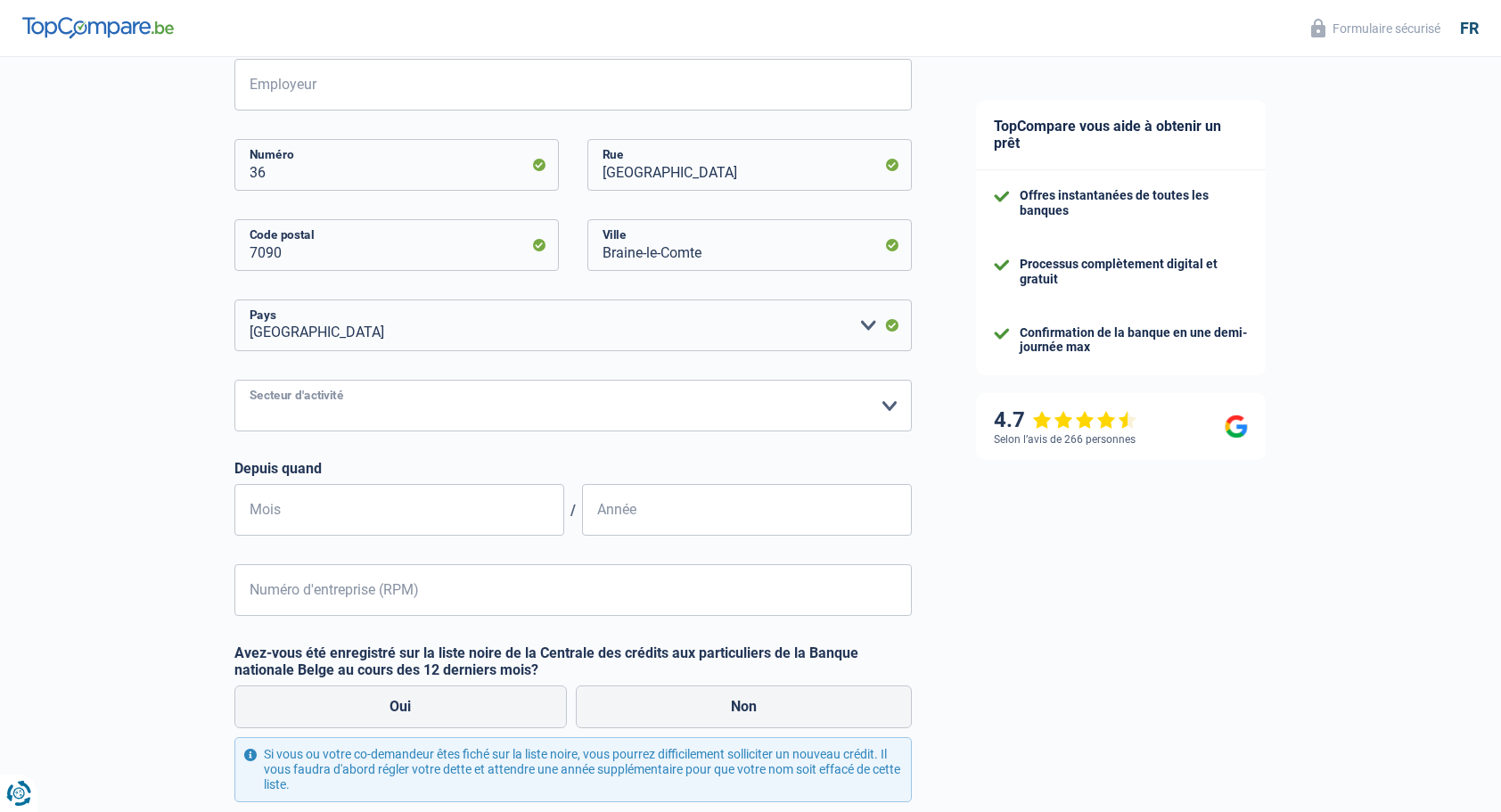
click at [806, 408] on select "Agriculture/Pêche Industrie Horeca Courier/Fitness/Taxi Construction Banques/As…" at bounding box center [574, 406] width 678 height 52
click at [235, 381] on select "Agriculture/Pêche Industrie Horeca Courier/Fitness/Taxi Construction Banques/As…" at bounding box center [574, 406] width 678 height 52
click at [495, 414] on select "Agriculture/Pêche Industrie Horeca Courier/Fitness/Taxi Construction Banques/As…" at bounding box center [574, 406] width 678 height 52
click at [235, 381] on select "Agriculture/Pêche Industrie Horeca Courier/Fitness/Taxi Construction Banques/As…" at bounding box center [574, 406] width 678 height 52
click at [383, 401] on select "Agriculture/Pêche Industrie Horeca Courier/Fitness/Taxi Construction Banques/As…" at bounding box center [574, 406] width 678 height 52
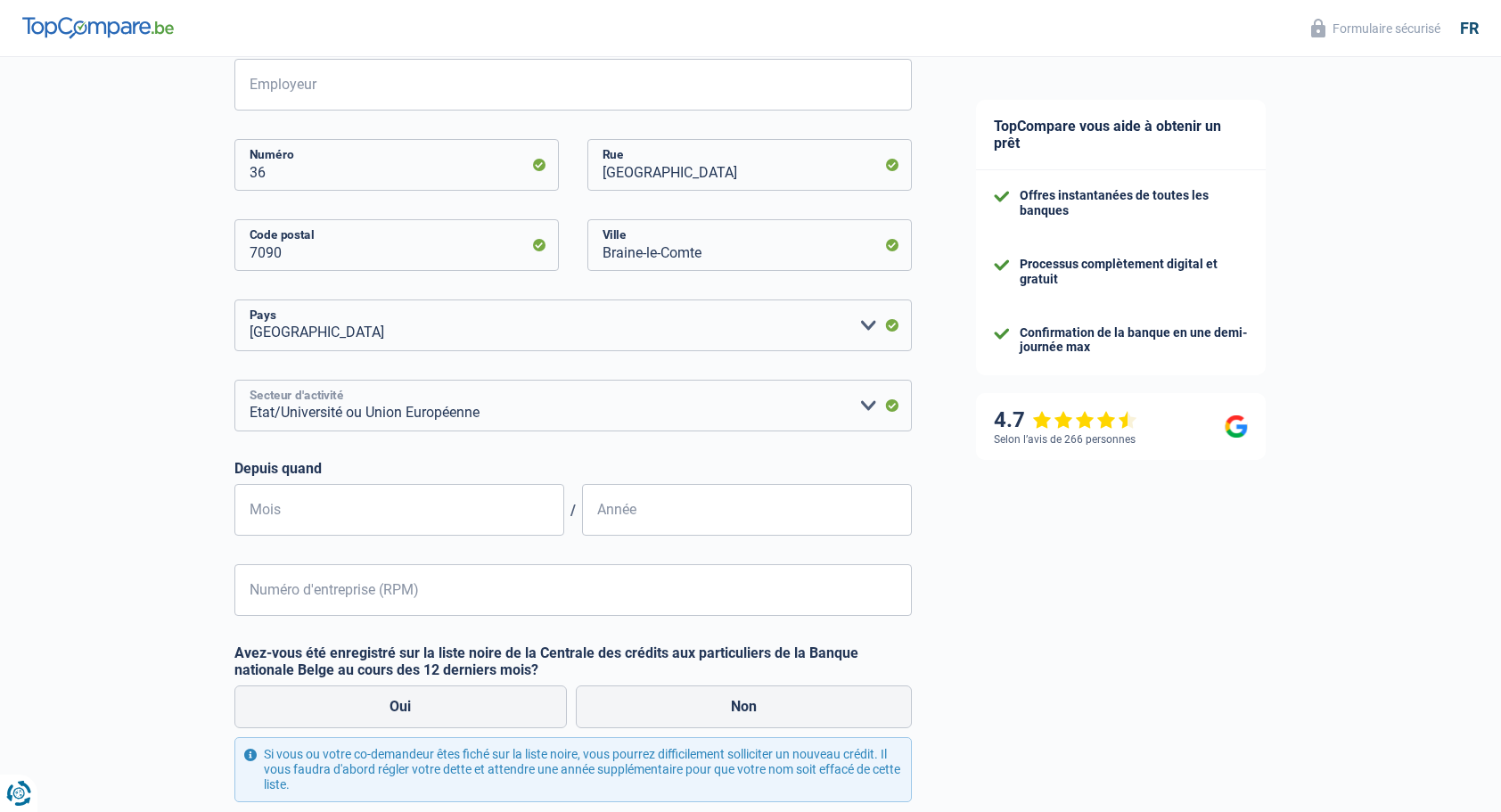
select select "smallCompanies"
click at [235, 381] on select "Agriculture/Pêche Industrie Horeca Courier/Fitness/Taxi Construction Banques/As…" at bounding box center [574, 406] width 678 height 52
click at [403, 529] on input "Mois" at bounding box center [399, 510] width 329 height 52
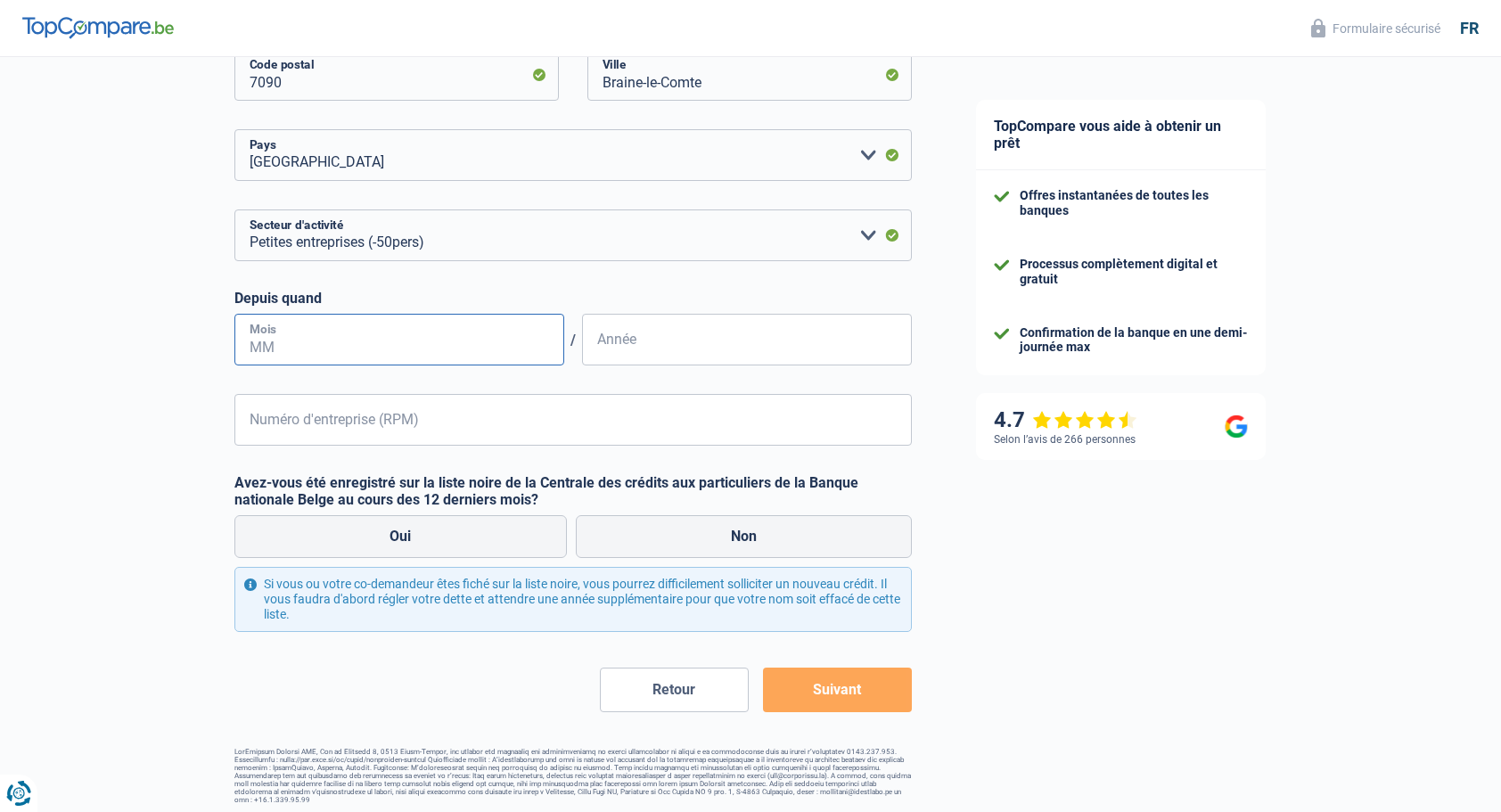
scroll to position [581, 0]
click at [634, 530] on label "Non" at bounding box center [744, 536] width 337 height 43
click at [634, 530] on input "Non" at bounding box center [744, 536] width 337 height 43
radio input "true"
click at [347, 359] on input "Mois" at bounding box center [399, 338] width 329 height 52
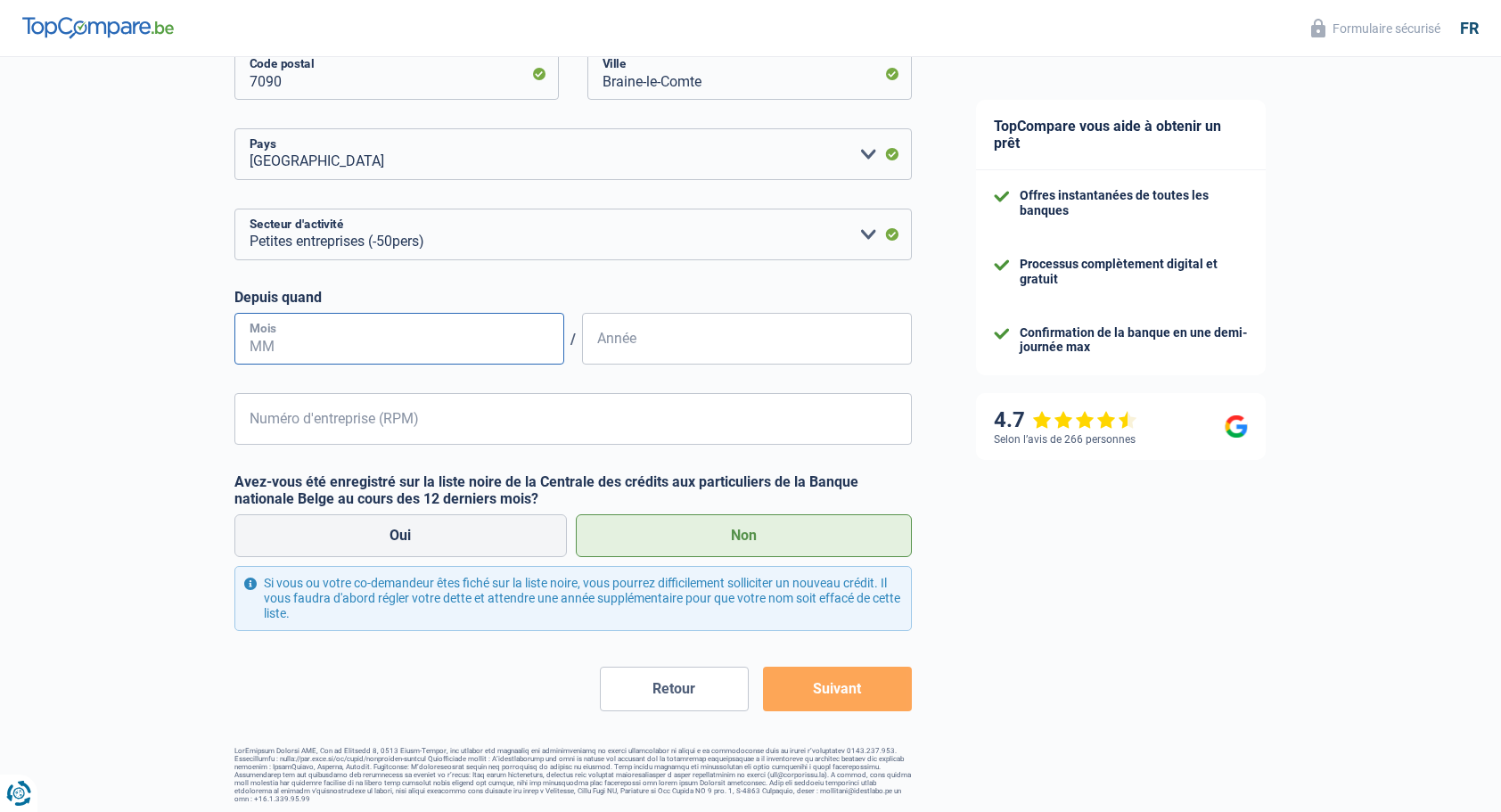
drag, startPoint x: 347, startPoint y: 359, endPoint x: 278, endPoint y: 357, distance: 69.0
click at [278, 357] on input "Mois" at bounding box center [399, 338] width 329 height 52
type input "10"
type input "2015"
click at [293, 417] on input "Numéro d'entreprise (RPM)" at bounding box center [574, 419] width 678 height 52
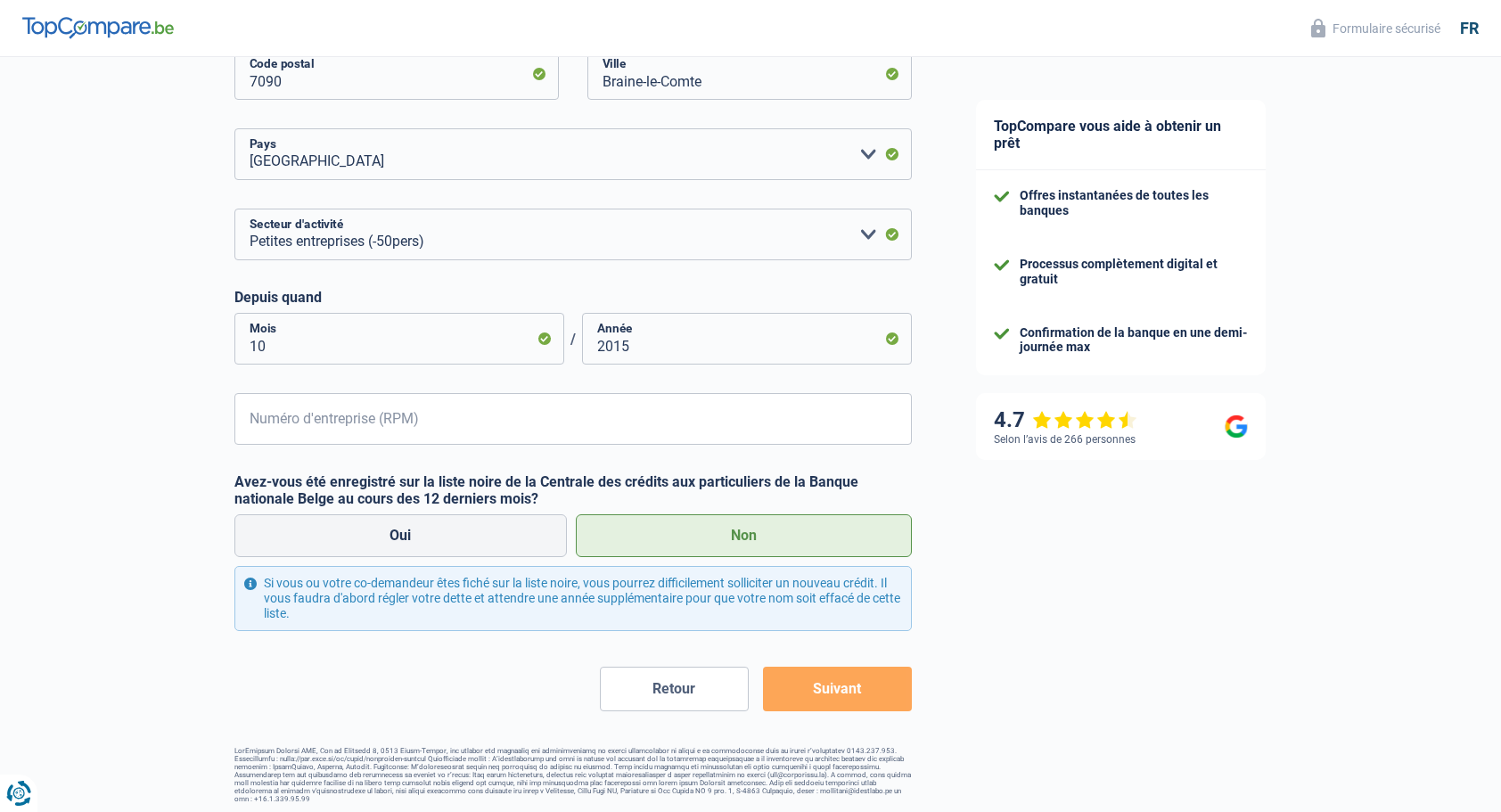
click at [988, 483] on div "TopCompare vous aide à obtenir un prêt Offres instantanées de toutes les banque…" at bounding box center [1223, 146] width 558 height 1341
click at [851, 674] on button "Suivant" at bounding box center [837, 688] width 149 height 44
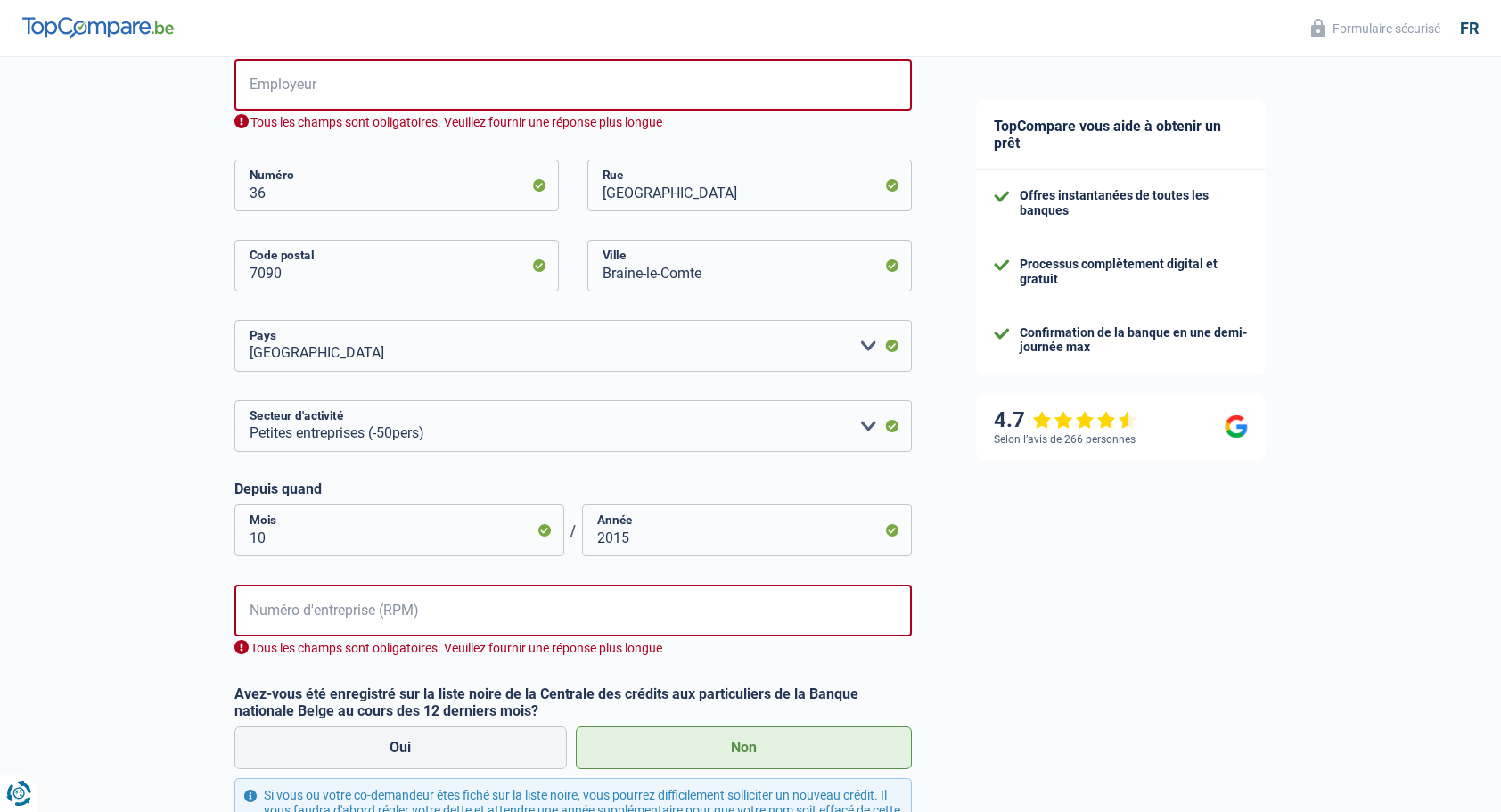
scroll to position [410, 0]
click at [424, 433] on select "Agriculture/Pêche Industrie Horeca Courier/Fitness/Taxi Construction Banques/As…" at bounding box center [574, 425] width 678 height 52
click at [138, 632] on div "Chance de réussite de votre simulation est de 45% 1 2 3 4 5 Rajoutez +15% en co…" at bounding box center [472, 330] width 944 height 1383
drag, startPoint x: 482, startPoint y: 434, endPoint x: 377, endPoint y: 420, distance: 105.9
click at [377, 420] on select "Agriculture/Pêche Industrie Horeca Courier/Fitness/Taxi Construction Banques/As…" at bounding box center [574, 425] width 678 height 52
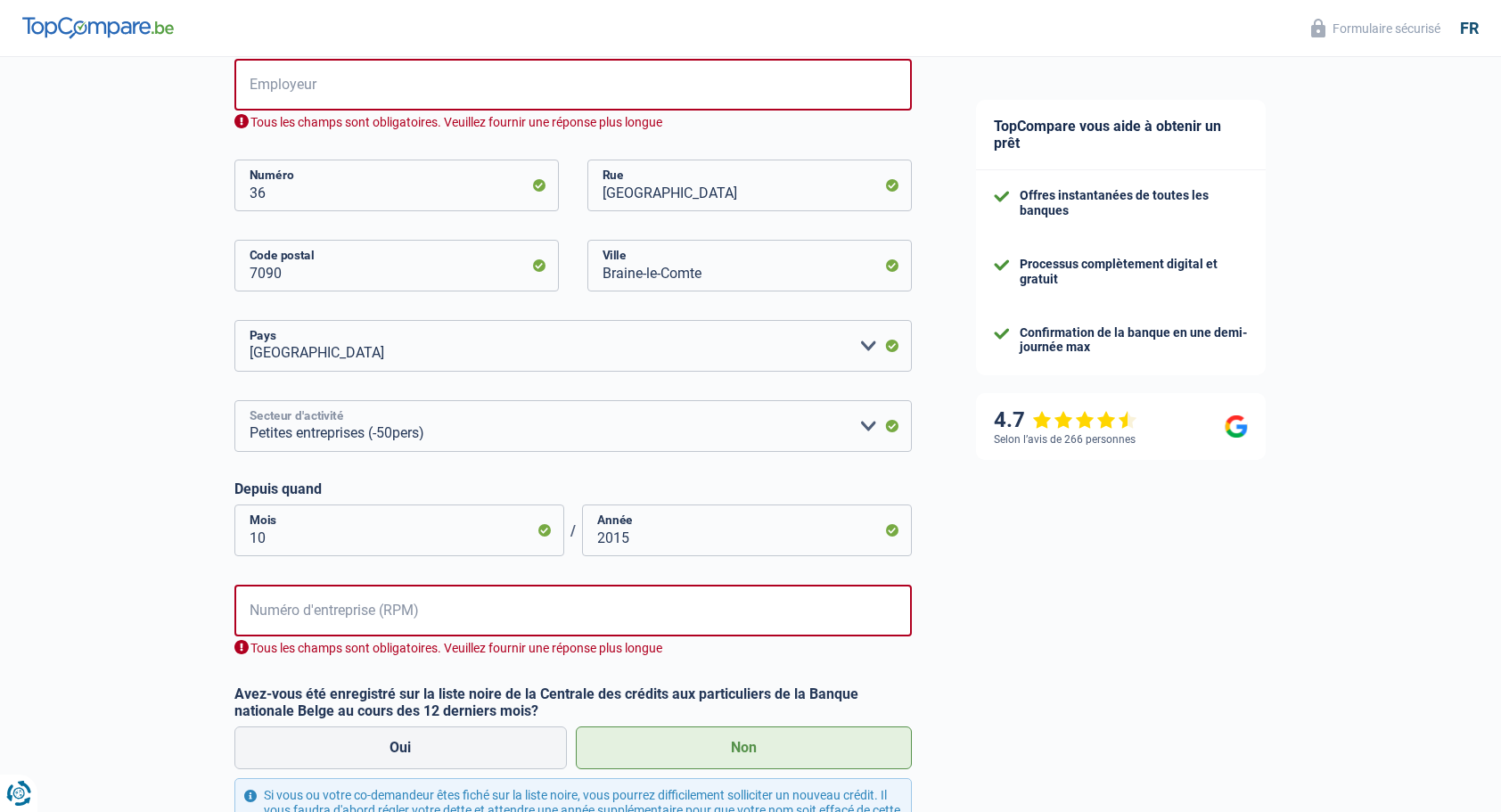
scroll to position [407, 0]
click at [456, 434] on select "Agriculture/Pêche Industrie Horeca Courier/Fitness/Taxi Construction Banques/As…" at bounding box center [574, 428] width 678 height 52
click at [275, 85] on input "Employeur" at bounding box center [574, 87] width 678 height 52
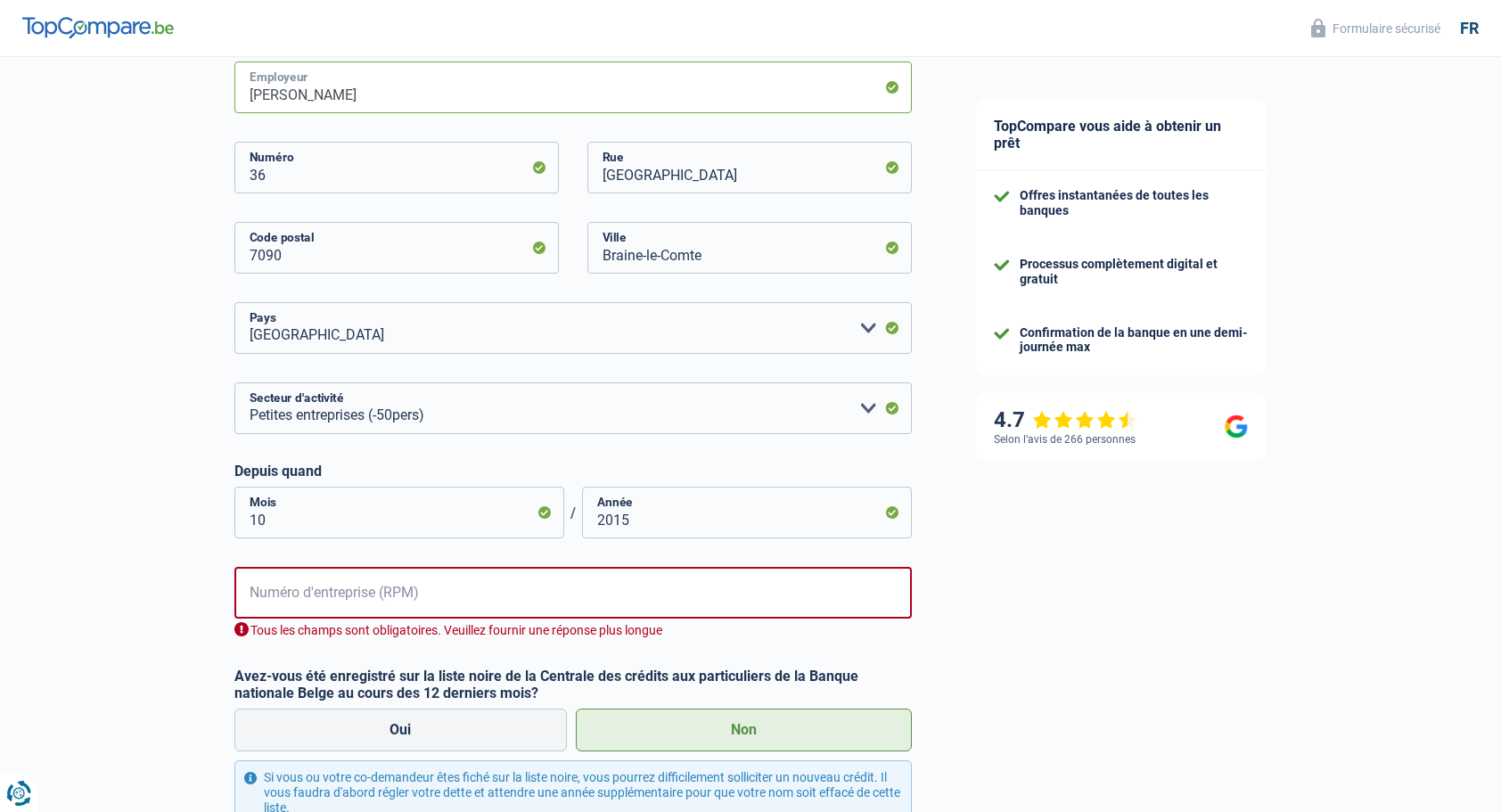
type input "Hiroux Delphine"
click at [192, 179] on div "Chance de réussite de votre simulation est de 45% 1 2 3 4 5 Rajoutez +15% en co…" at bounding box center [472, 323] width 944 height 1362
click at [462, 601] on input "Numéro d'entreprise (RPM)" at bounding box center [574, 592] width 678 height 52
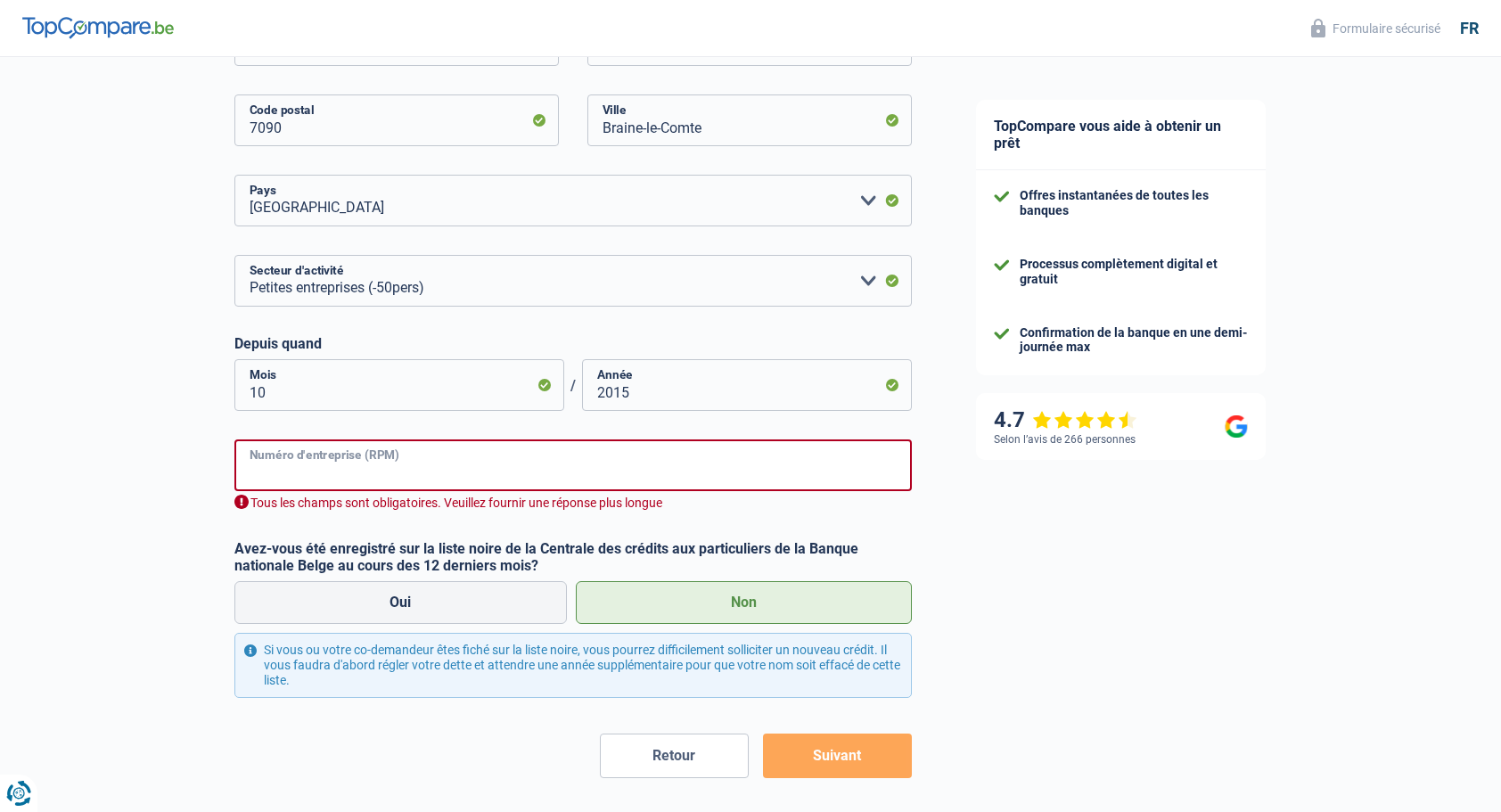
scroll to position [603, 0]
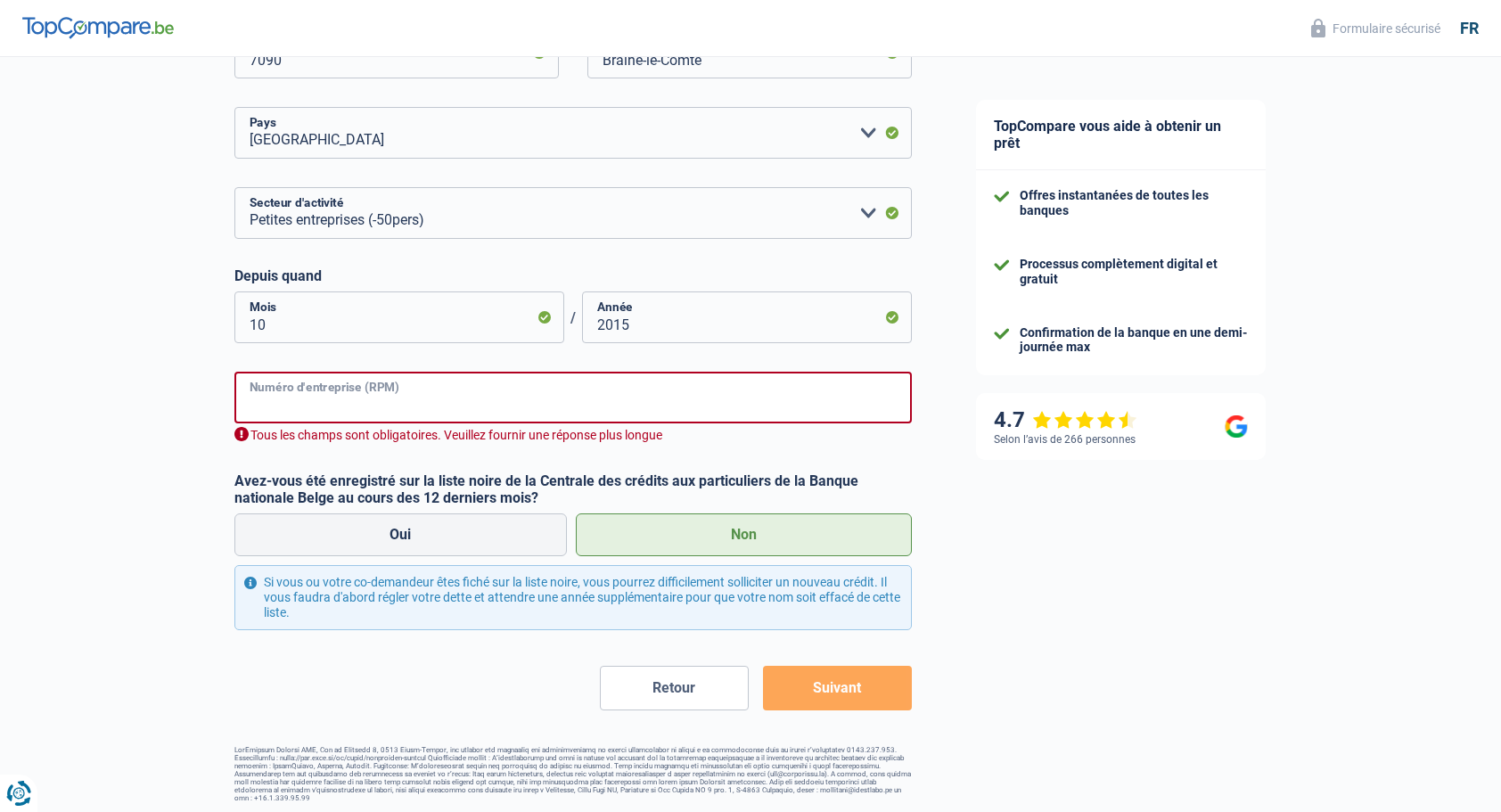
paste input "Numéro d"
type input "Numéro d"
drag, startPoint x: 351, startPoint y: 406, endPoint x: 242, endPoint y: 410, distance: 109.1
click at [242, 410] on input "Numéro d" at bounding box center [574, 397] width 678 height 52
paste input "0636.917.4"
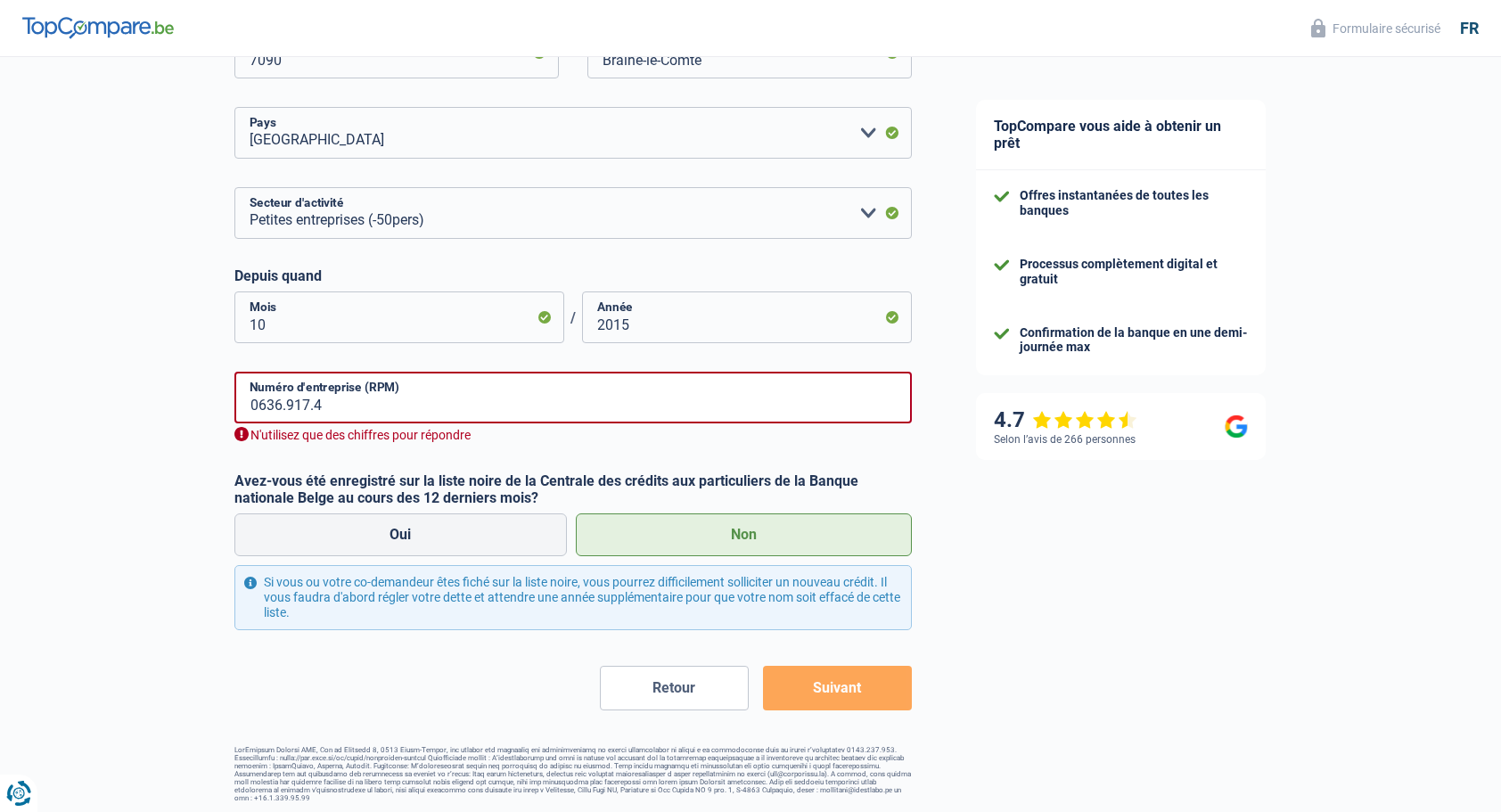
click at [446, 476] on label "Avez-vous été enregistré sur la liste noire de la Centrale des crédits aux part…" at bounding box center [574, 489] width 678 height 34
click at [291, 403] on input "0636.917.4" at bounding box center [574, 397] width 678 height 52
click at [287, 402] on input "0636.917.4" at bounding box center [574, 397] width 678 height 52
click at [314, 403] on input "0636917.4" at bounding box center [574, 397] width 678 height 52
click at [311, 408] on input "0636917.4" at bounding box center [574, 397] width 678 height 52
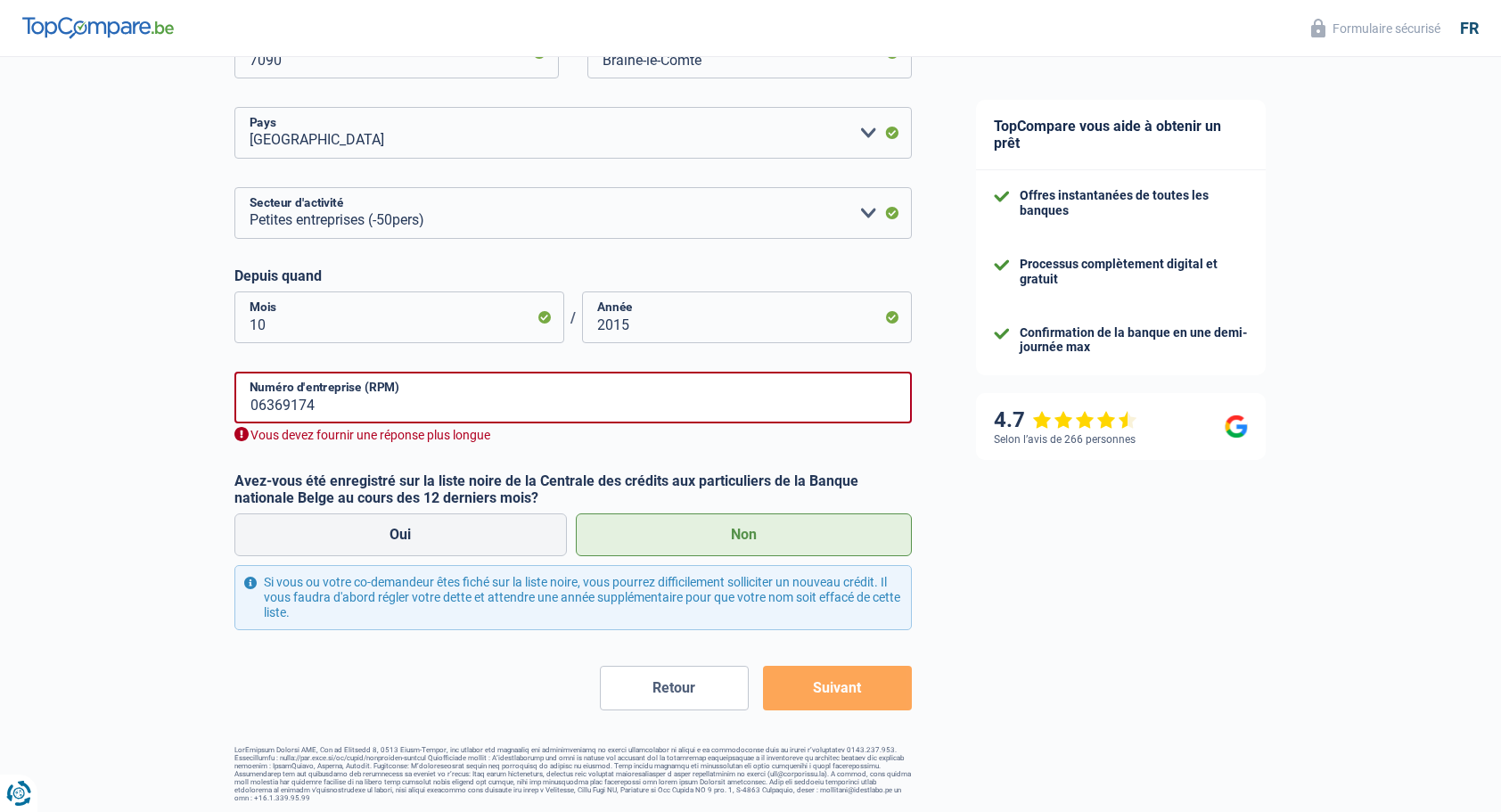
click at [360, 450] on form "Ouvrier Employé privé Employé public Invalide Indépendant Pensionné Chômeur Mut…" at bounding box center [574, 207] width 678 height 1004
click at [329, 417] on input "06369174" at bounding box center [574, 397] width 678 height 52
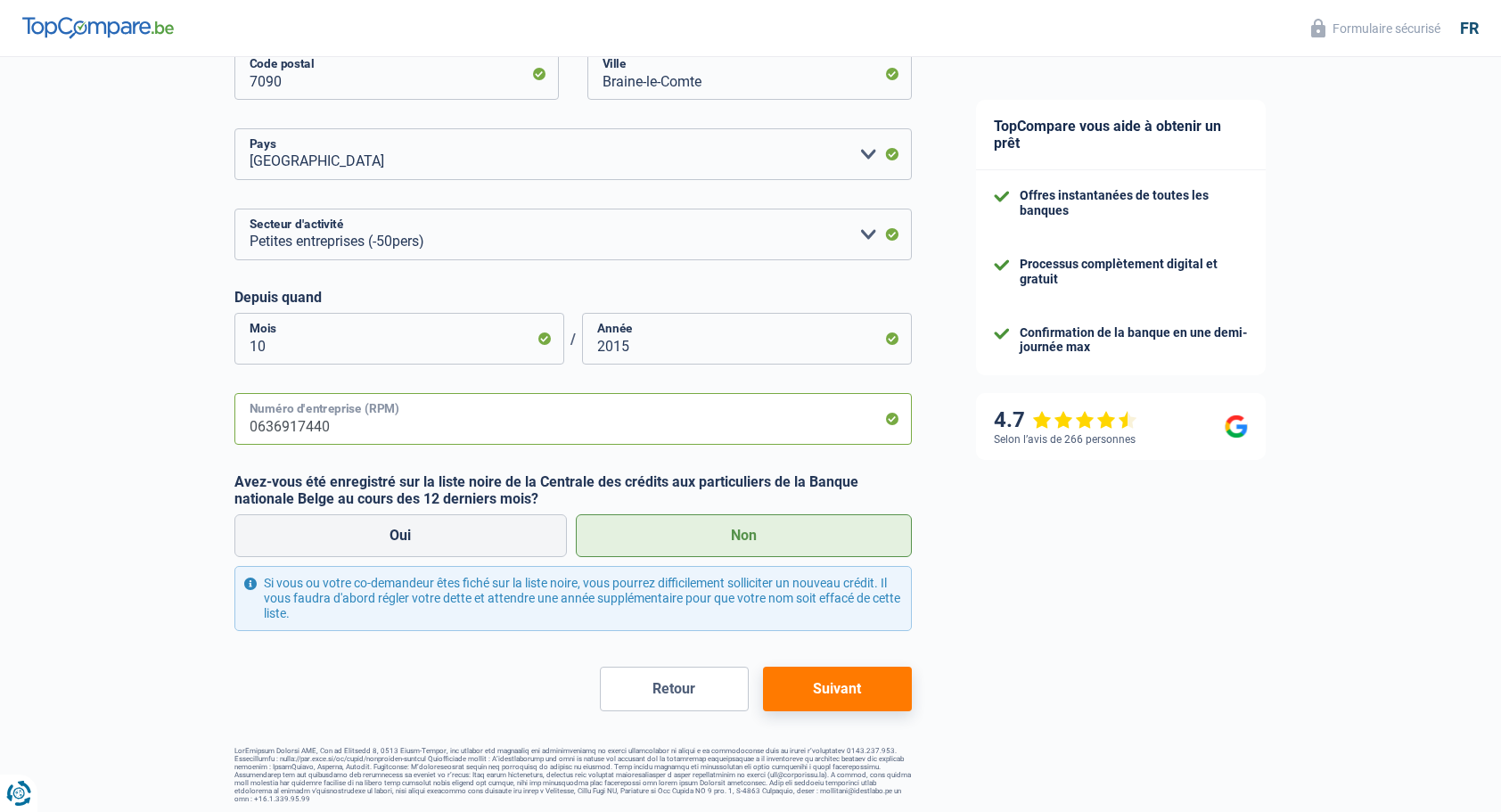
type input "0636917440"
click at [881, 682] on button "Suivant" at bounding box center [837, 688] width 149 height 44
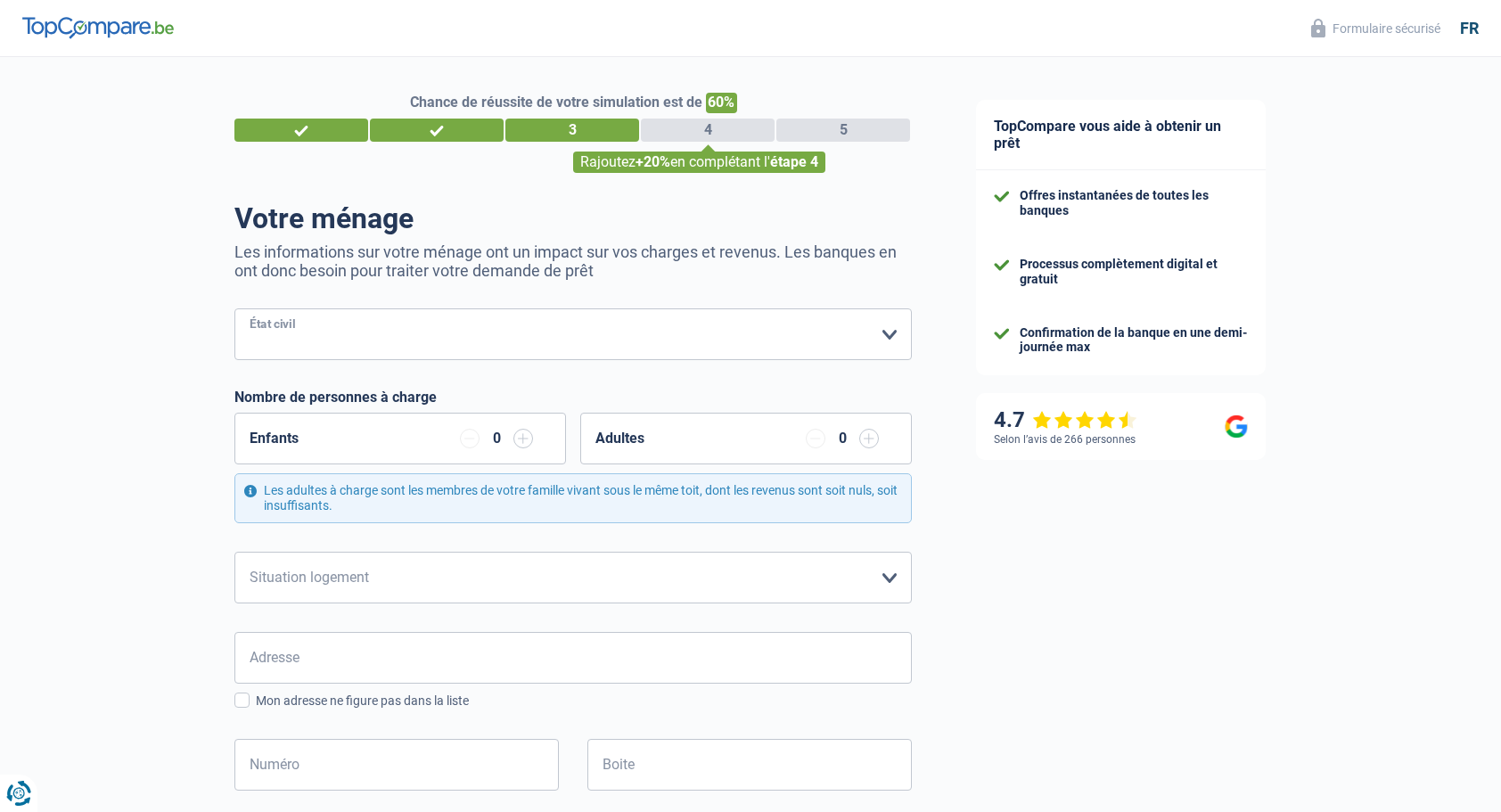
click at [724, 329] on select "Célibataire Marié(e) Cohabitant(e) légal(e) Divorcé(e) Veuf(ve) Séparé (de fait…" at bounding box center [574, 334] width 678 height 52
click at [545, 364] on form "Célibataire Marié(e) Cohabitant(e) légal(e) Divorcé(e) Veuf(ve) Séparé (de fait…" at bounding box center [574, 803] width 678 height 988
click at [868, 316] on select "Célibataire Marié(e) Cohabitant(e) légal(e) Divorcé(e) Veuf(ve) Séparé (de fait…" at bounding box center [574, 334] width 678 height 52
select select "single"
click at [235, 311] on select "Célibataire Marié(e) Cohabitant(e) légal(e) Divorcé(e) Veuf(ve) Séparé (de fait…" at bounding box center [574, 334] width 678 height 52
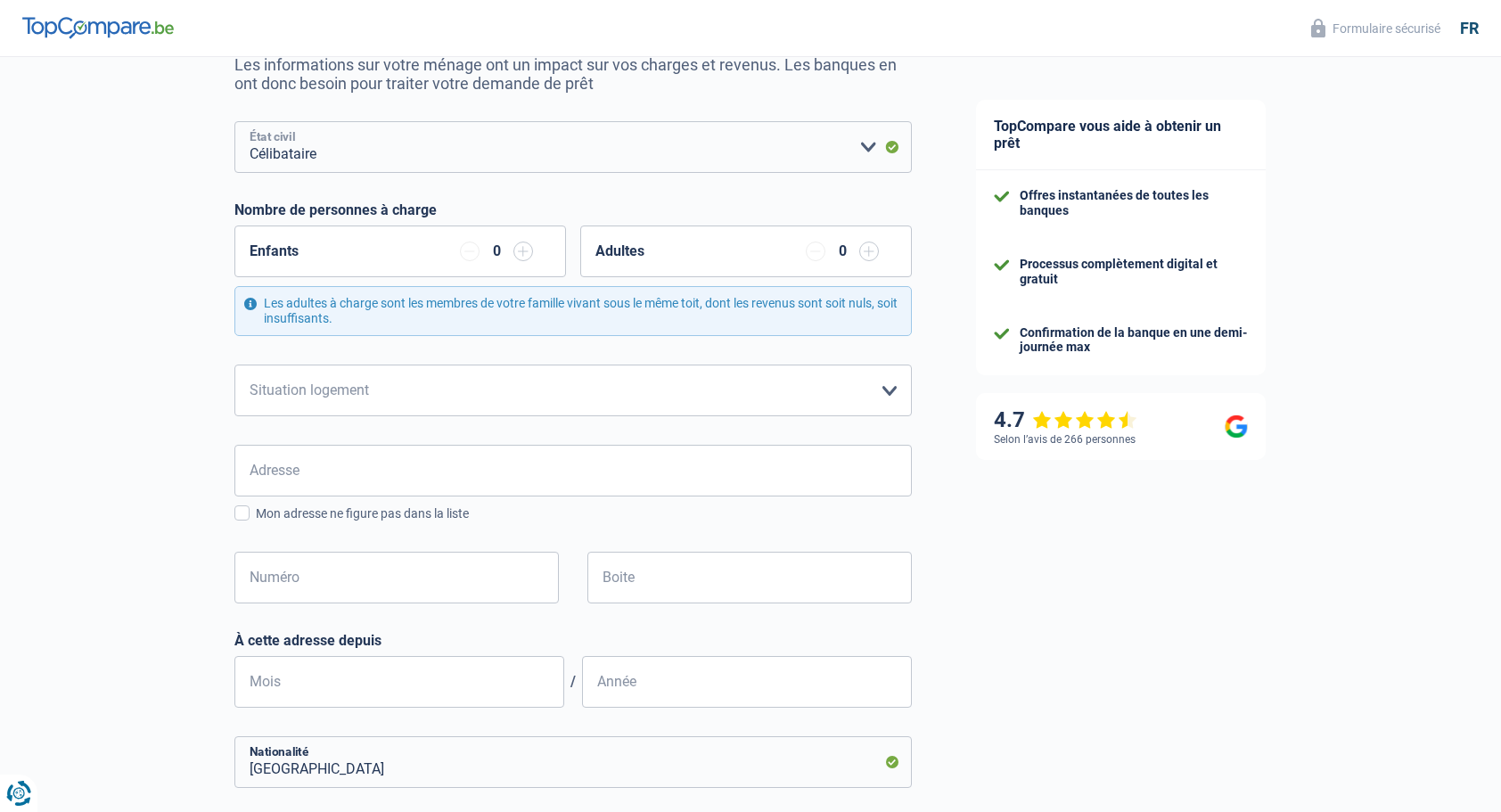
scroll to position [192, 0]
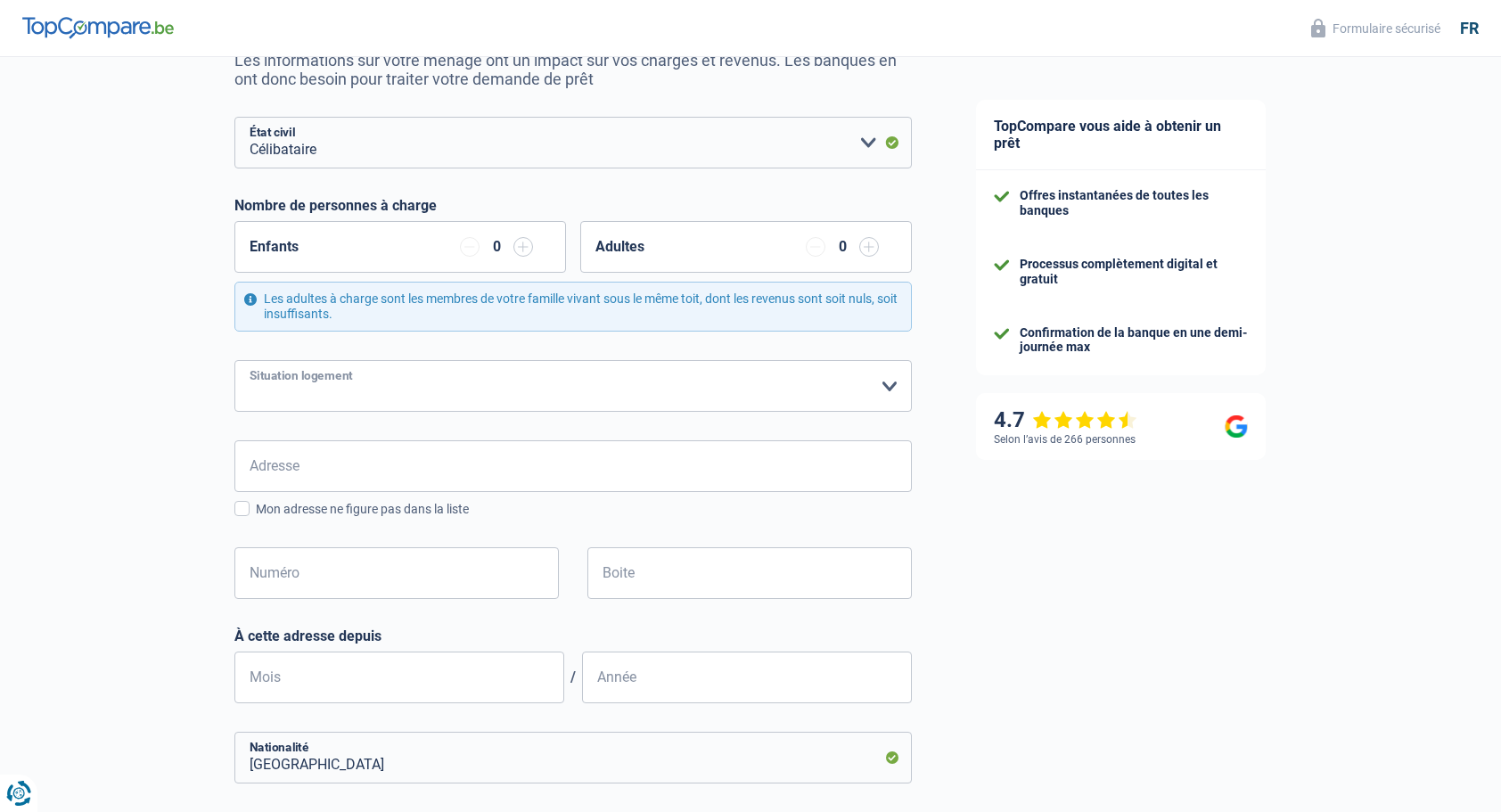
click at [579, 406] on select "Locataire Propriétaire avec prêt hypothécaire Propriétaire sans prêt hypothécai…" at bounding box center [574, 386] width 678 height 52
select select "liveWithParents"
click at [235, 360] on select "Locataire Propriétaire avec prêt hypothécaire Propriétaire sans prêt hypothécai…" at bounding box center [574, 386] width 678 height 52
click at [333, 488] on input "Adresse" at bounding box center [574, 466] width 678 height 52
type input "Rue du Tunnel"
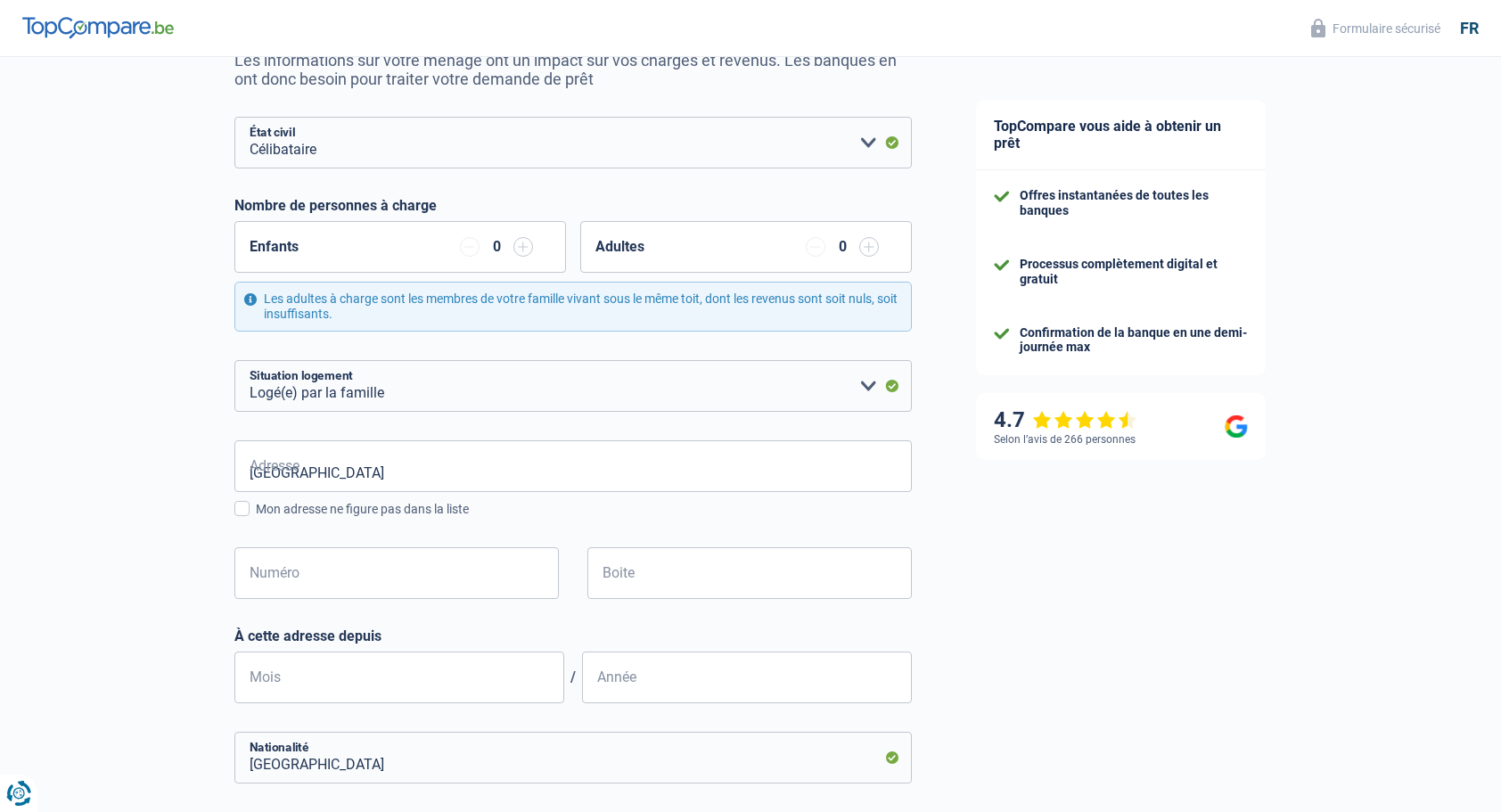
type input "Belgique"
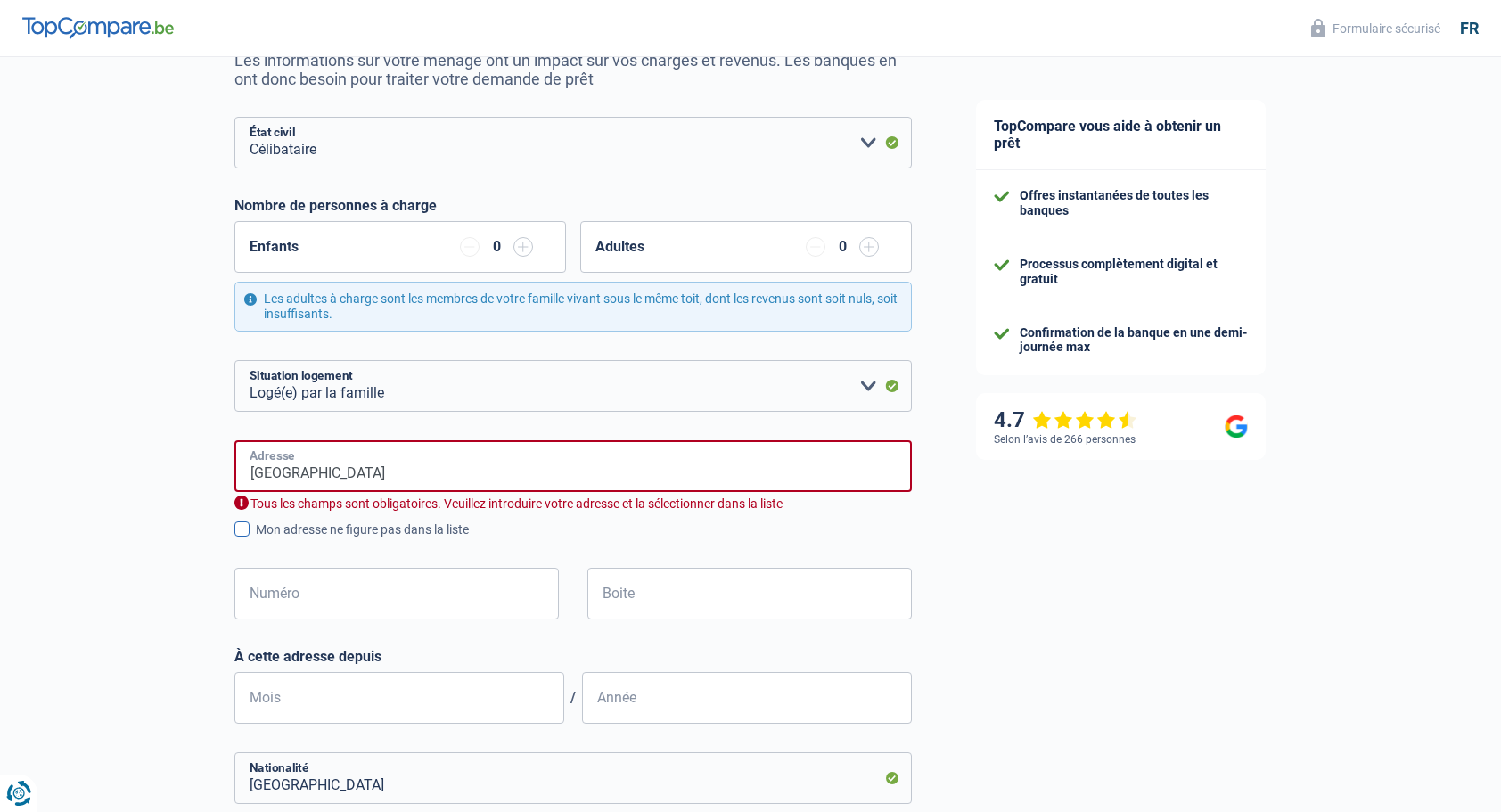
type input "Belgique"
click at [333, 613] on input "Numéro" at bounding box center [397, 593] width 325 height 52
type input "36"
click at [608, 605] on input "Boite" at bounding box center [750, 593] width 325 height 52
drag, startPoint x: 421, startPoint y: 485, endPoint x: 199, endPoint y: 467, distance: 222.7
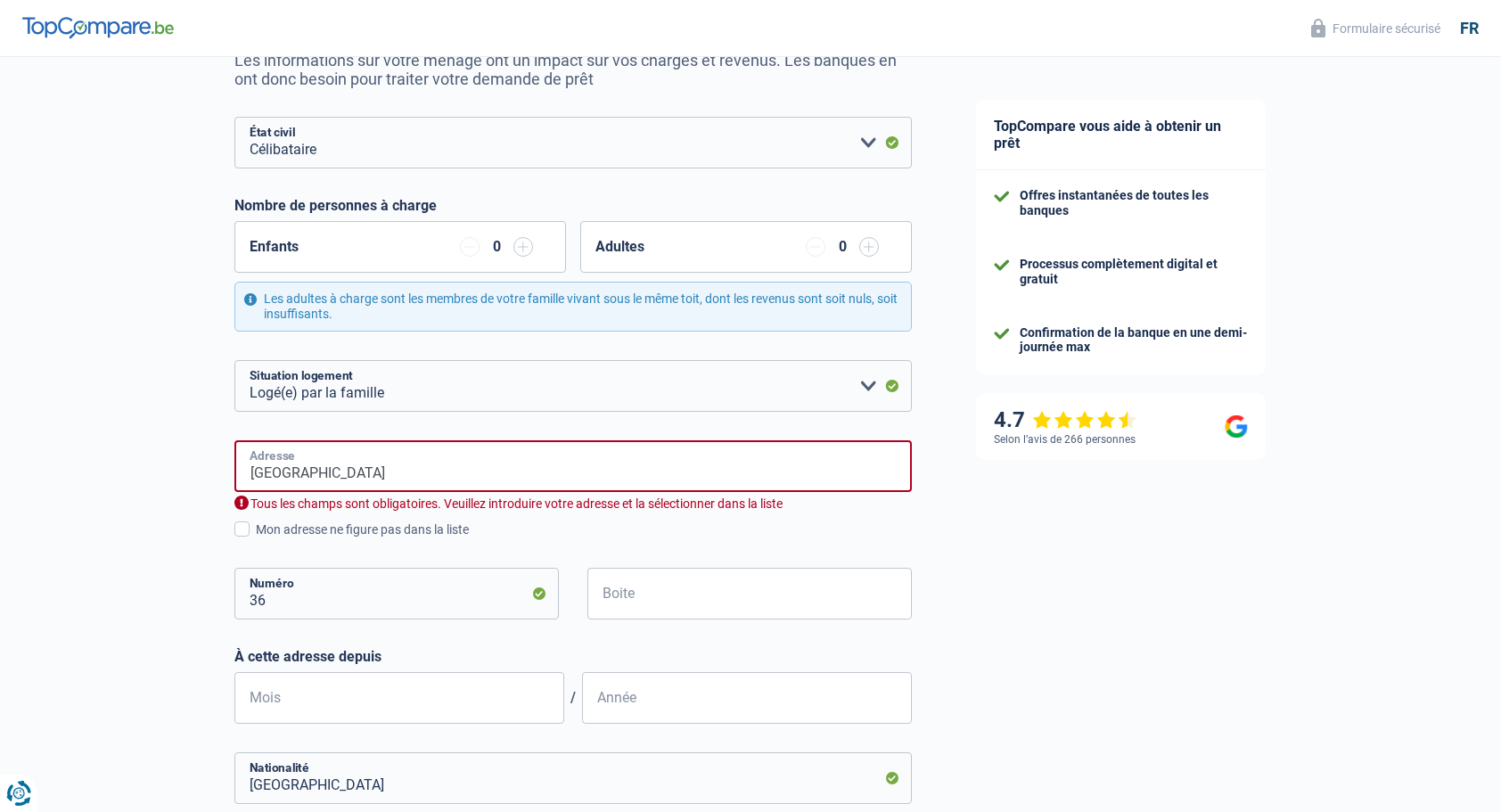
click at [199, 467] on div "Chance de réussite de votre simulation est de 60% 1 2 3 4 5 Rajoutez +20% en co…" at bounding box center [472, 551] width 944 height 1387
click at [973, 584] on div "TopCompare vous aide à obtenir un prêt Offres instantanées de toutes les banque…" at bounding box center [1223, 559] width 558 height 1387
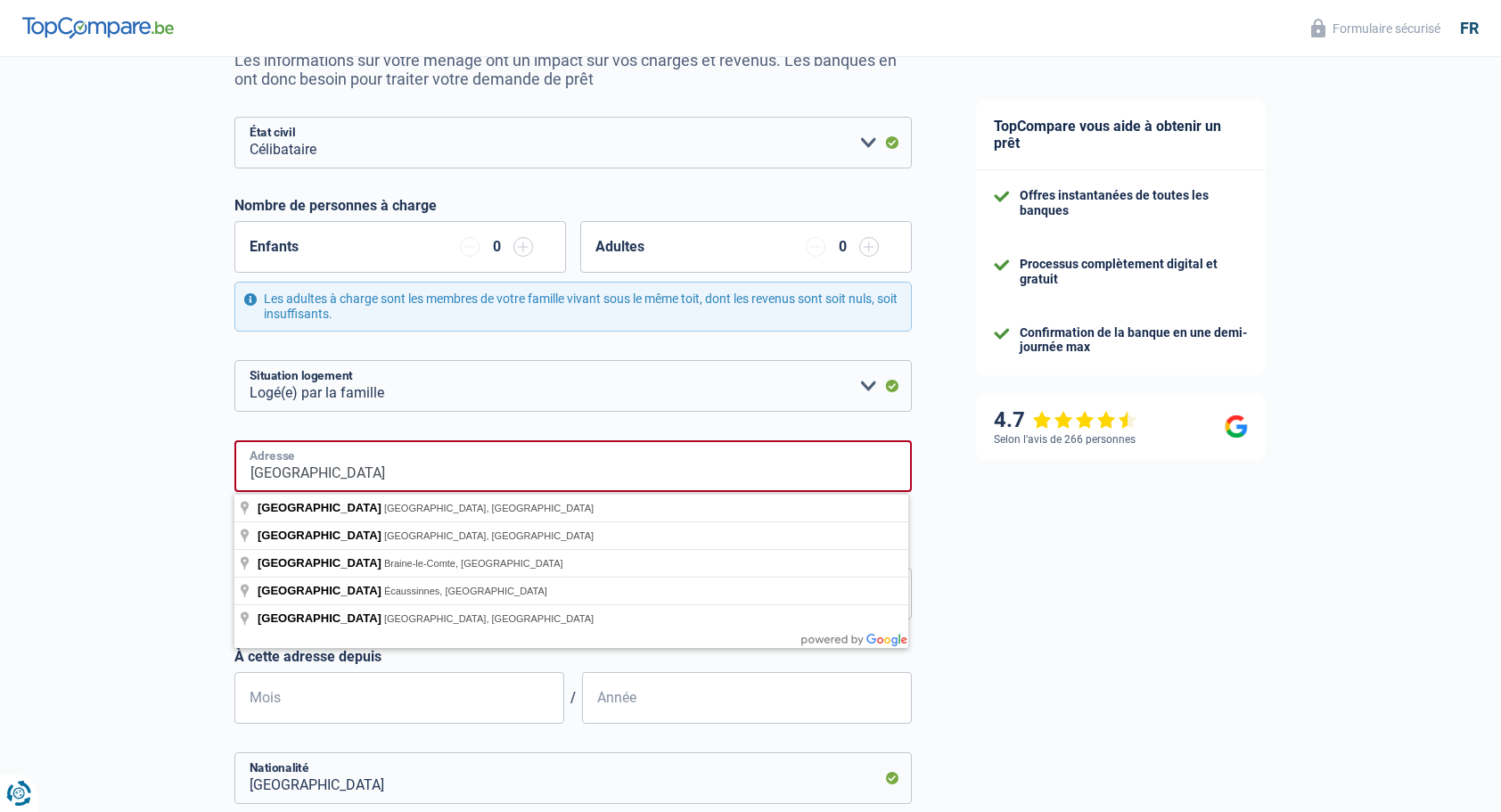
drag, startPoint x: 389, startPoint y: 485, endPoint x: 256, endPoint y: 452, distance: 137.0
click at [256, 452] on input "rue du Tunnel" at bounding box center [574, 466] width 678 height 52
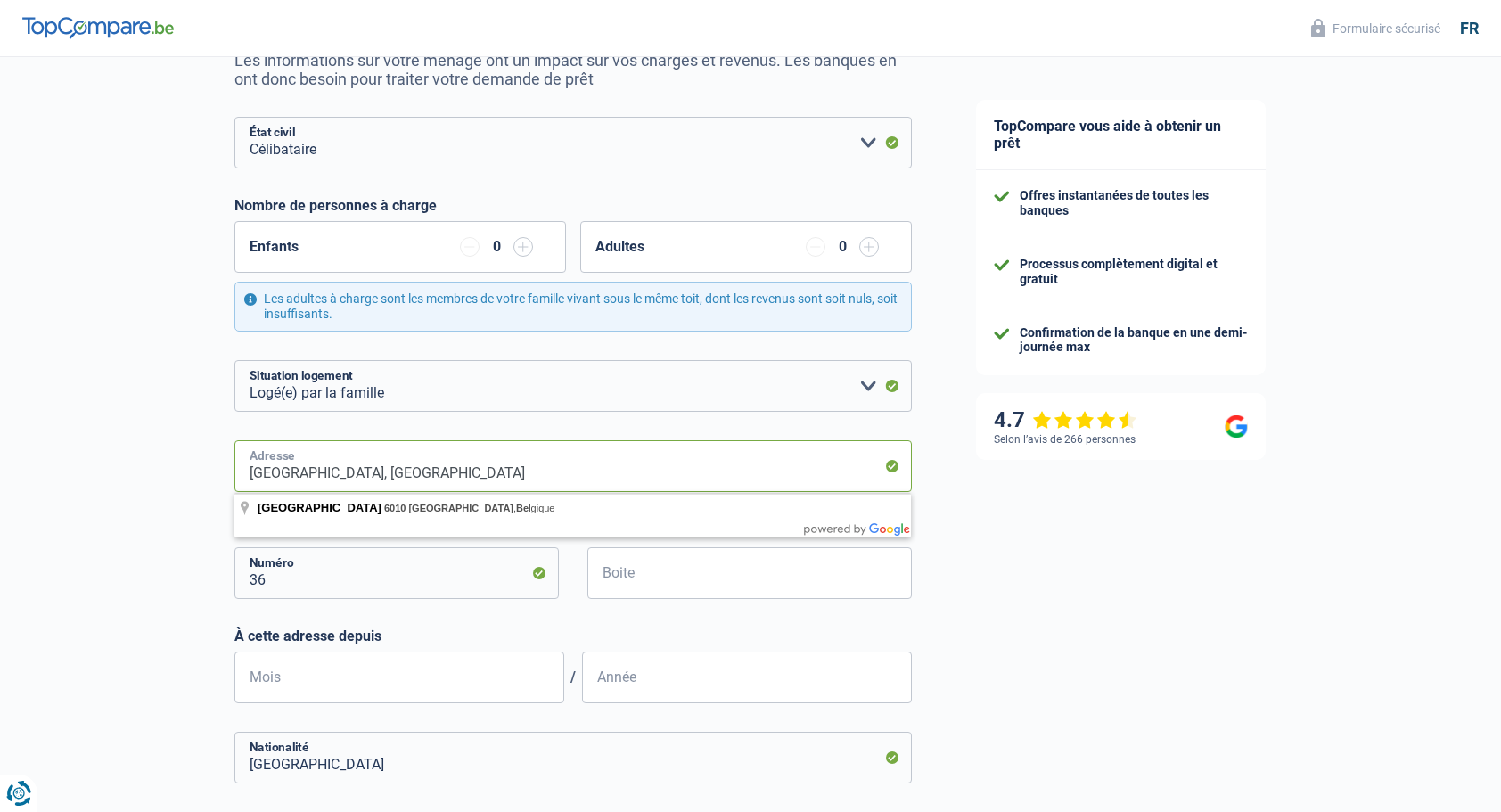
drag, startPoint x: 346, startPoint y: 477, endPoint x: 375, endPoint y: 474, distance: 29.2
click at [375, 474] on input "Rue du Tunnel, 6010, Charleroi, BE" at bounding box center [574, 466] width 678 height 52
drag, startPoint x: 387, startPoint y: 476, endPoint x: 437, endPoint y: 474, distance: 50.0
click at [437, 474] on input "Rue du Tunnel, 7090, Charleroi, BE" at bounding box center [574, 466] width 678 height 52
drag, startPoint x: 491, startPoint y: 472, endPoint x: 345, endPoint y: 462, distance: 146.3
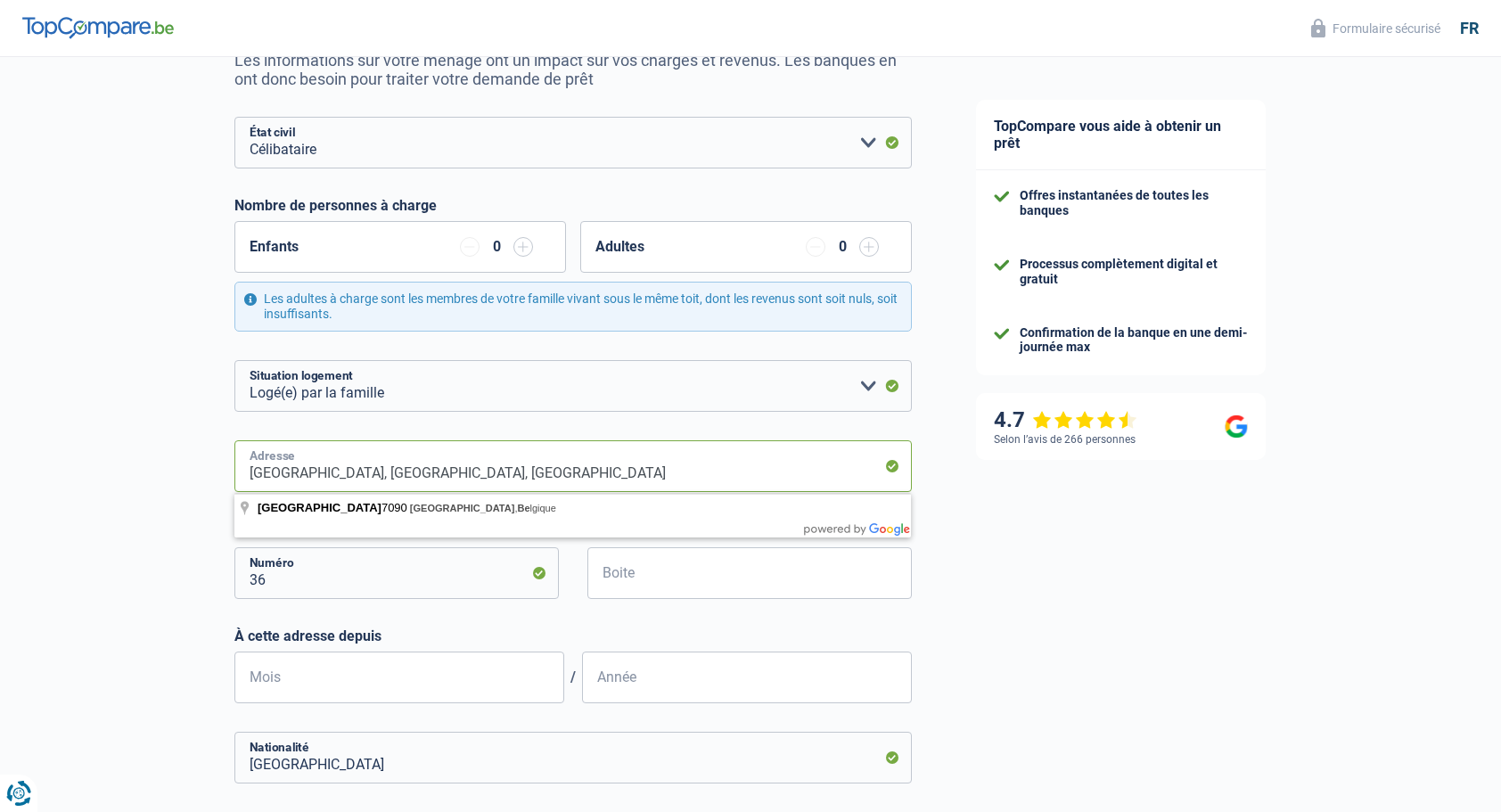
click at [345, 462] on input "Rue du Tunnel, 7090, Charleroi, BE" at bounding box center [574, 466] width 678 height 52
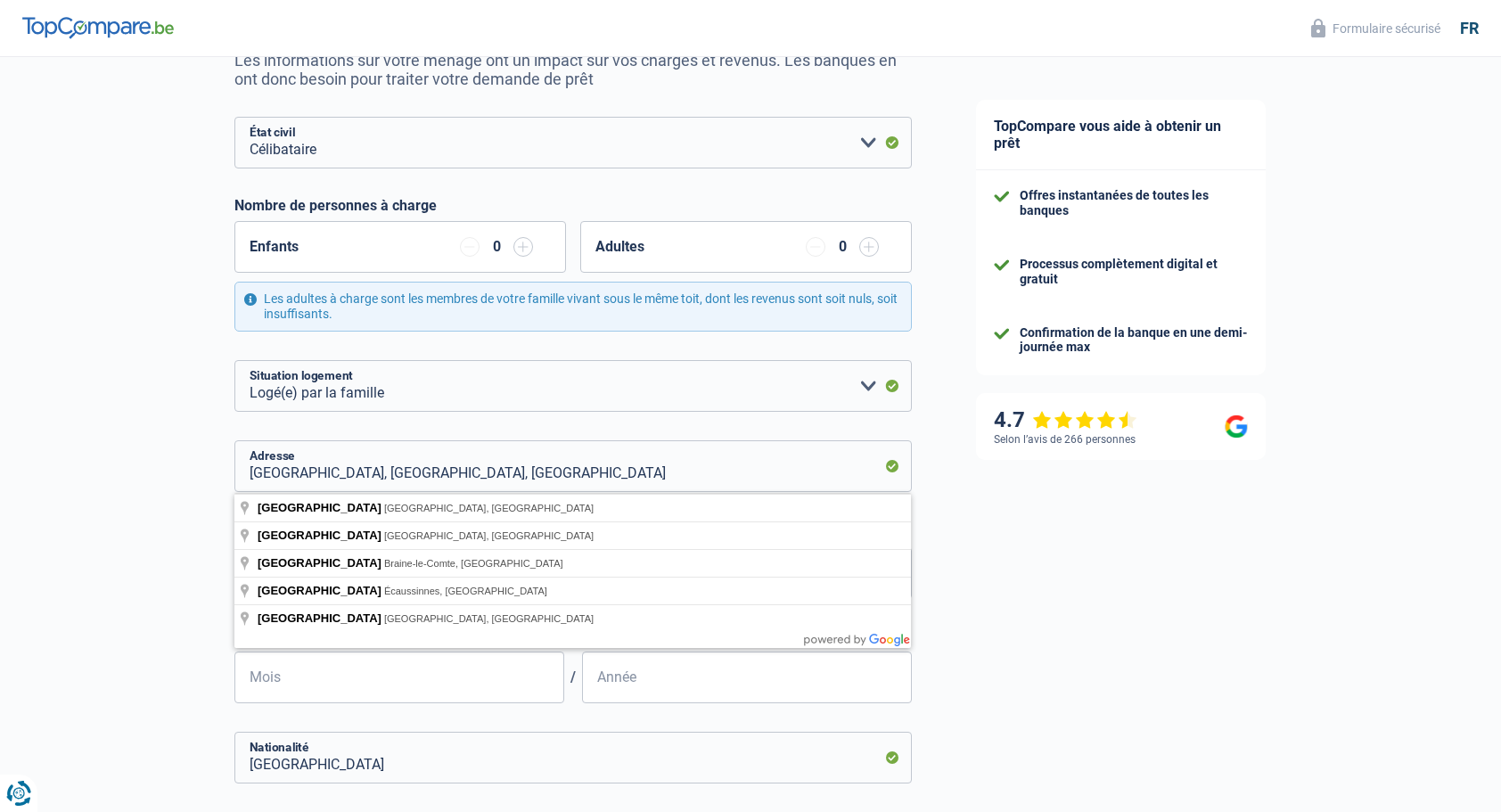
type input "Rue du Tunnel, 7090, Braine-le-Comte, BE"
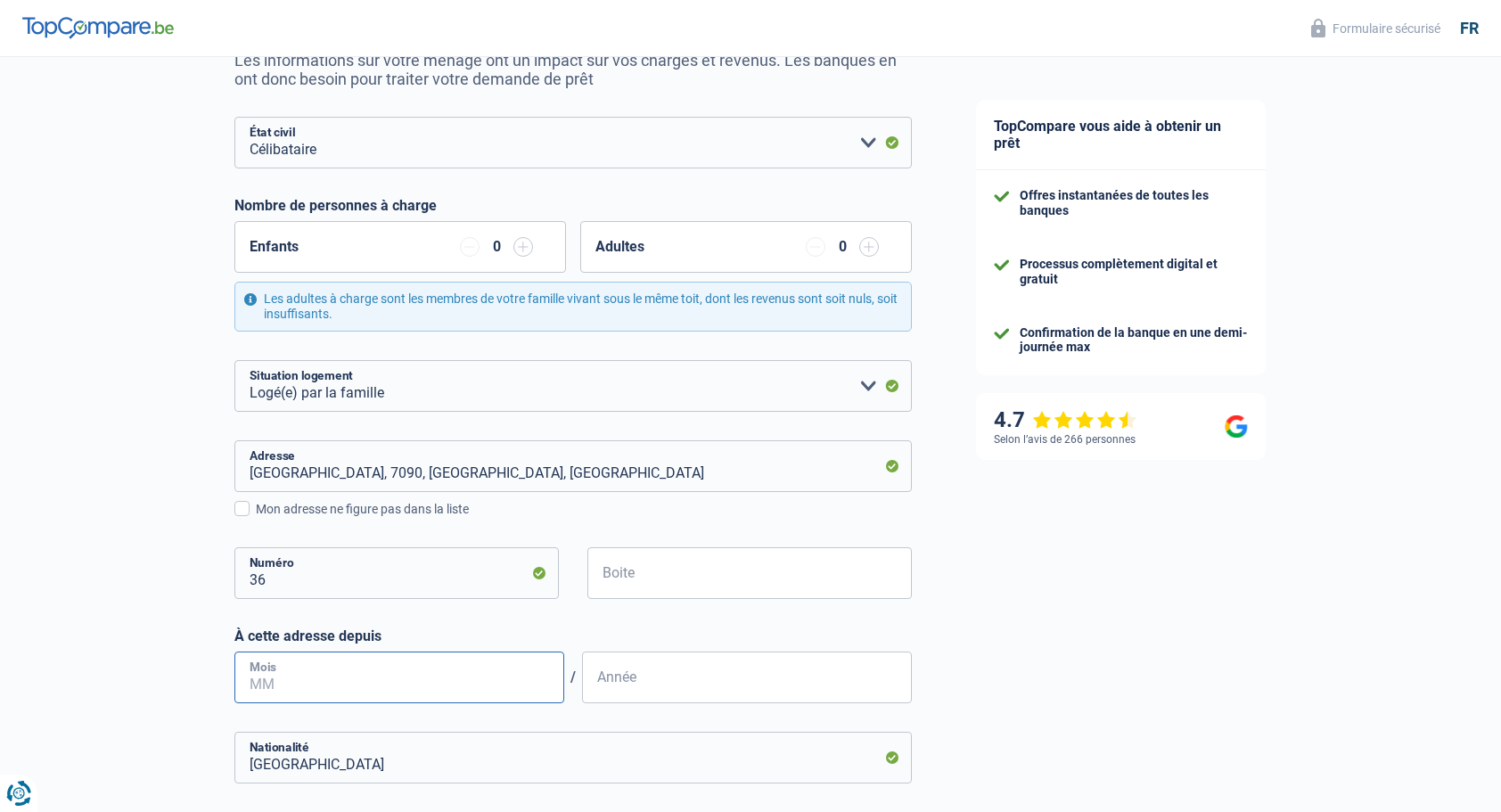
click at [447, 693] on input "Mois" at bounding box center [399, 677] width 329 height 52
type input "08"
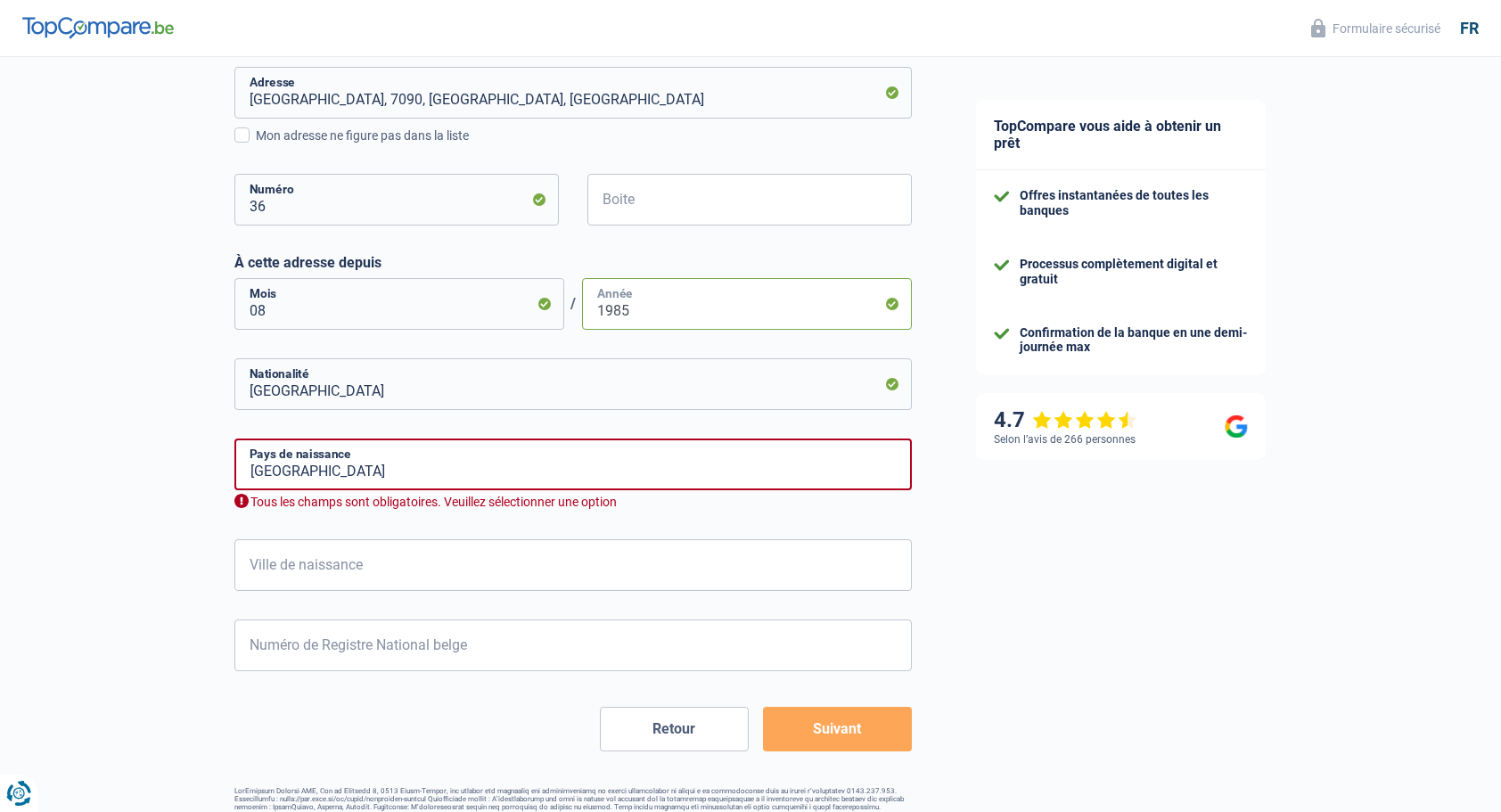
scroll to position [566, 0]
type input "1985"
click at [337, 467] on input "Belgique" at bounding box center [574, 463] width 678 height 52
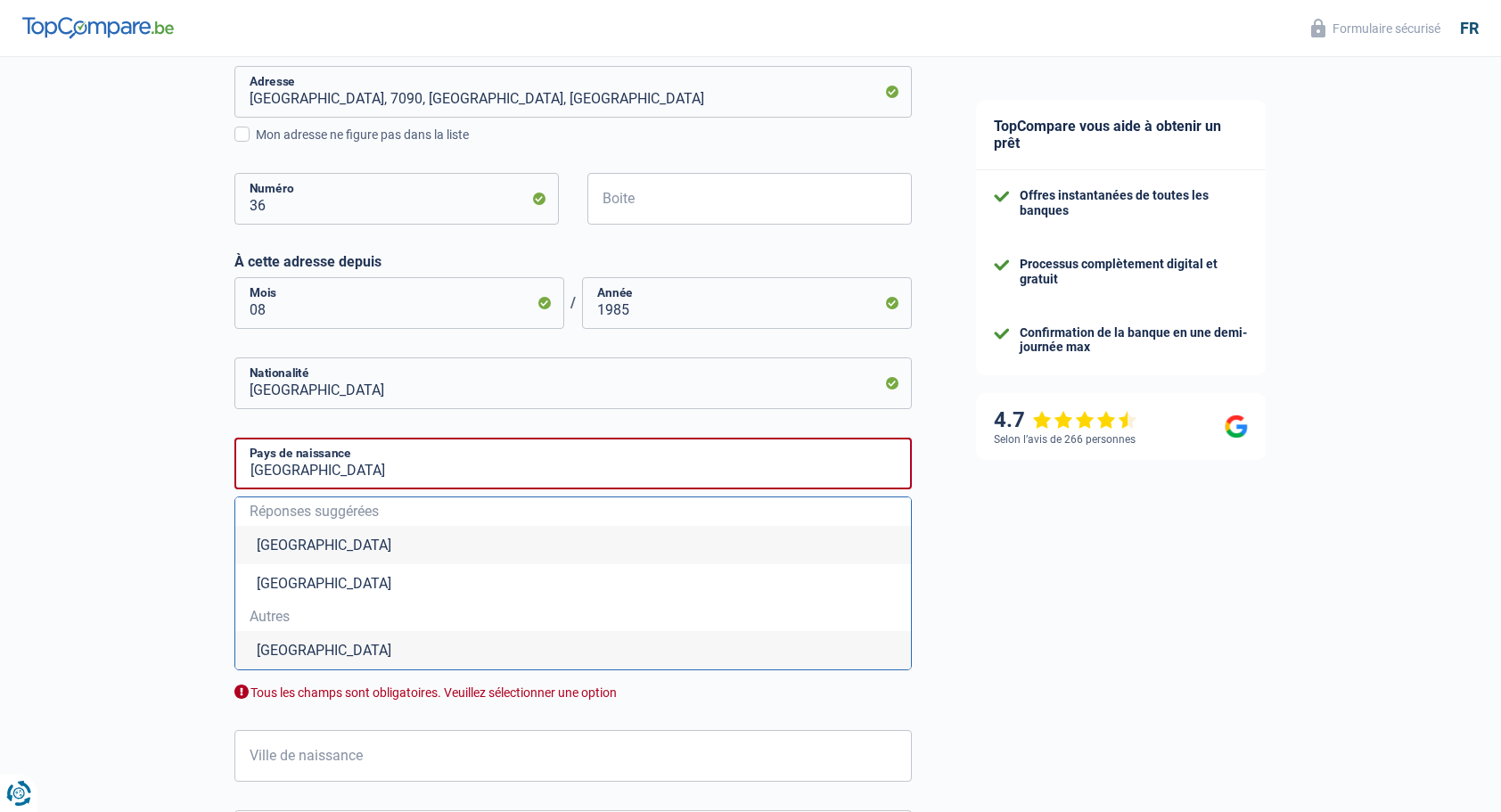
click at [307, 540] on li "Belgique" at bounding box center [574, 544] width 676 height 38
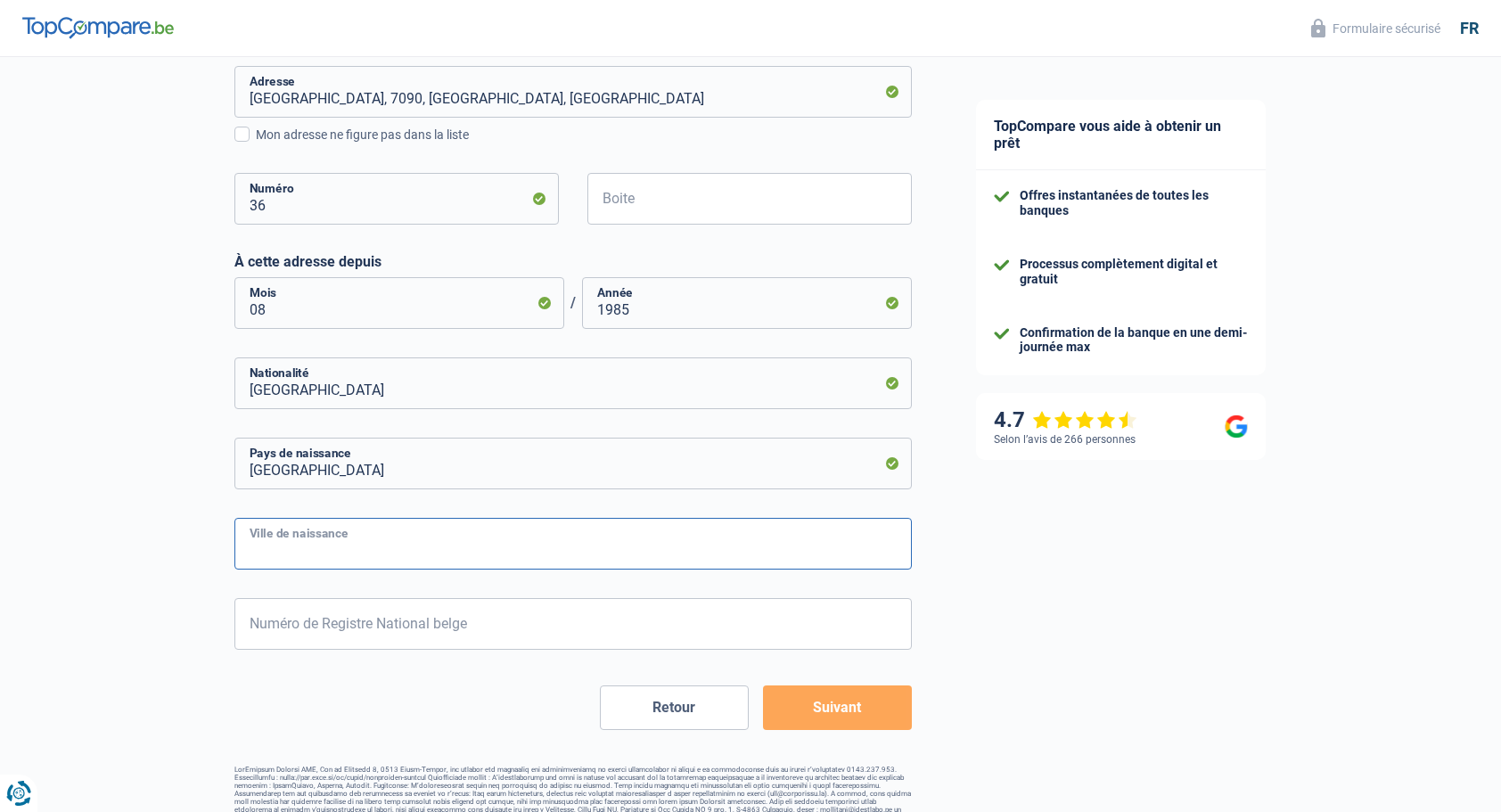
click at [297, 567] on input "Ville de naissance" at bounding box center [574, 544] width 678 height 52
type input "Soignies"
click at [280, 620] on input "Numéro de Registre National belge" at bounding box center [574, 623] width 678 height 52
type input "85.08.01-266.9"
type input "8"
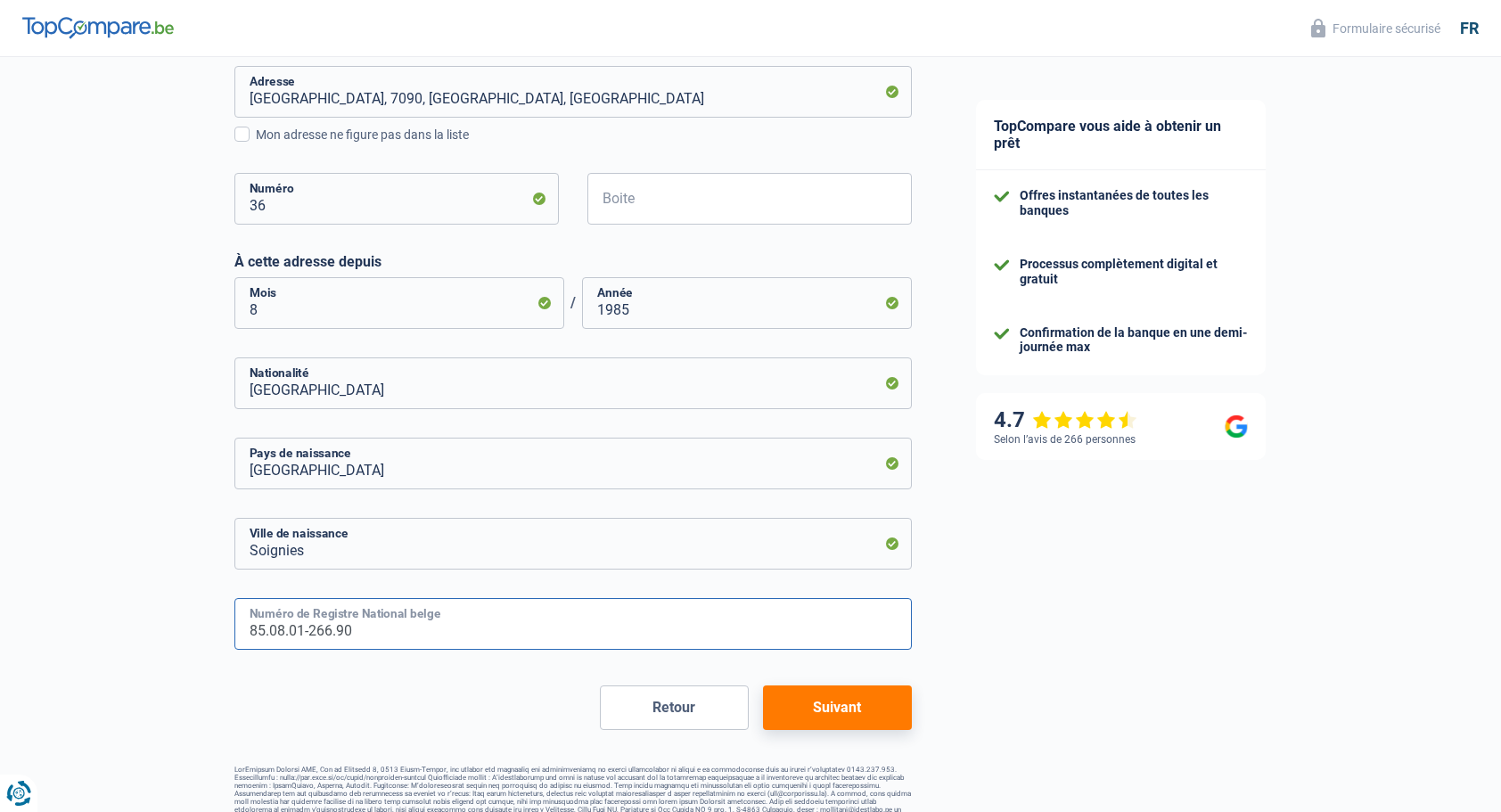
type input "85.08.01-266.90"
click at [452, 773] on footer at bounding box center [574, 794] width 678 height 56
click at [865, 721] on button "Suivant" at bounding box center [837, 707] width 149 height 44
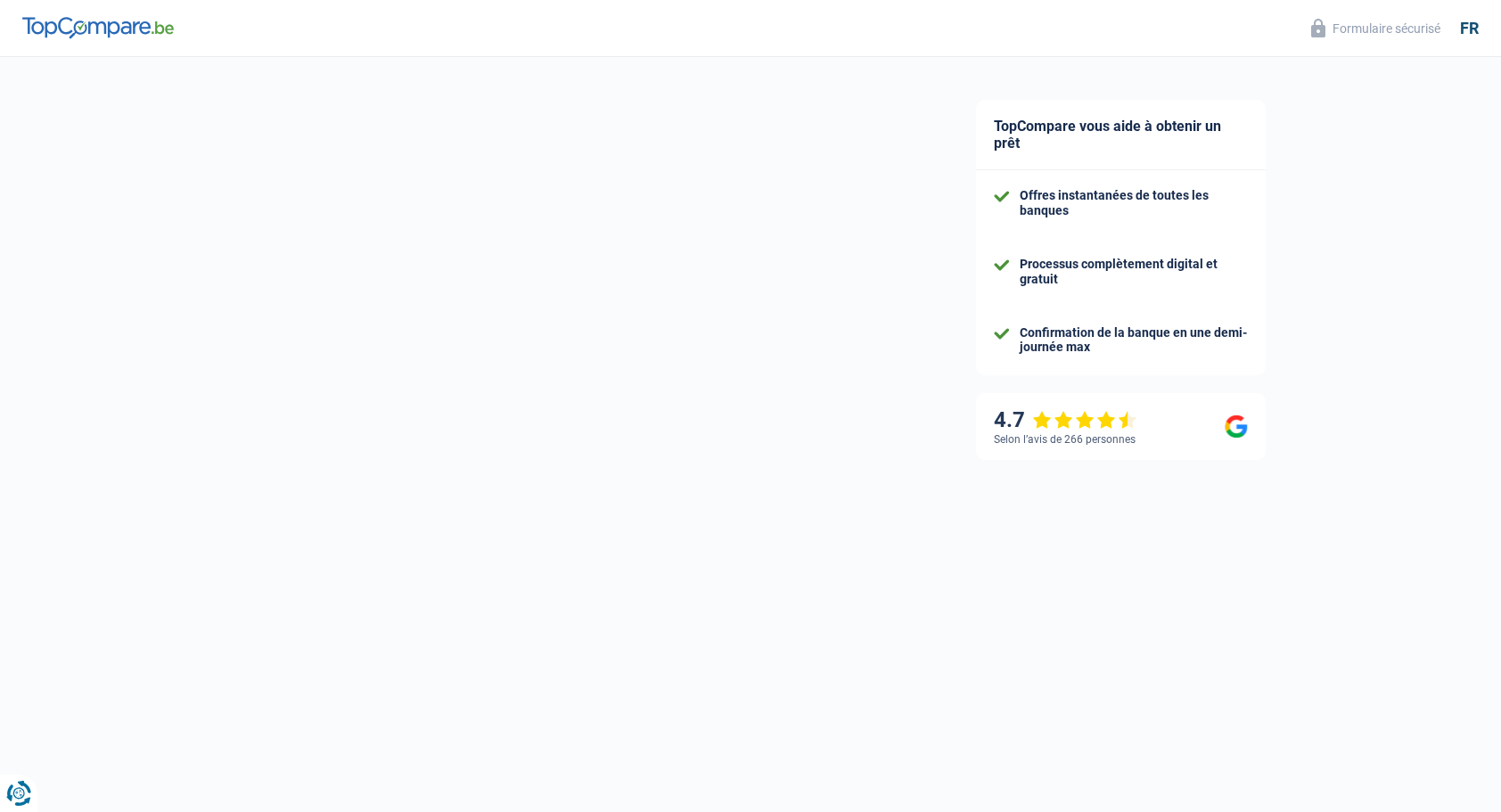
select select "netSalary"
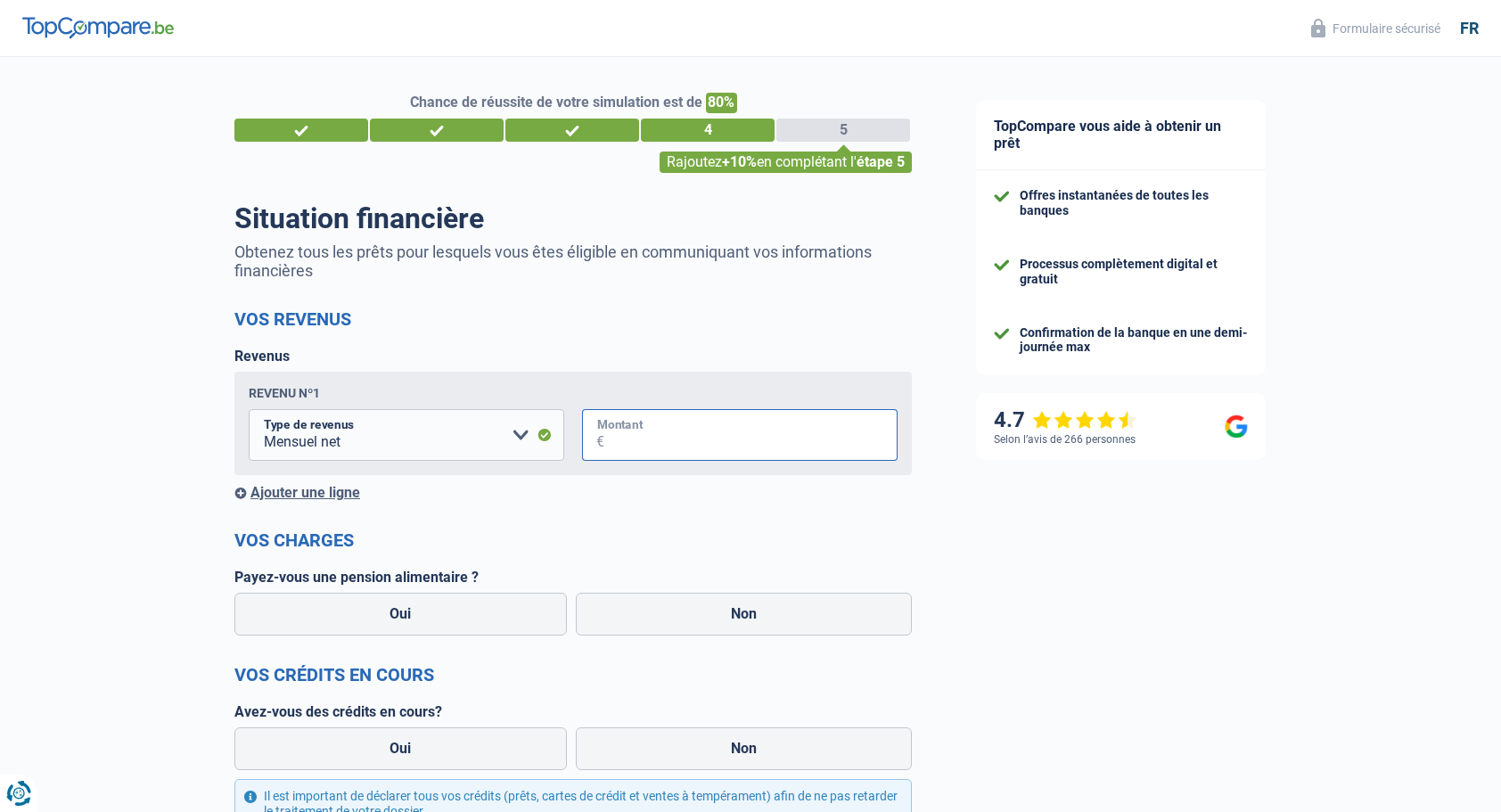
click at [645, 446] on input "Montant" at bounding box center [751, 435] width 293 height 52
type input "10.000"
click at [890, 549] on h2 "Vos charges" at bounding box center [574, 540] width 678 height 22
click at [666, 620] on label "Non" at bounding box center [744, 615] width 337 height 43
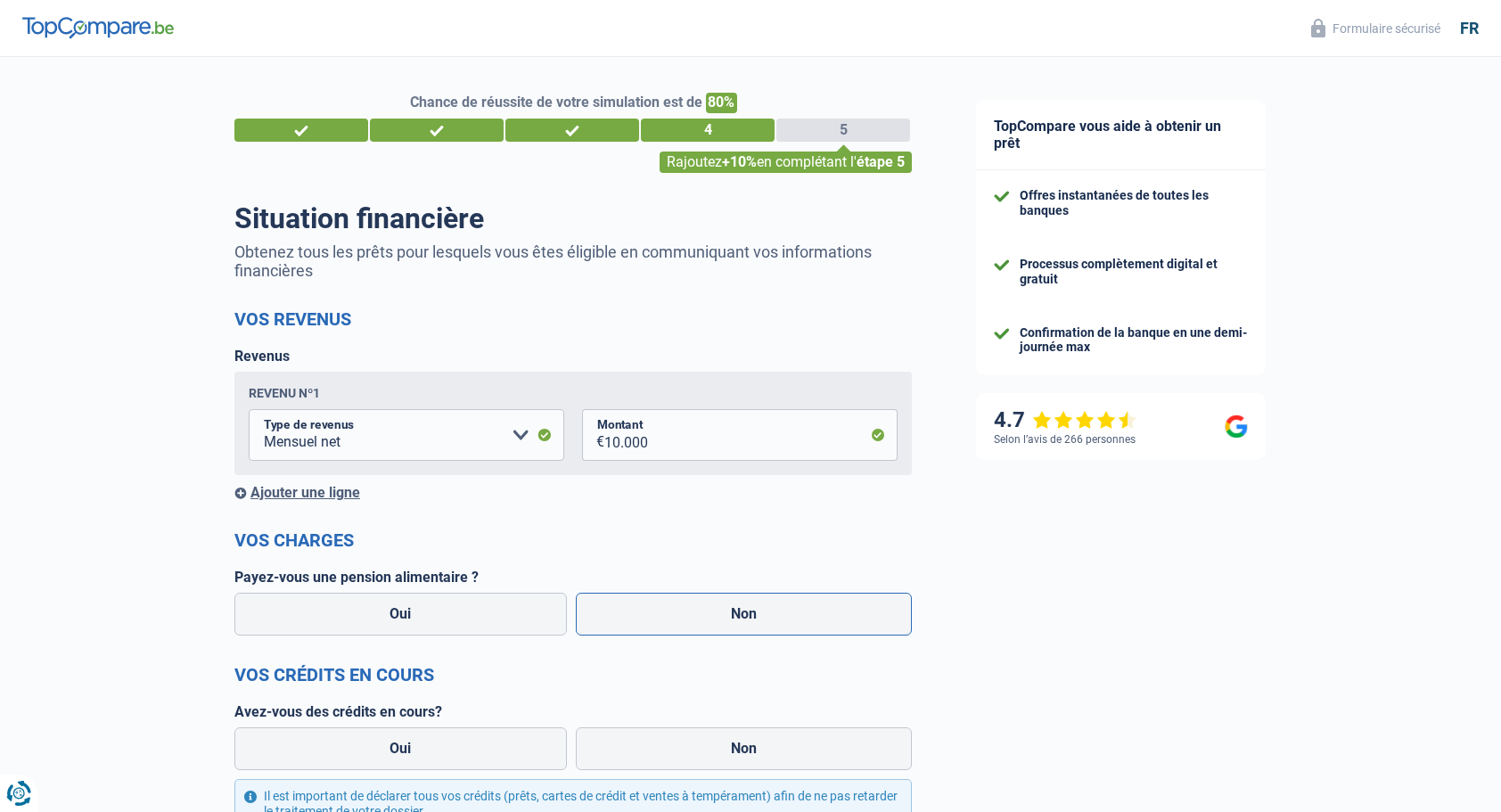
click at [666, 620] on input "Non" at bounding box center [744, 615] width 337 height 43
radio input "true"
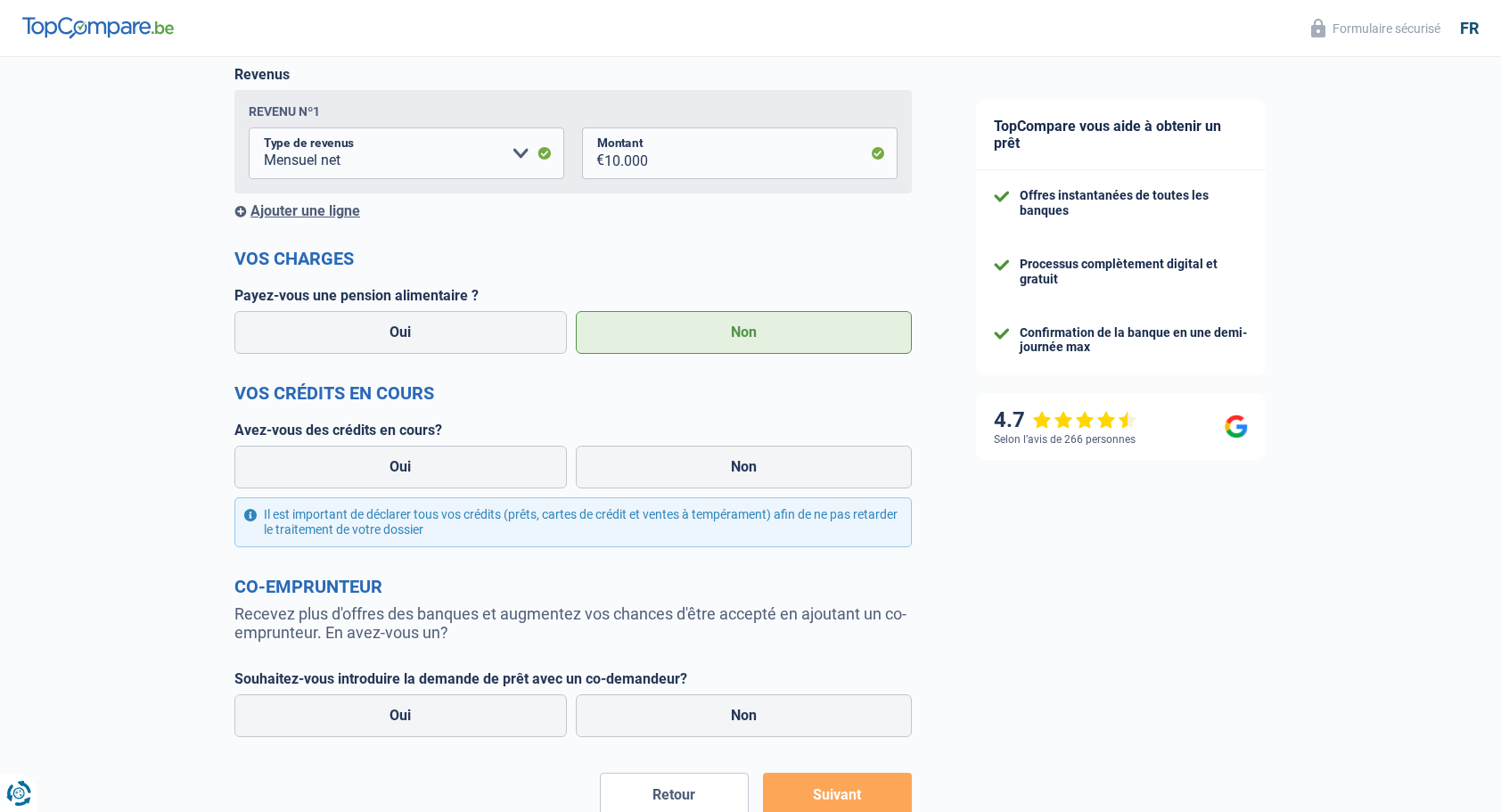
scroll to position [289, 0]
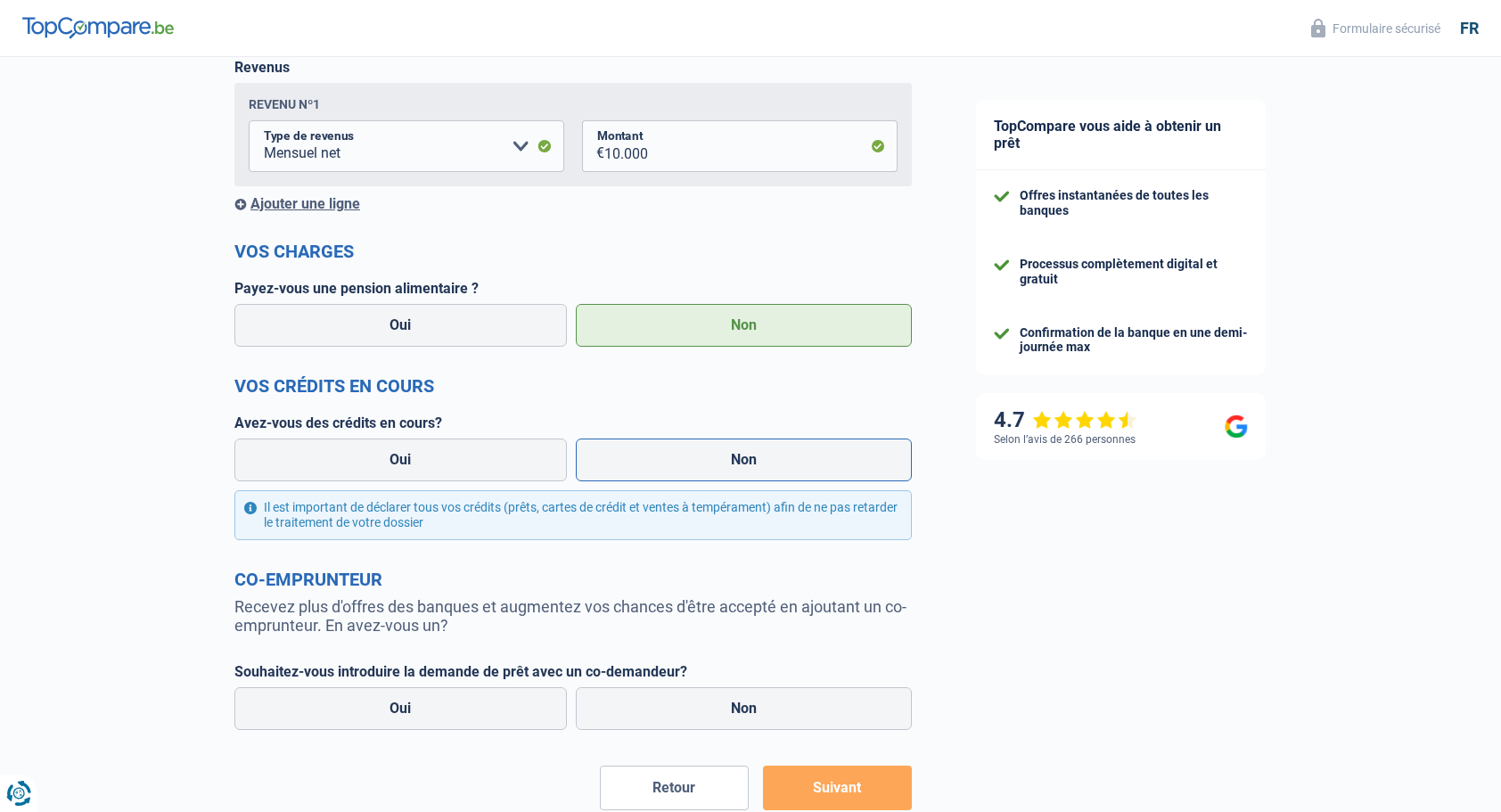
click at [680, 467] on label "Non" at bounding box center [744, 460] width 337 height 43
click at [680, 467] on input "Non" at bounding box center [744, 460] width 337 height 43
radio input "true"
click at [692, 726] on label "Non" at bounding box center [744, 709] width 337 height 43
click at [692, 726] on input "Non" at bounding box center [744, 709] width 337 height 43
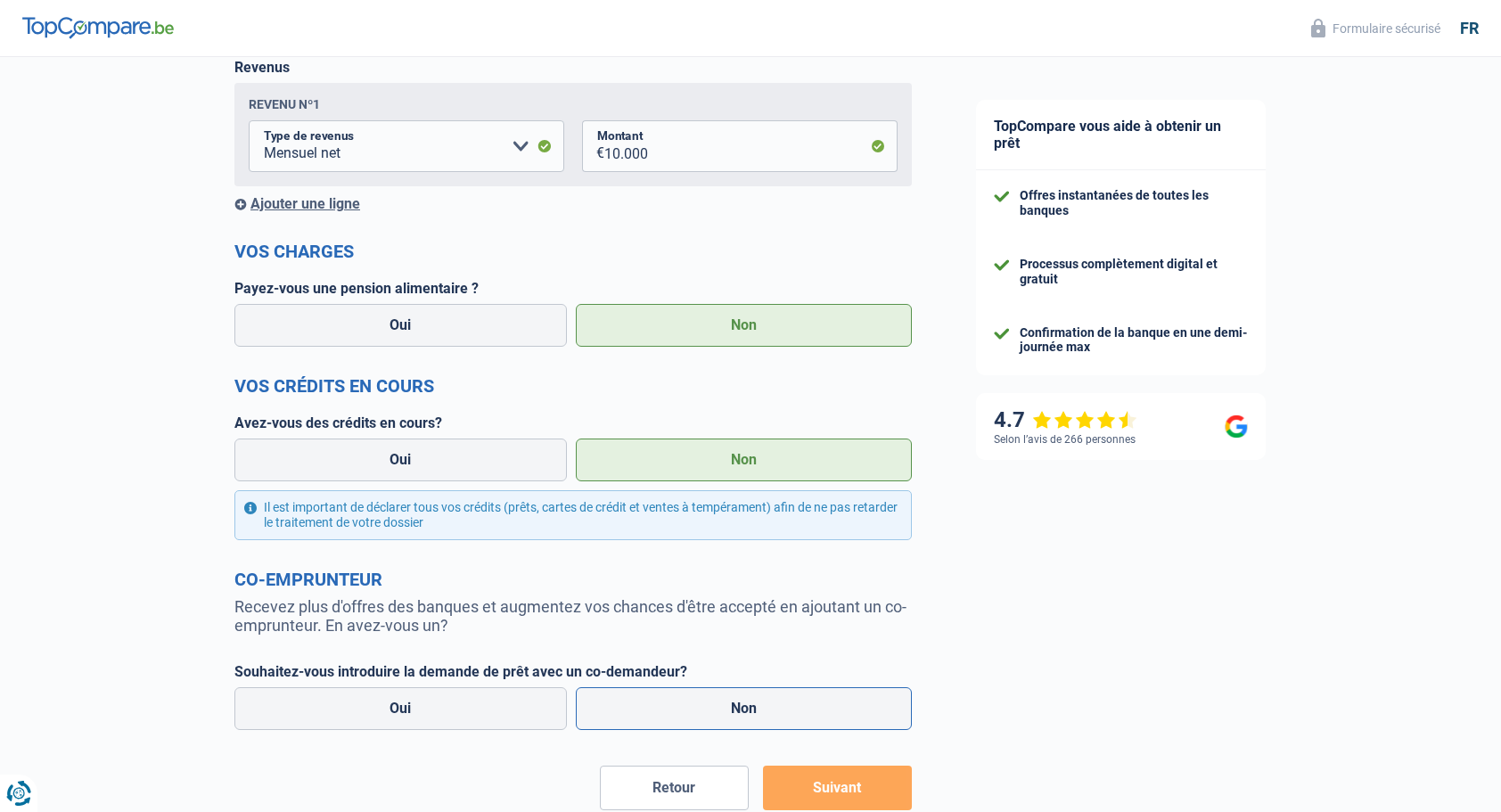
radio input "true"
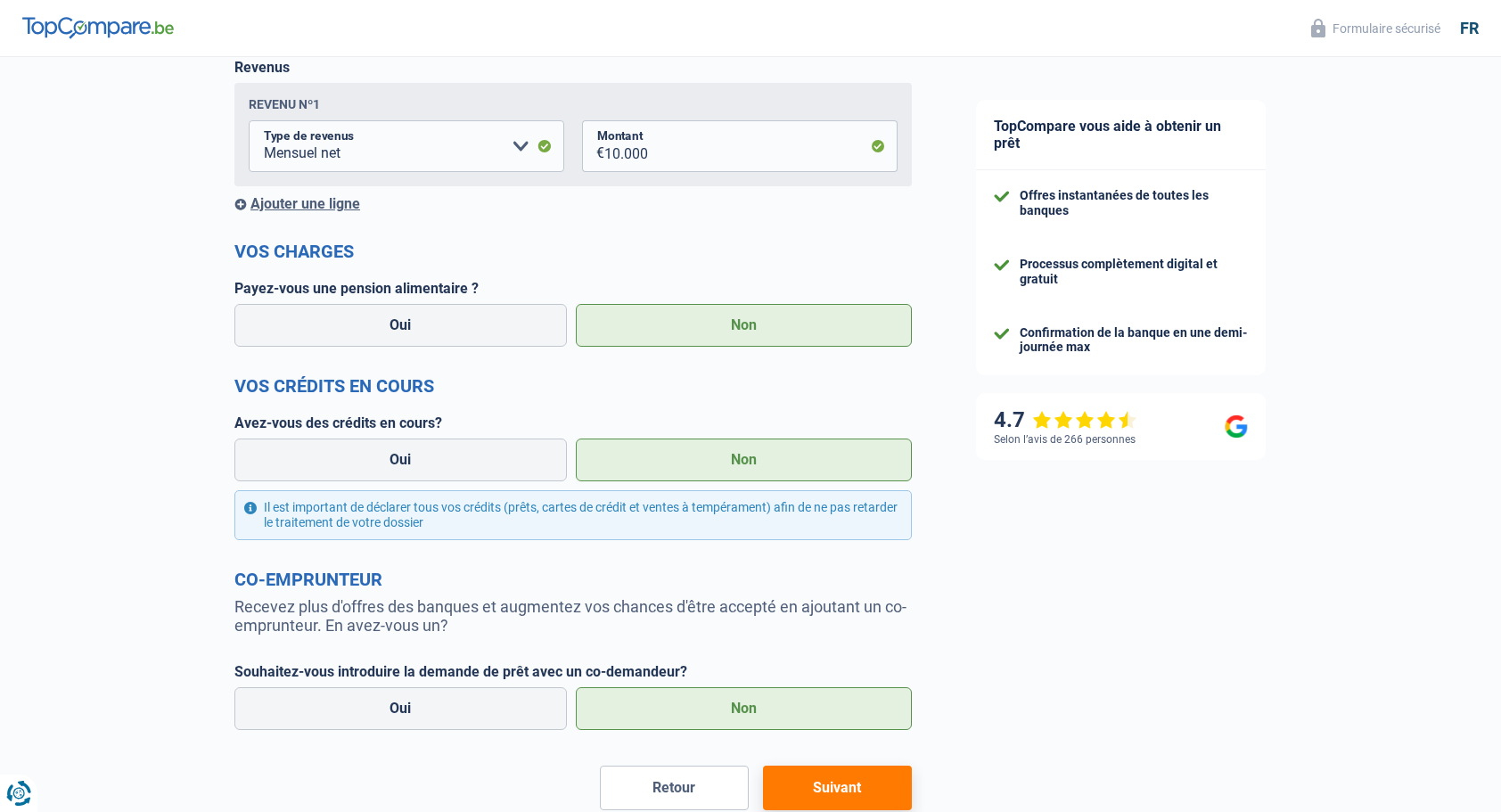
click at [838, 781] on button "Suivant" at bounding box center [837, 788] width 149 height 44
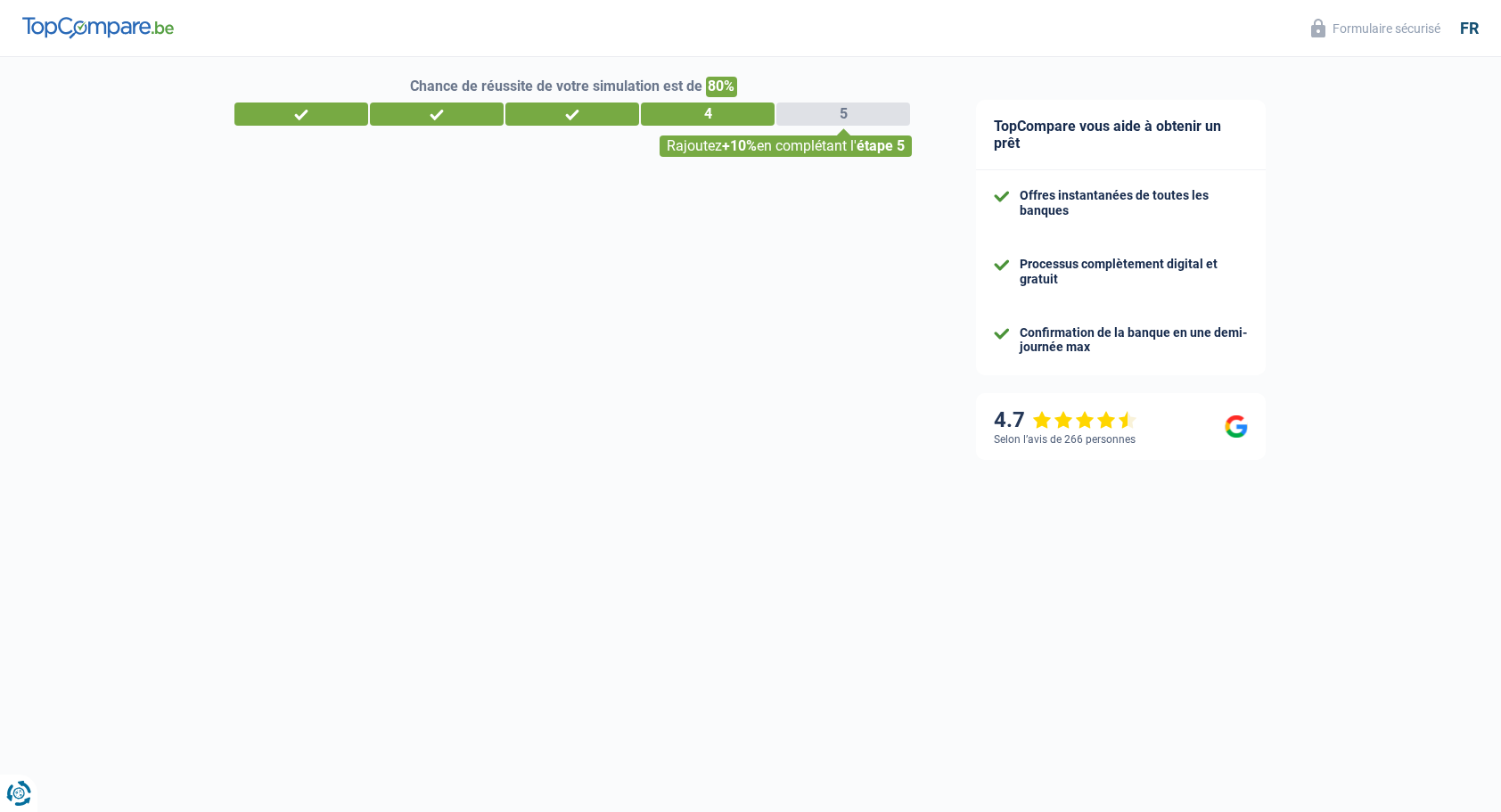
select select "120"
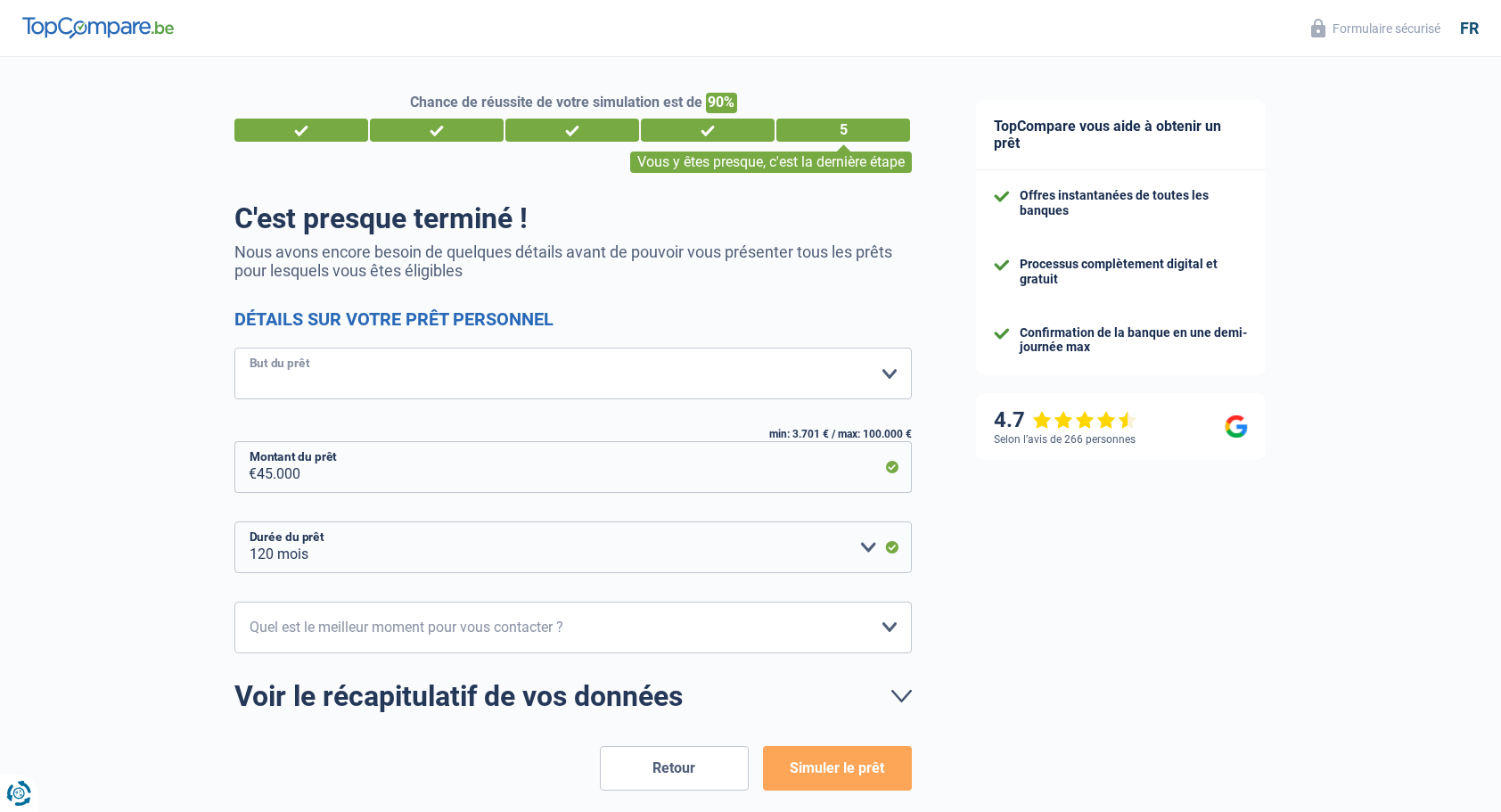
click at [513, 392] on select "Confort maison: meubles, textile, peinture, électroménager, outillage non-profe…" at bounding box center [574, 373] width 678 height 52
select select "other"
click at [235, 349] on select "Confort maison: meubles, textile, peinture, électroménager, outillage non-profe…" at bounding box center [574, 373] width 678 height 52
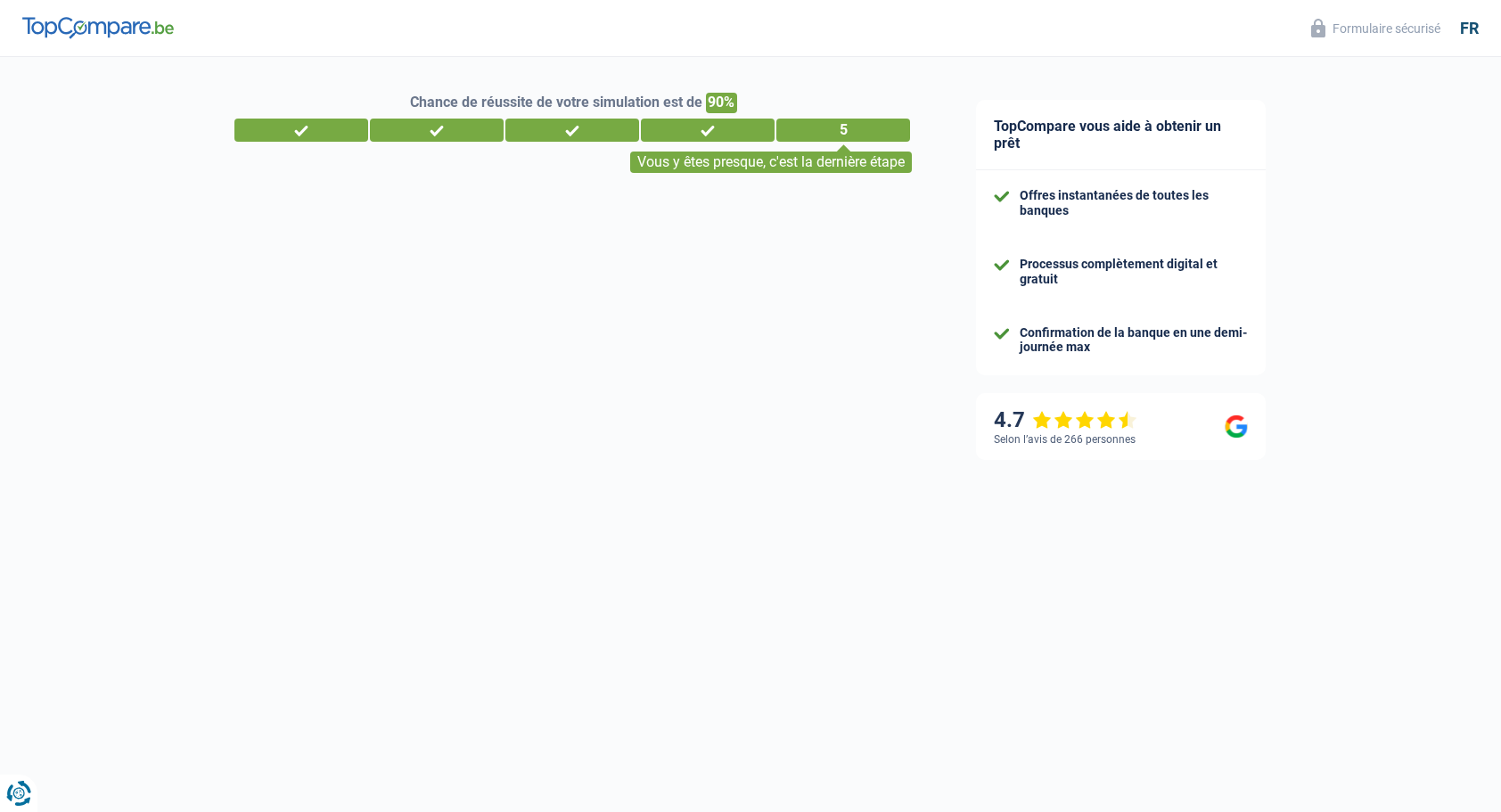
select select "netSalary"
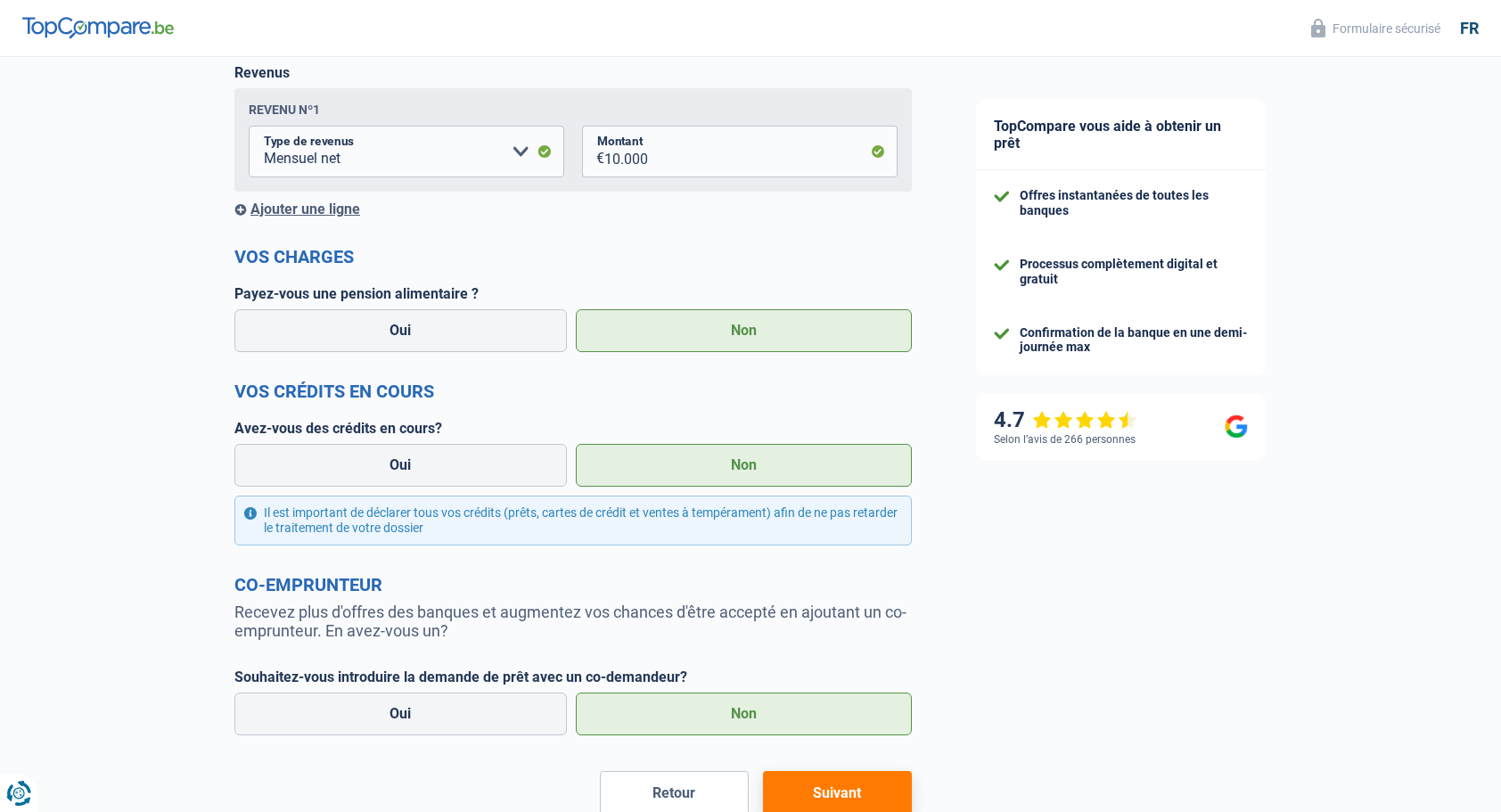
scroll to position [391, 0]
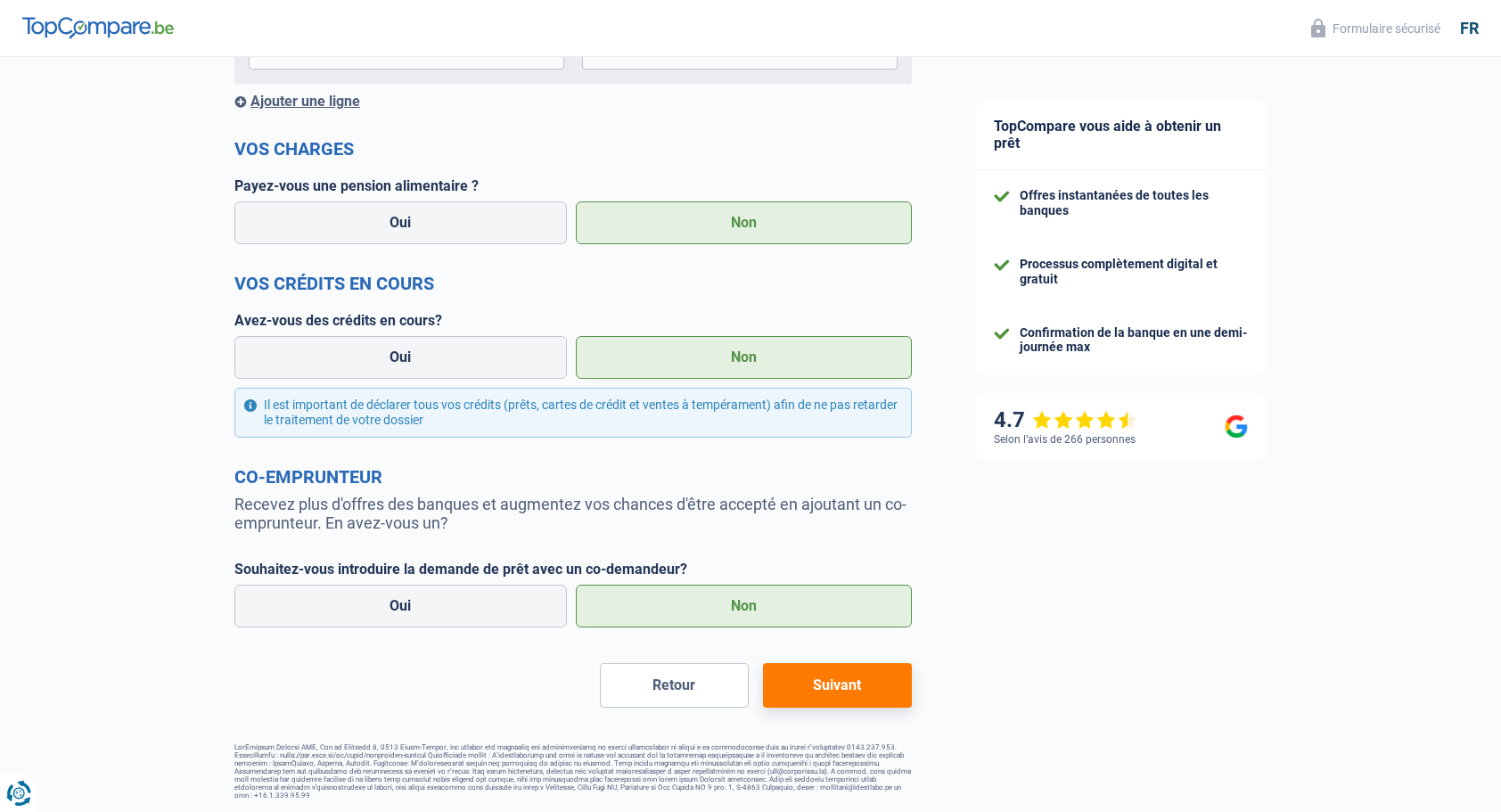
click at [860, 708] on button "Suivant" at bounding box center [837, 685] width 149 height 44
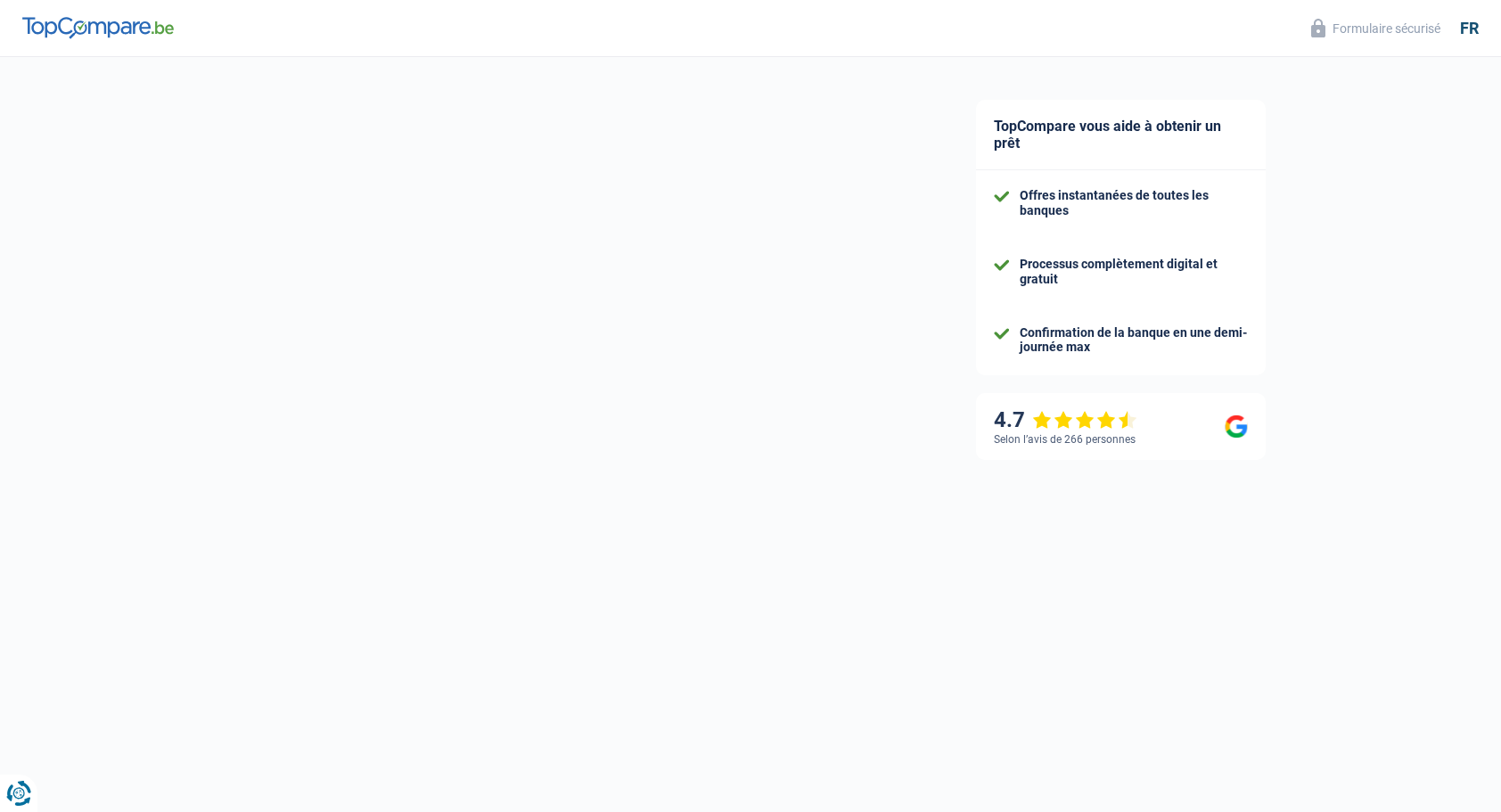
select select "other"
select select "120"
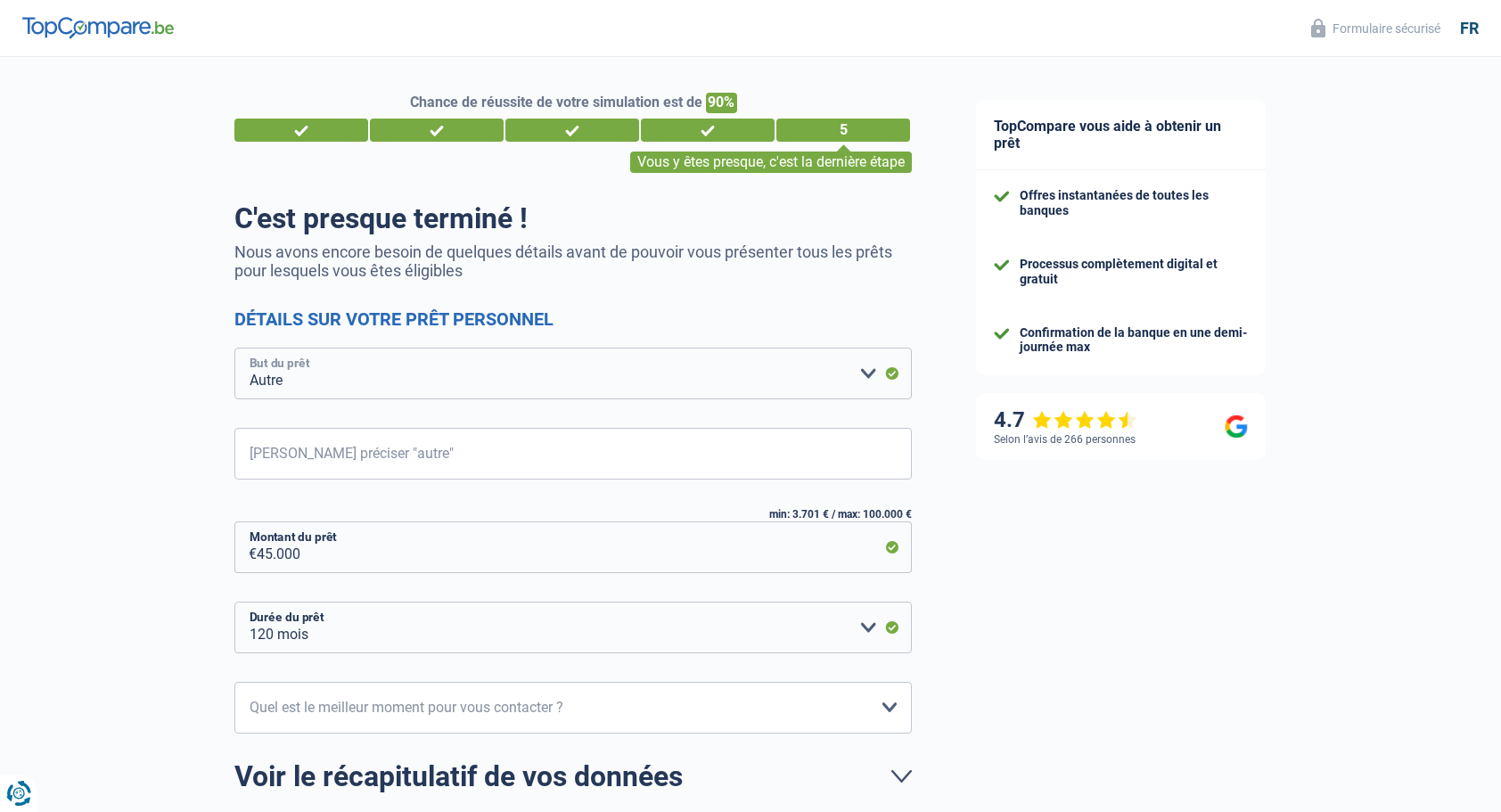
click at [391, 373] on select "Confort maison: meubles, textile, peinture, électroménager, outillage non-profe…" at bounding box center [574, 373] width 678 height 52
click at [235, 349] on select "Confort maison: meubles, textile, peinture, électroménager, outillage non-profe…" at bounding box center [574, 373] width 678 height 52
click at [307, 469] on input "Veuillez préciser "autre"" at bounding box center [574, 453] width 678 height 52
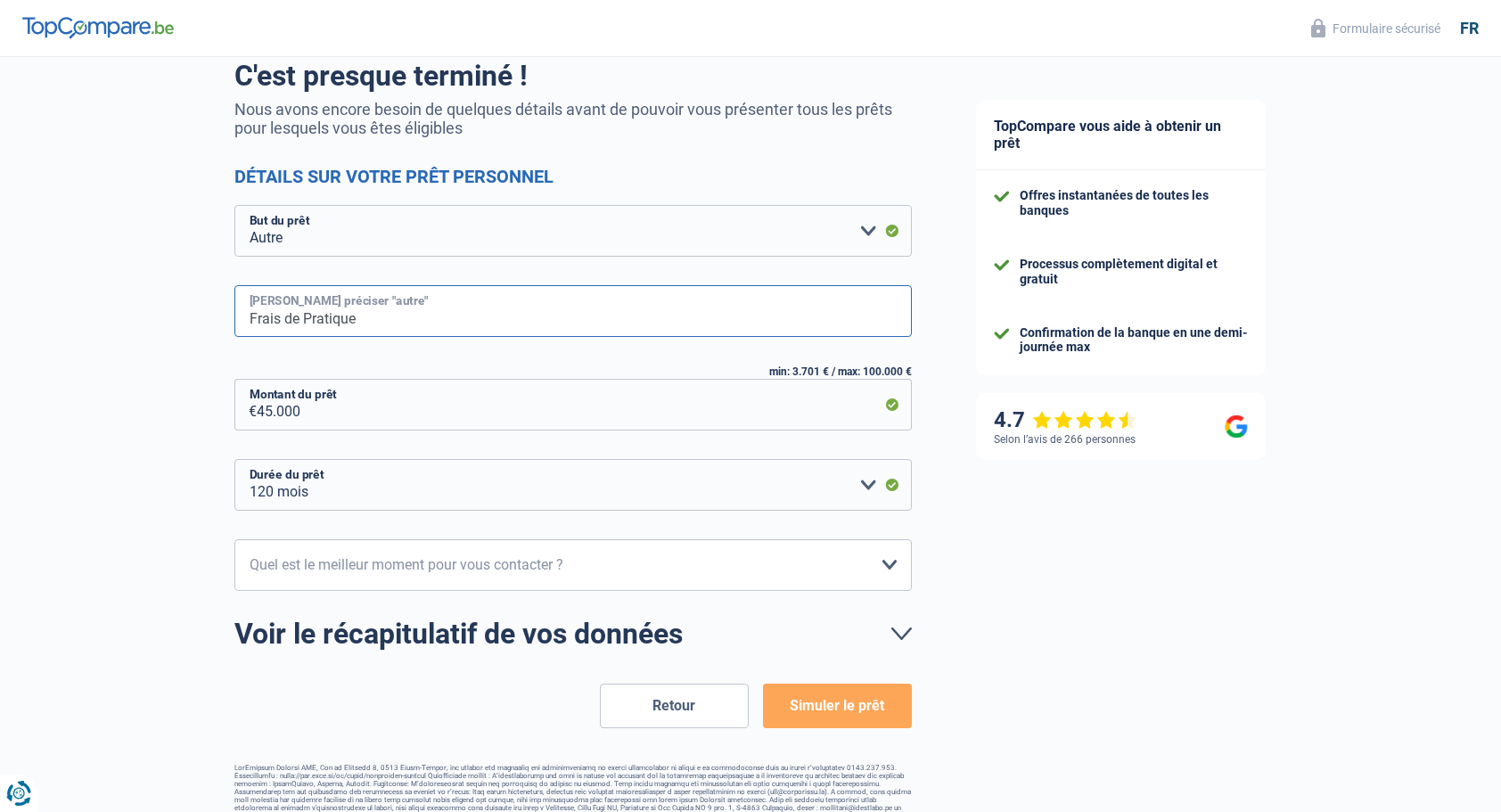
scroll to position [144, 0]
type input "Frais de Pratique"
click at [492, 515] on form "C'est presque terminé ! Nous avons encore besoin de quelques détails avant de p…" at bounding box center [574, 392] width 678 height 669
click at [506, 506] on select "12 mois 18 mois 24 mois 30 mois 36 mois 42 mois 48 mois 60 mois 72 mois 84 mois…" at bounding box center [574, 483] width 678 height 52
select select "42"
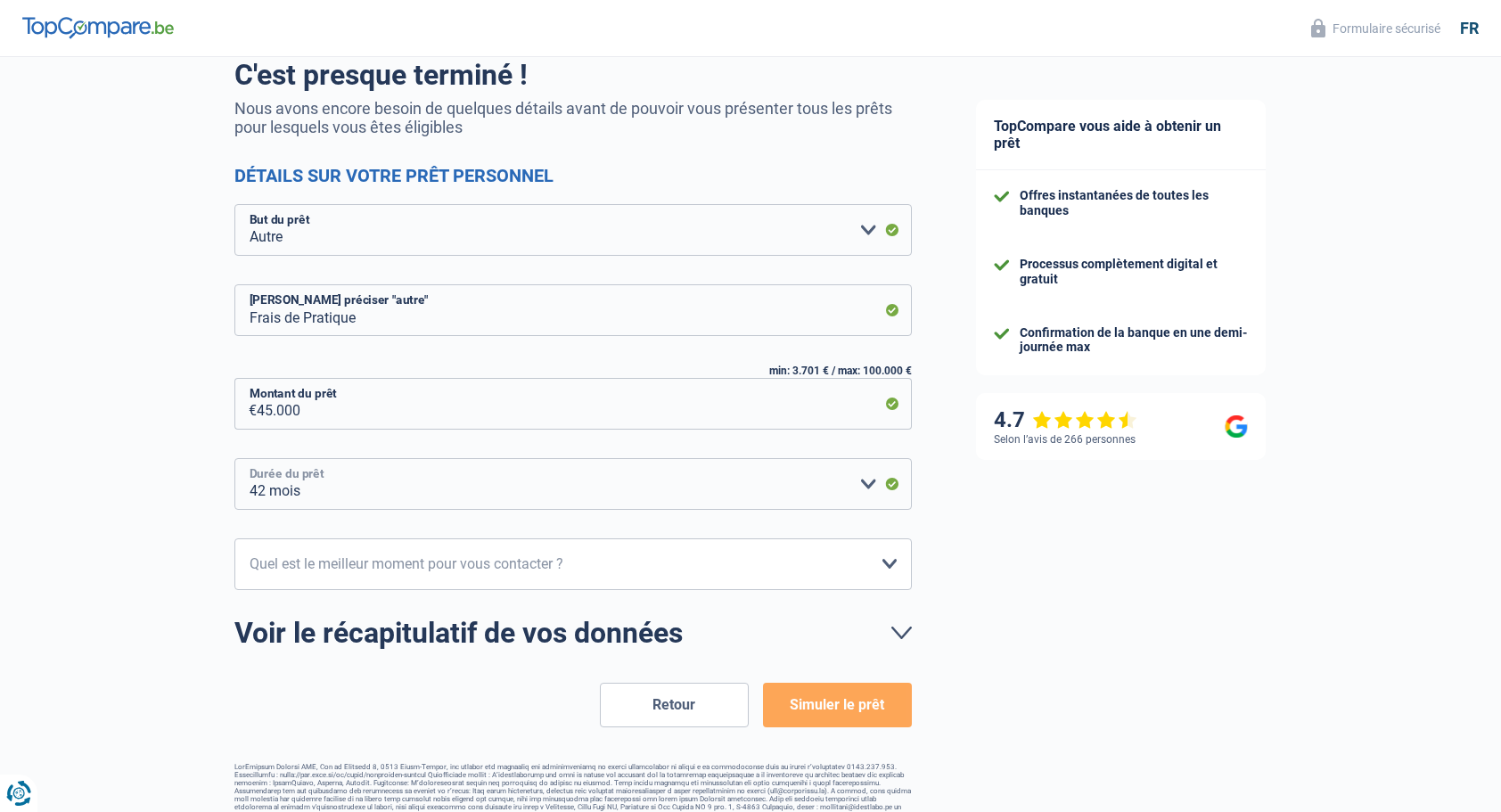
click at [235, 459] on select "12 mois 18 mois 24 mois 30 mois 36 mois 42 mois 48 mois 60 mois 72 mois 84 mois…" at bounding box center [574, 483] width 678 height 52
click at [309, 575] on select "10h-12h 12h-14h 14h-16h 16h-18h Veuillez sélectionner une option" at bounding box center [574, 564] width 678 height 52
select select "12-14"
click at [235, 540] on select "10h-12h 12h-14h 14h-16h 16h-18h Veuillez sélectionner une option" at bounding box center [574, 564] width 678 height 52
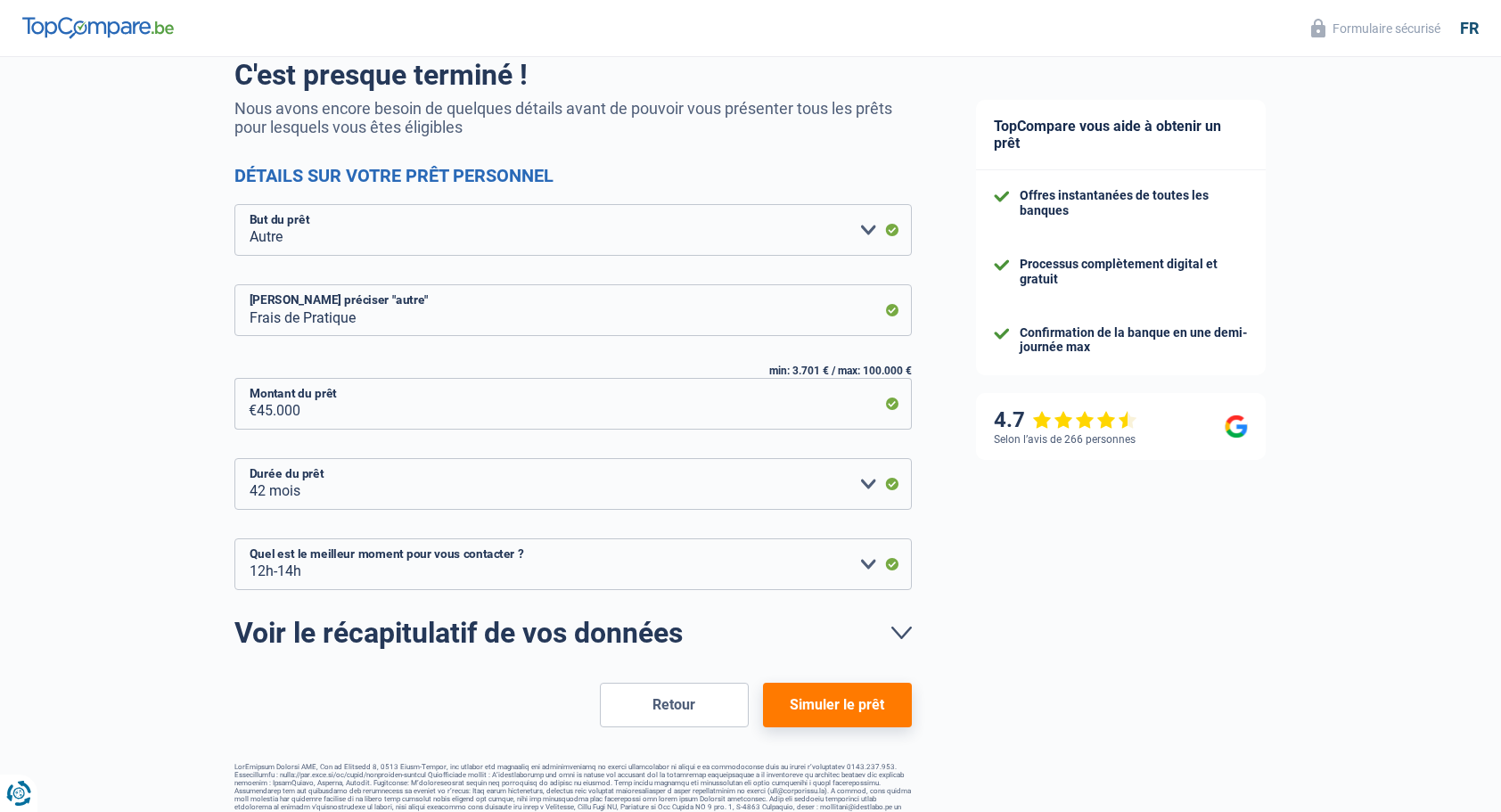
click at [817, 692] on button "Simuler le prêt" at bounding box center [837, 705] width 149 height 44
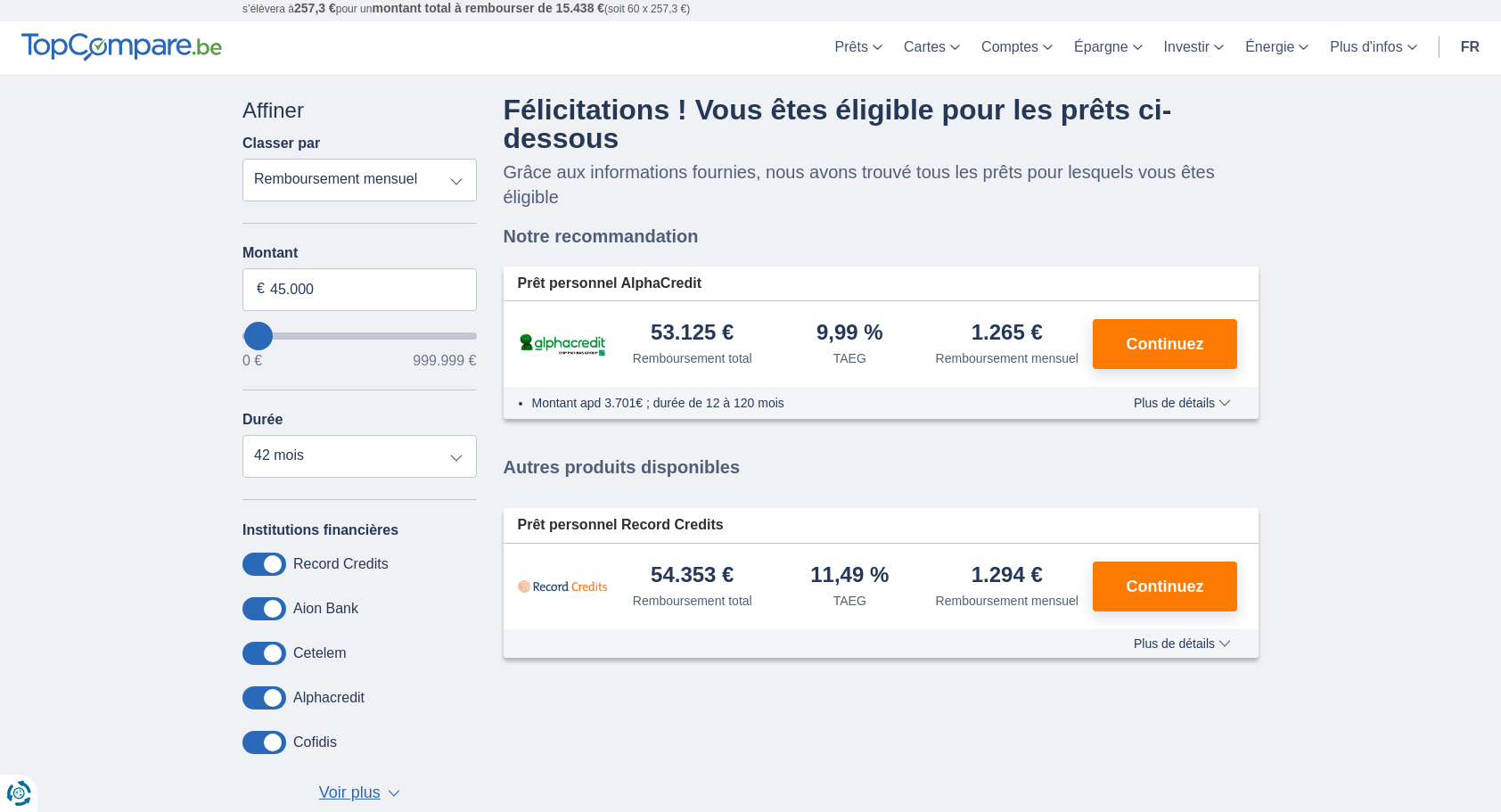
scroll to position [39, 0]
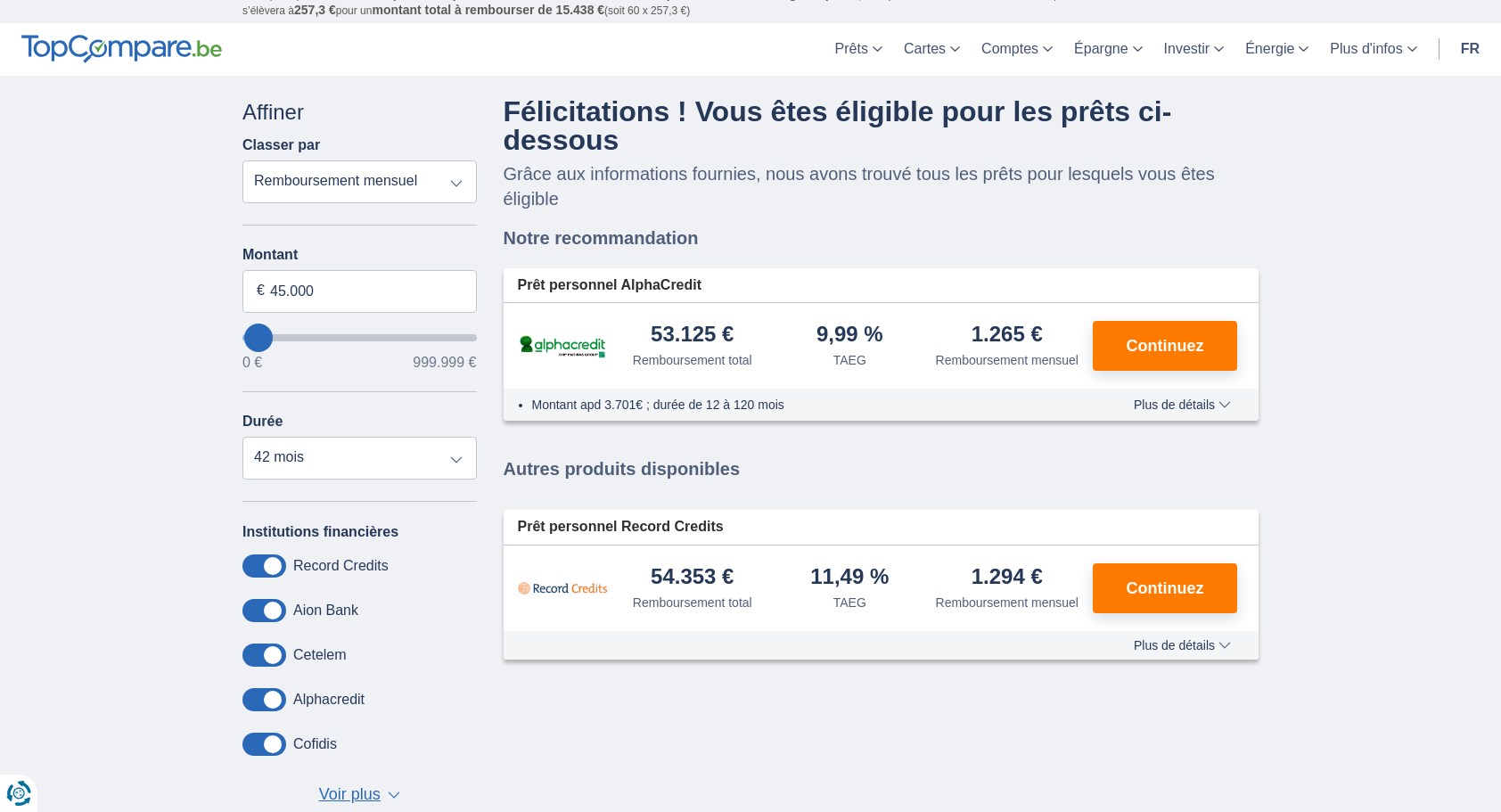
click at [1128, 400] on button "Plus de détails Moins de détails" at bounding box center [1183, 405] width 124 height 14
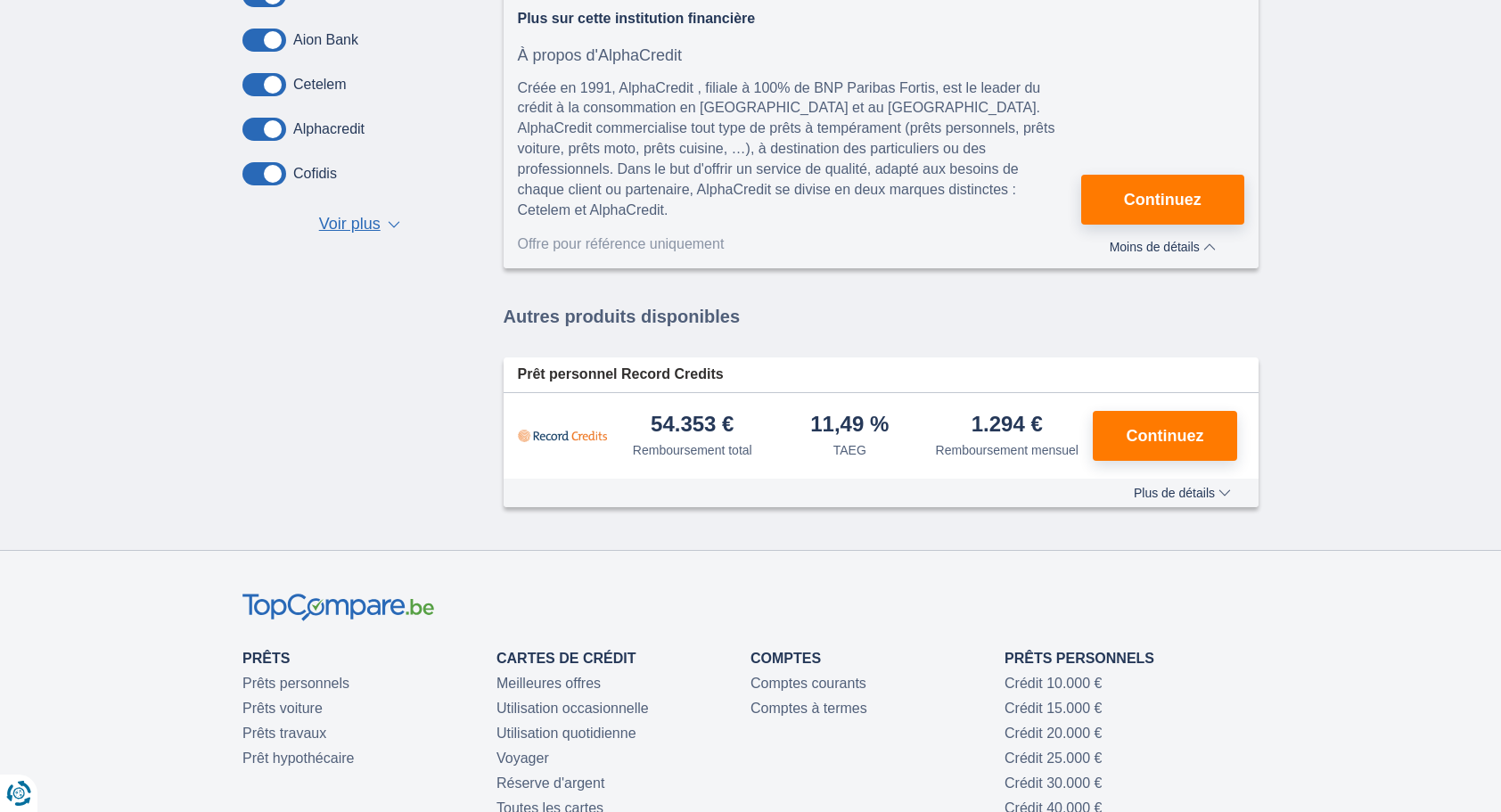
scroll to position [612, 0]
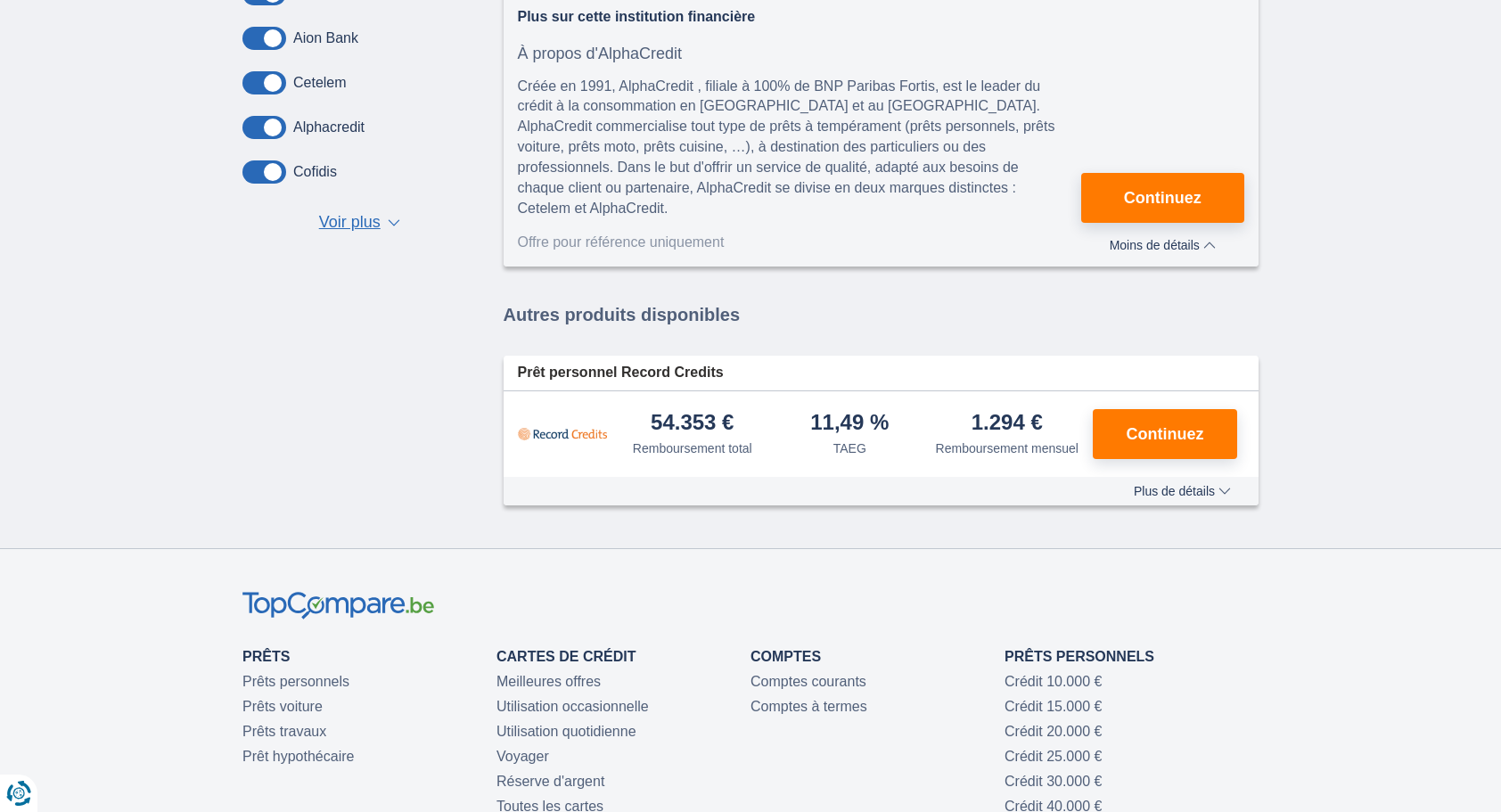
click at [1167, 498] on span "Plus de détails" at bounding box center [1183, 491] width 98 height 12
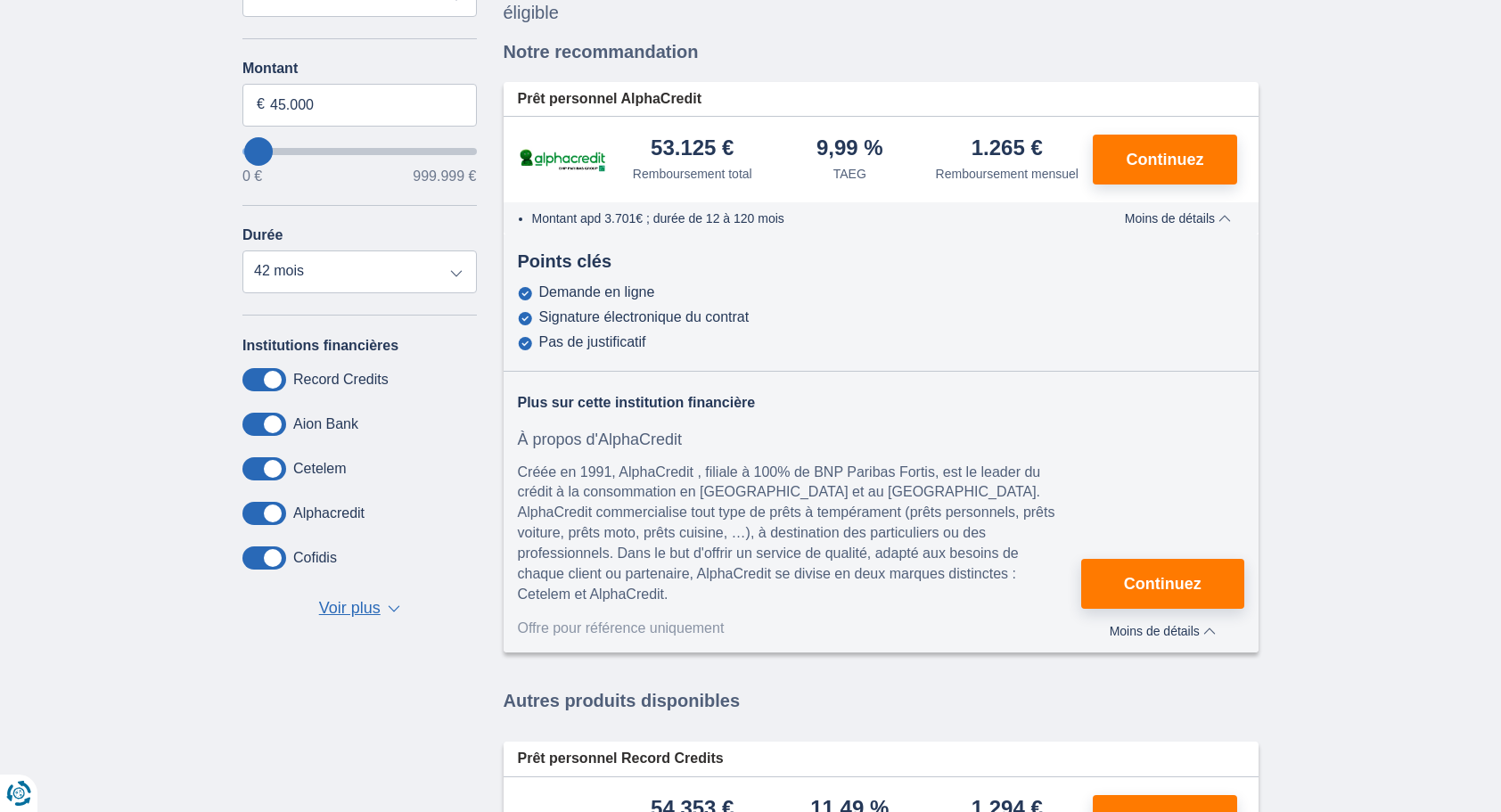
scroll to position [227, 0]
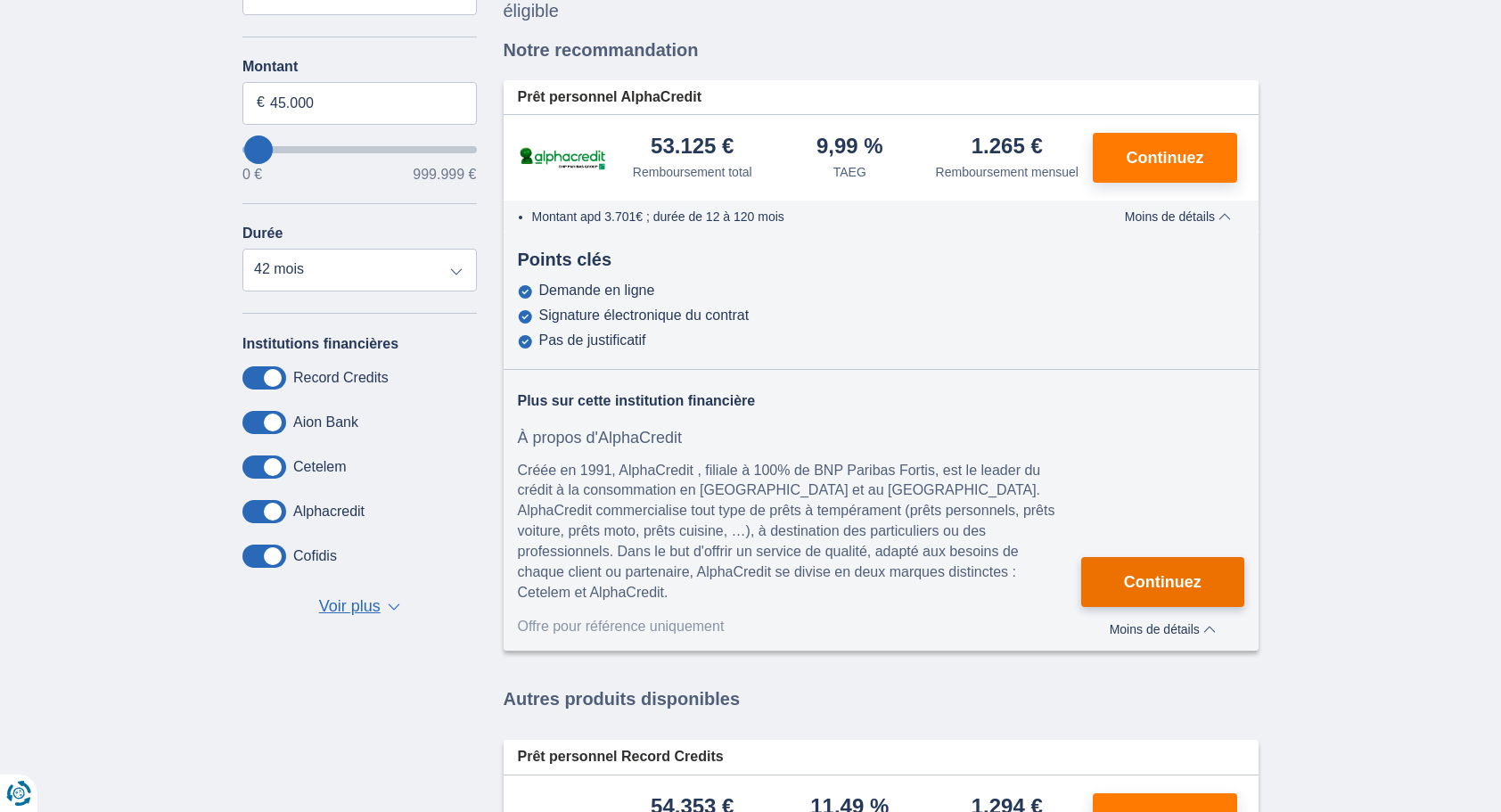
click at [1193, 585] on span "Continuez" at bounding box center [1163, 582] width 78 height 16
